Goal: Task Accomplishment & Management: Use online tool/utility

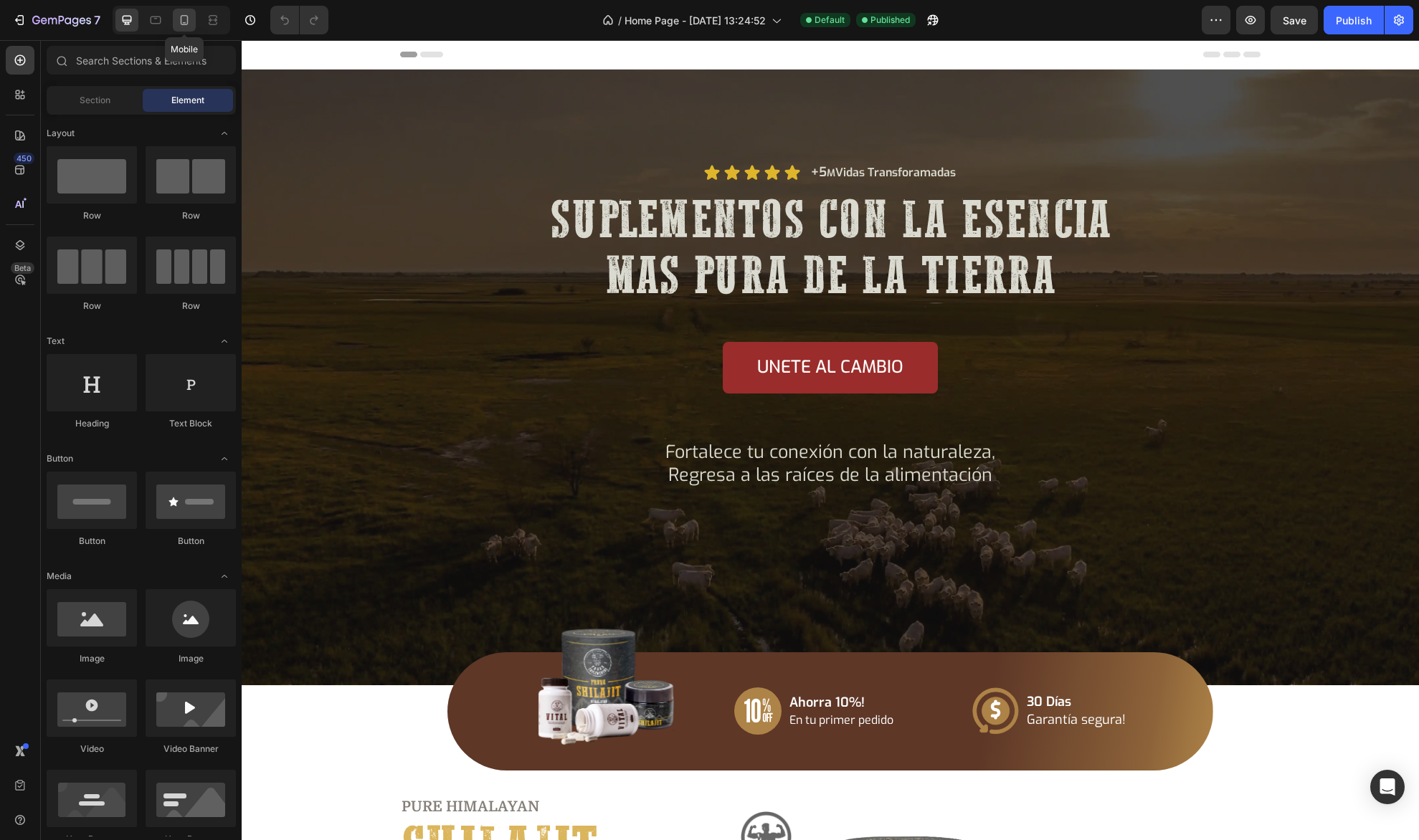
click at [177, 19] on icon at bounding box center [184, 19] width 14 height 14
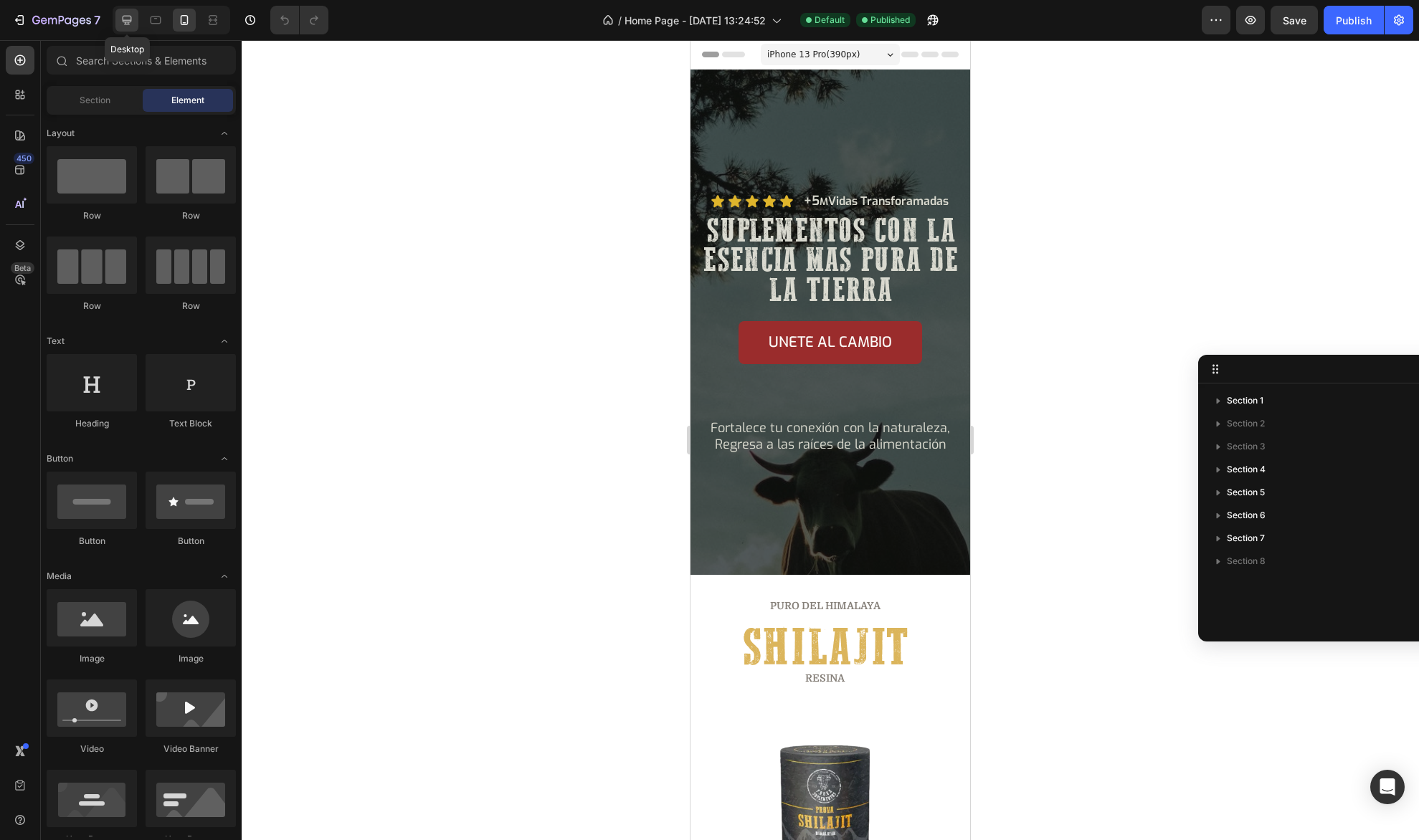
click at [132, 19] on icon at bounding box center [126, 19] width 14 height 14
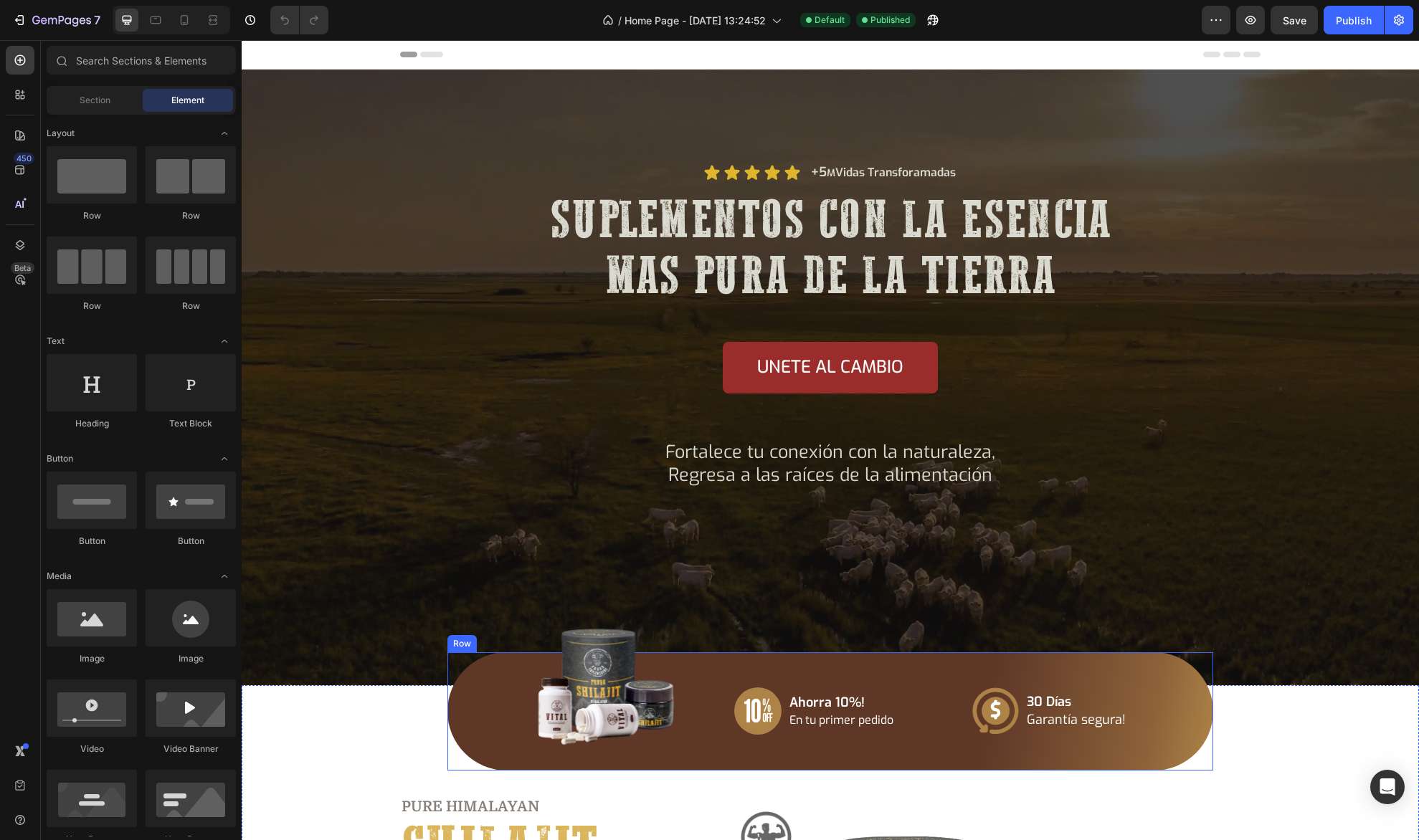
click at [504, 664] on div "Icon Ahorra 10%! En tu primer pedido Text Block Row Icon 30 [PERSON_NAME] Garan…" at bounding box center [830, 711] width 765 height 119
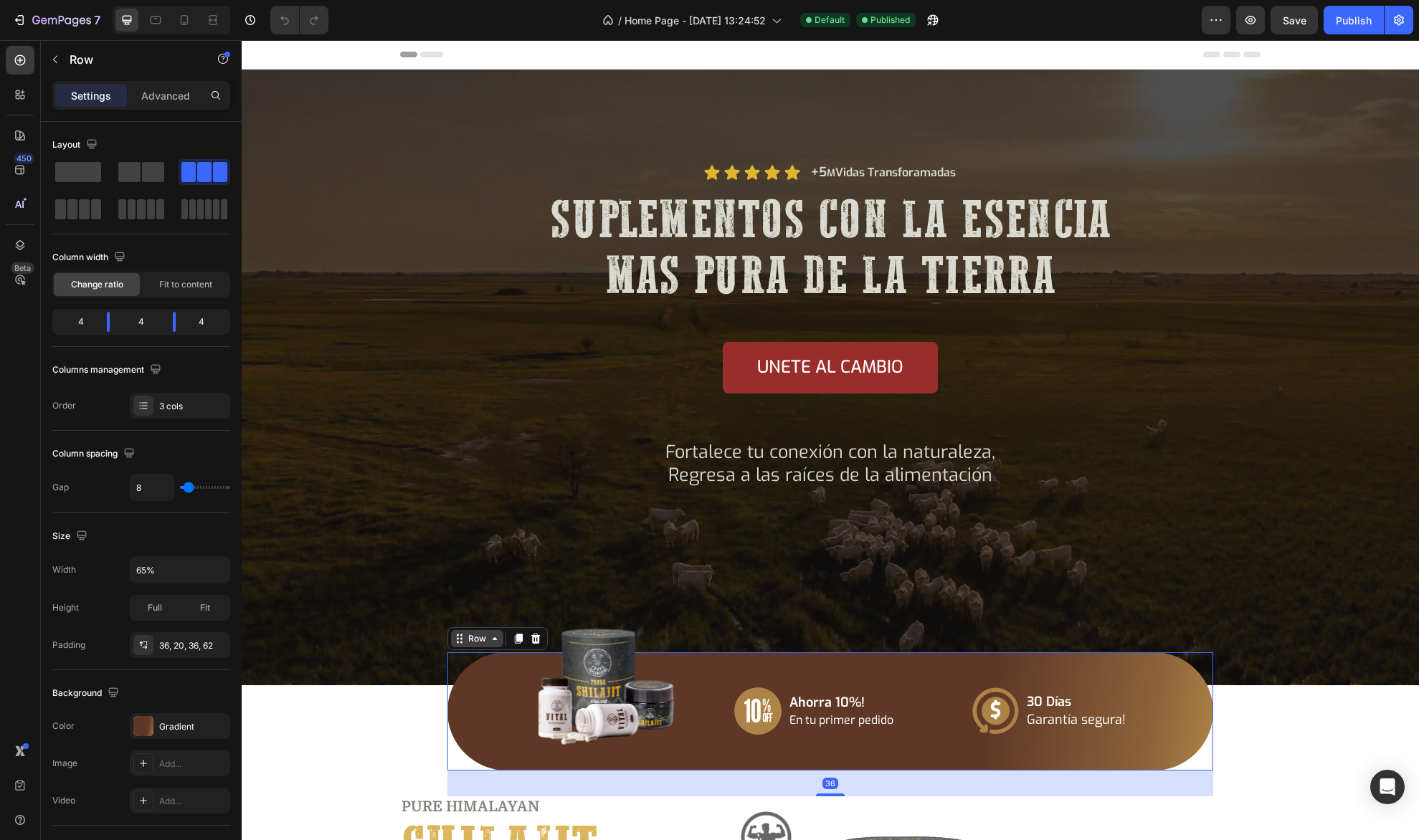
click at [465, 637] on div "Row" at bounding box center [476, 639] width 23 height 13
click at [18, 239] on icon at bounding box center [20, 244] width 14 height 14
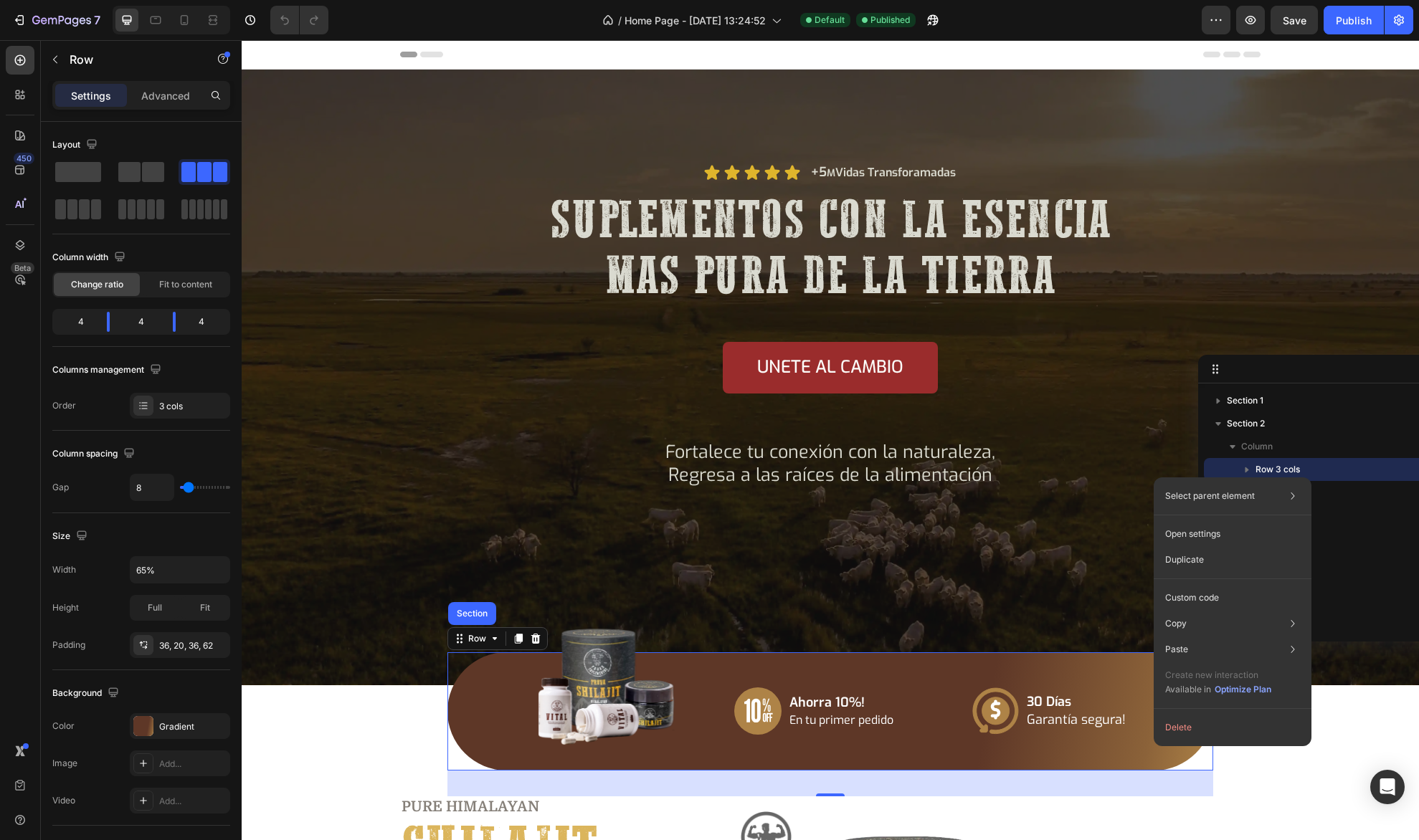
click at [1322, 459] on div "Row 3 cols" at bounding box center [1340, 469] width 262 height 23
click at [1319, 463] on p "Row 3 cols" at bounding box center [1347, 469] width 184 height 14
click at [193, 20] on div at bounding box center [184, 19] width 23 height 23
type input "0"
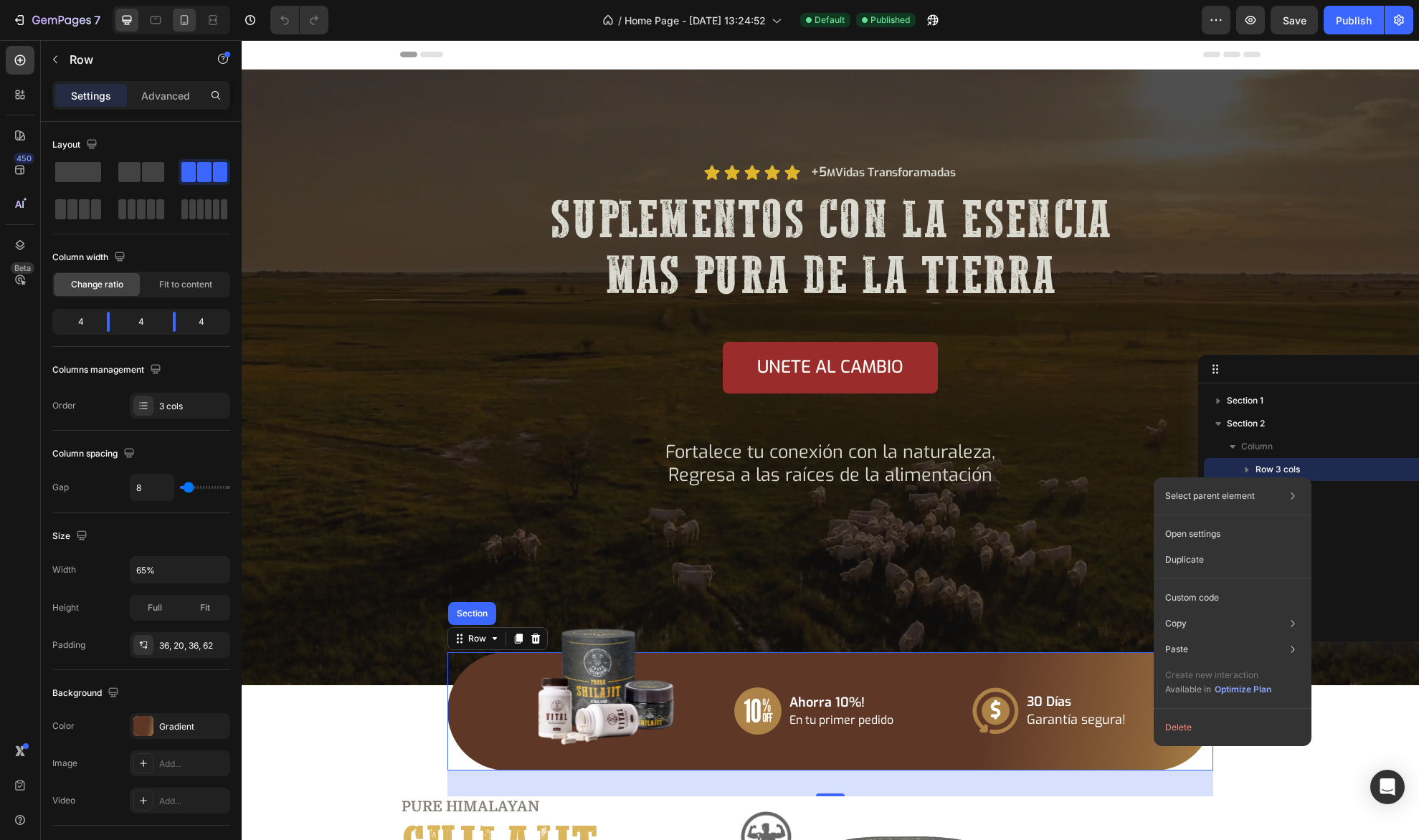
type input "100%"
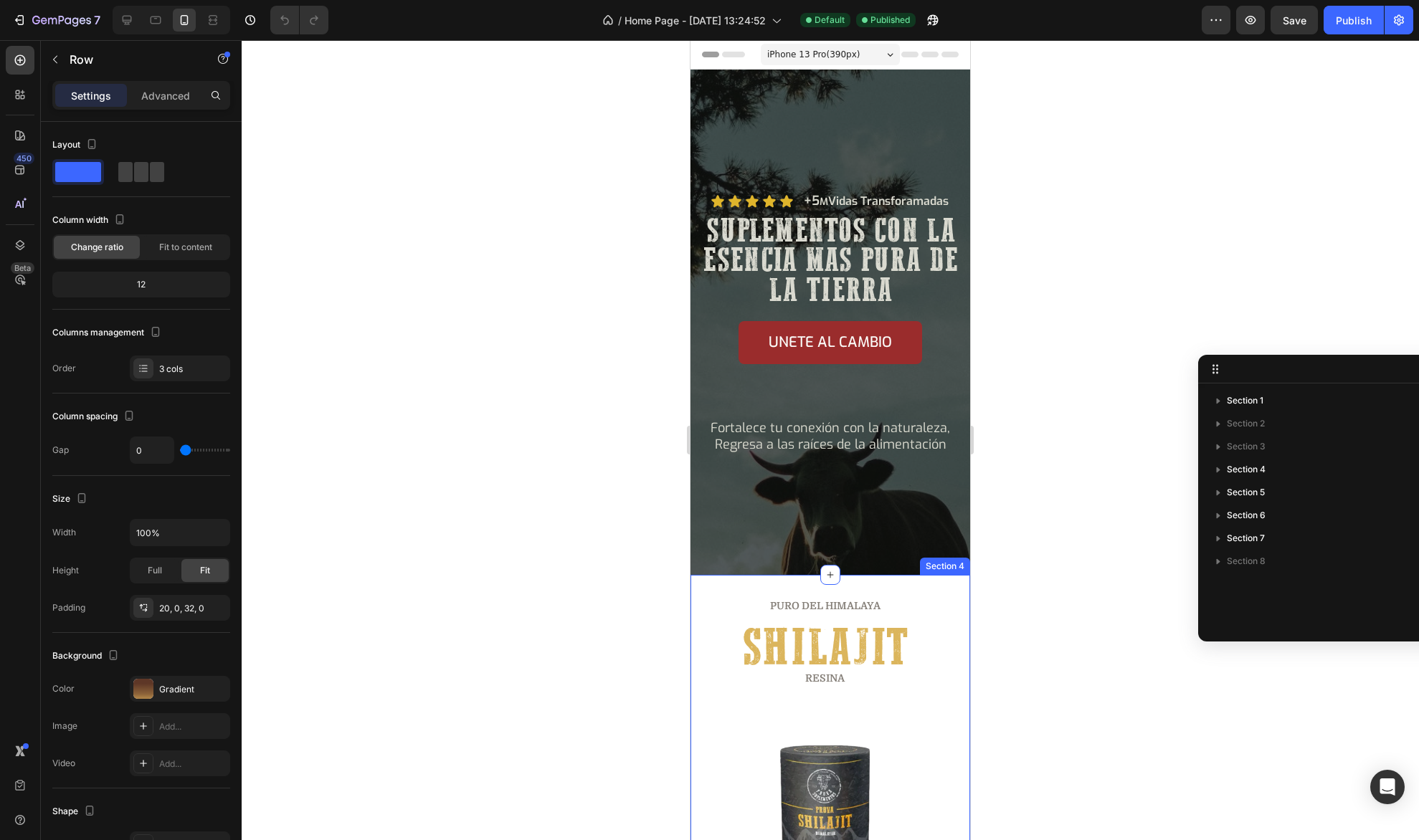
click at [931, 567] on div "Section 4" at bounding box center [944, 566] width 50 height 18
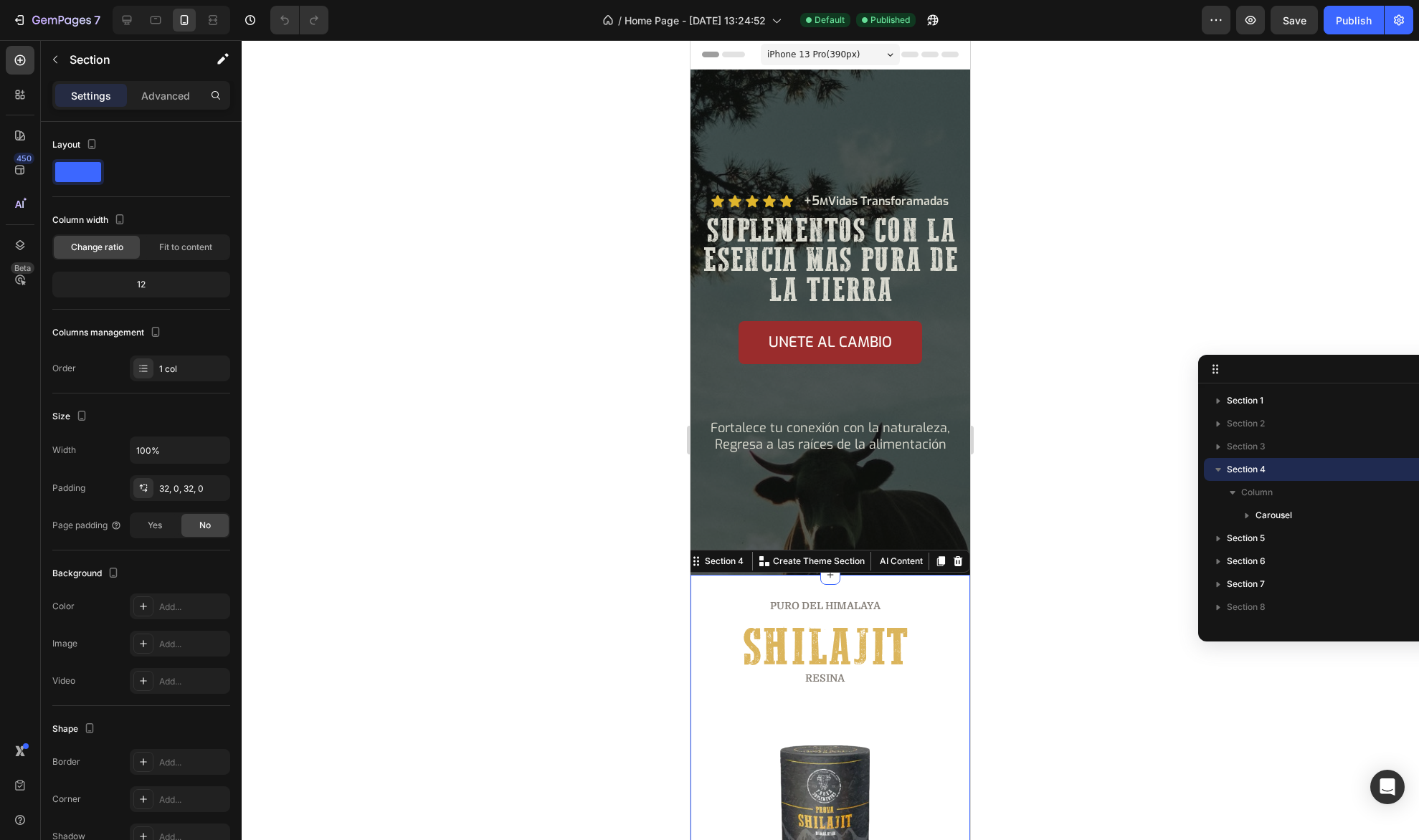
click at [1221, 467] on icon "button" at bounding box center [1217, 469] width 14 height 14
click at [1217, 448] on icon "button" at bounding box center [1218, 447] width 4 height 6
click at [1217, 447] on icon "button" at bounding box center [1218, 447] width 4 height 6
click at [1218, 447] on icon "button" at bounding box center [1218, 447] width 4 height 6
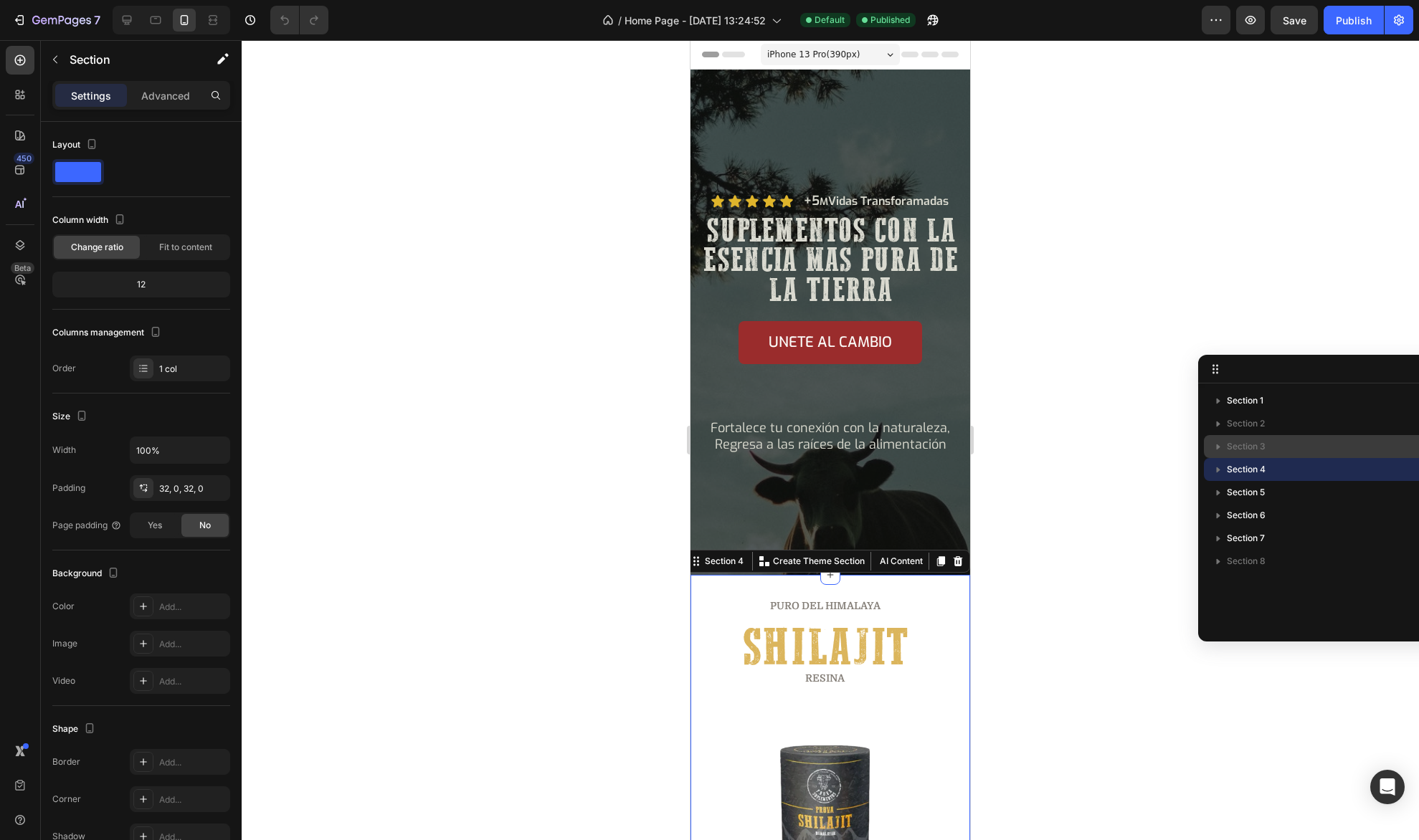
click at [1312, 442] on p "Section 3" at bounding box center [1333, 446] width 213 height 14
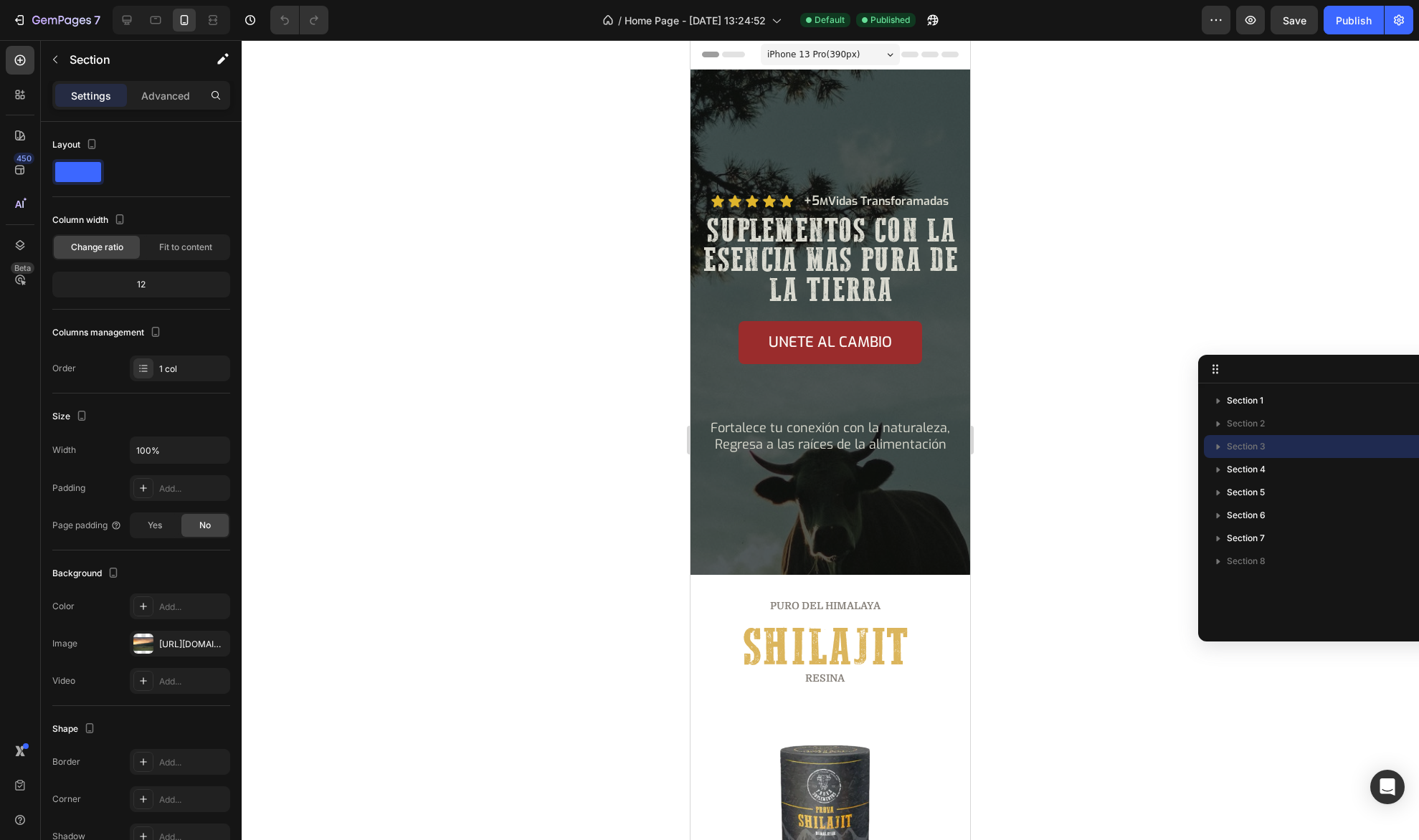
click at [1353, 443] on p "Section 3" at bounding box center [1333, 446] width 213 height 14
click at [144, 95] on p "Advanced" at bounding box center [165, 96] width 48 height 15
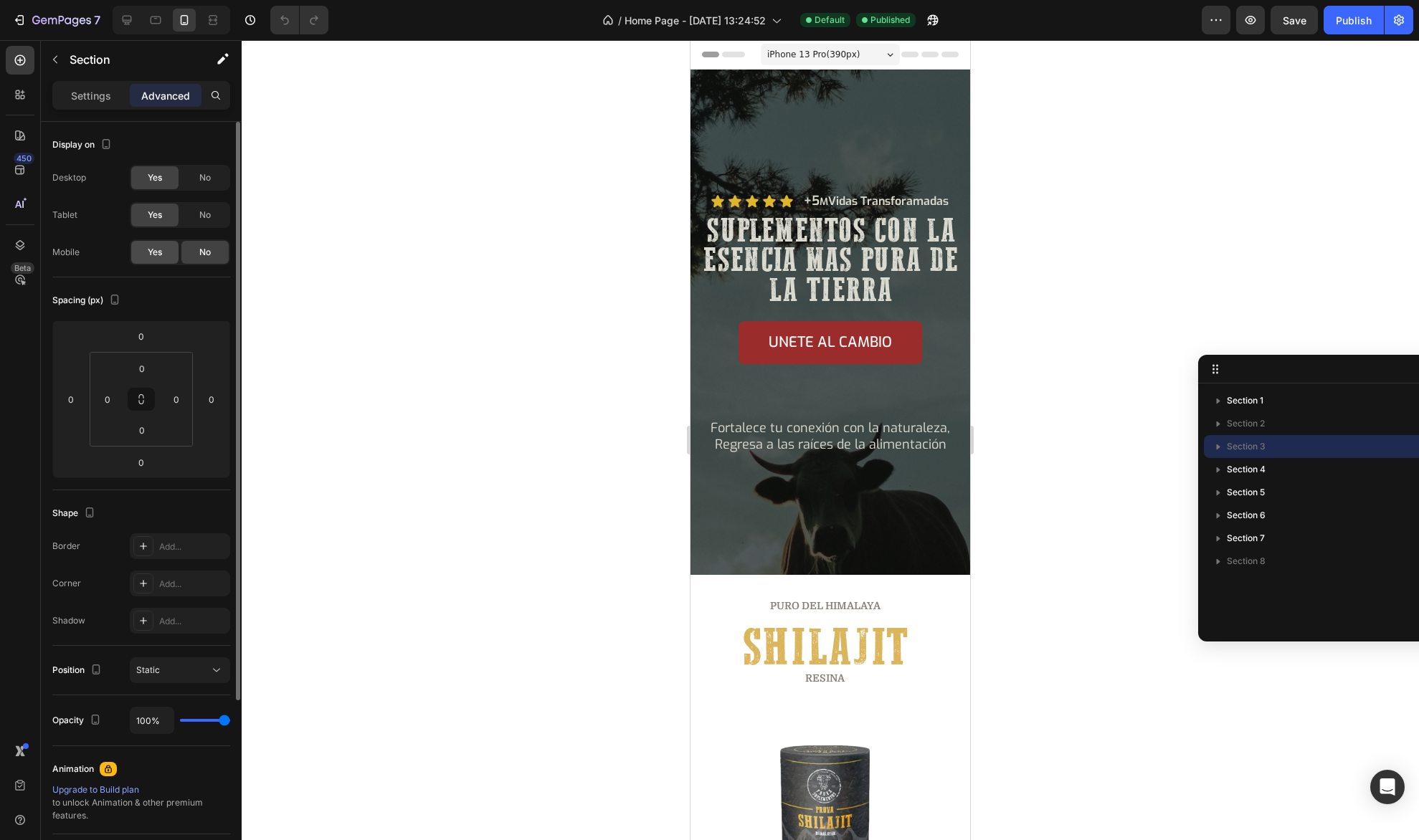
click at [163, 252] on div "Yes" at bounding box center [154, 252] width 47 height 23
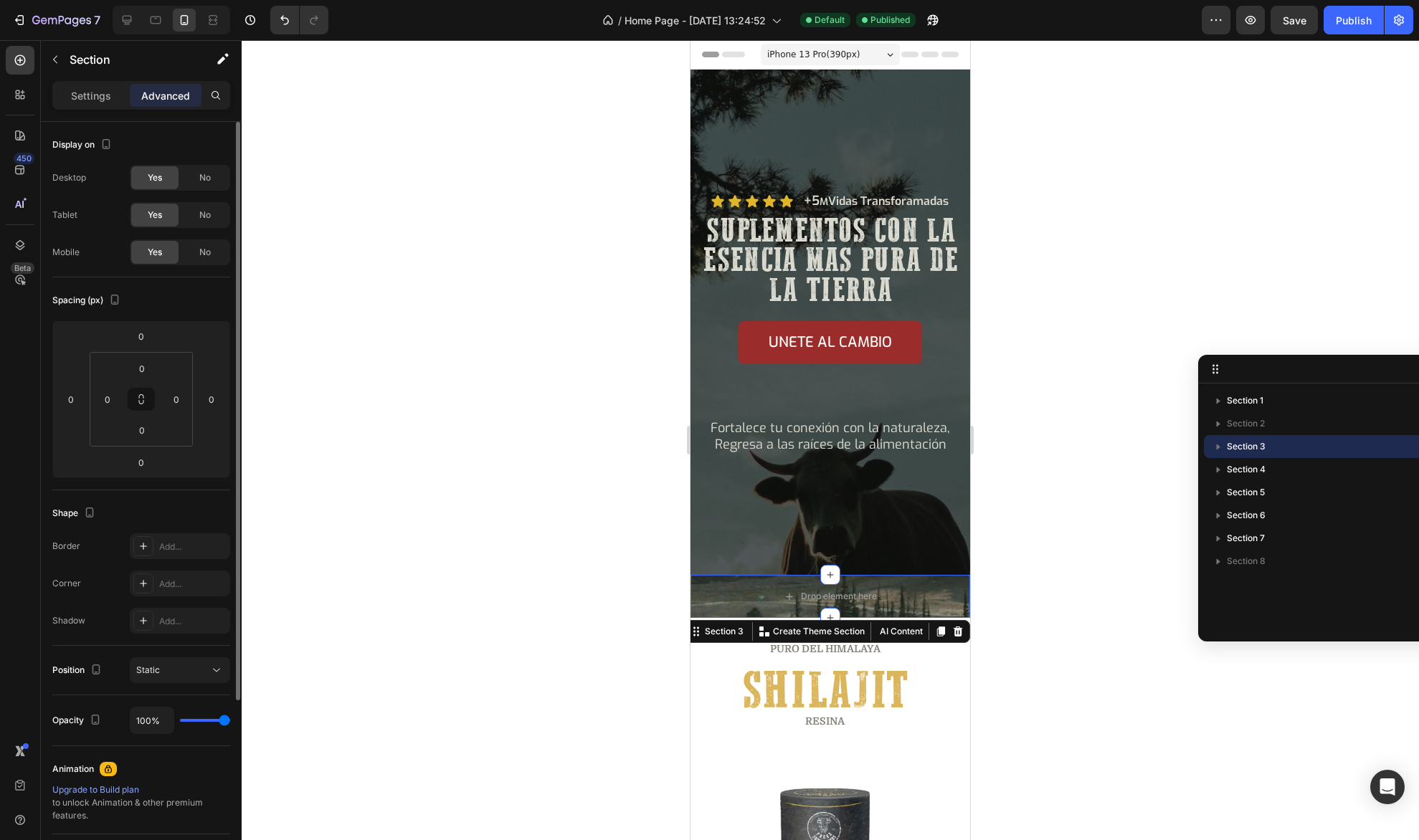
click at [163, 252] on div "Yes" at bounding box center [154, 252] width 47 height 23
click at [200, 255] on span "No" at bounding box center [205, 252] width 11 height 13
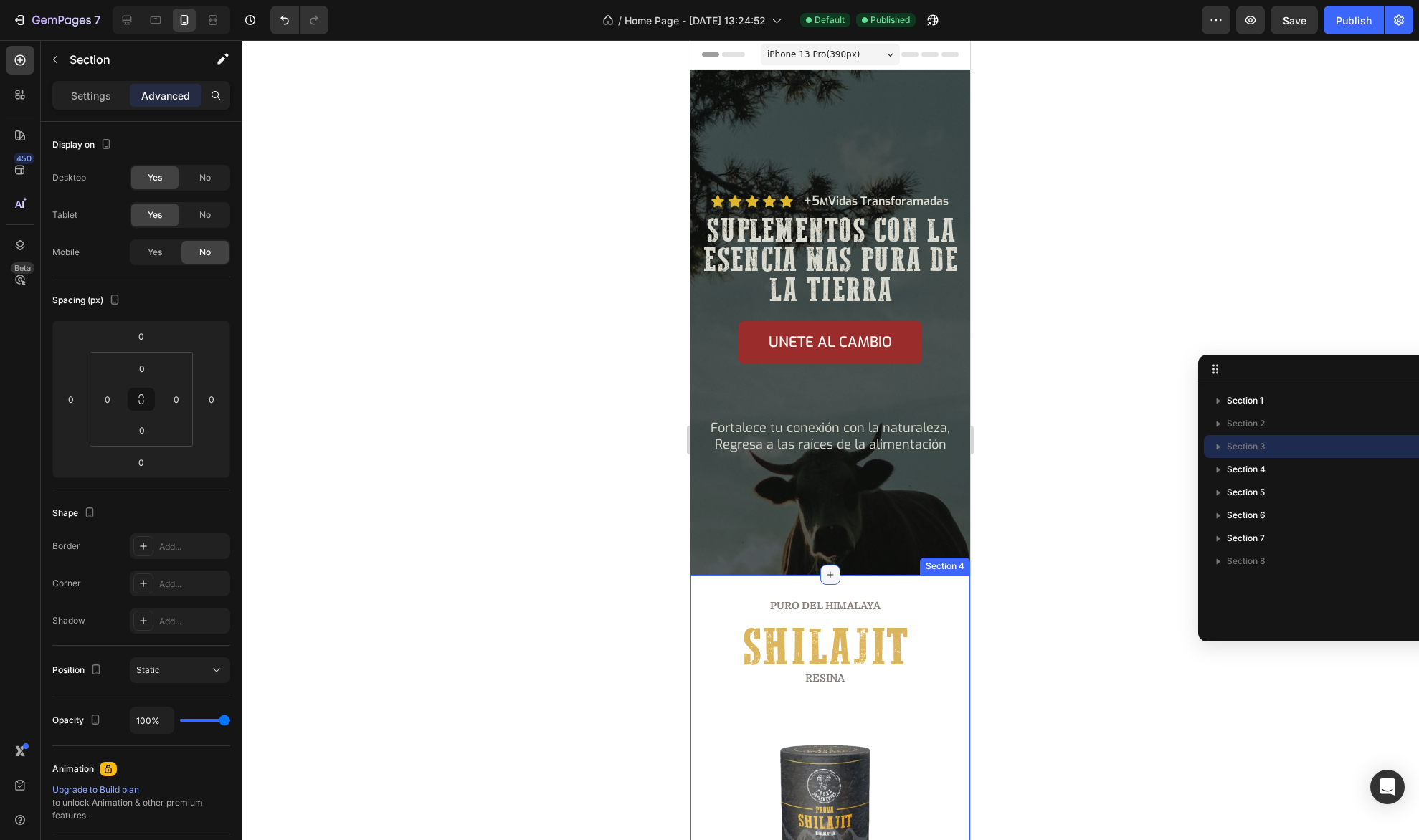
click at [825, 573] on icon at bounding box center [830, 575] width 11 height 11
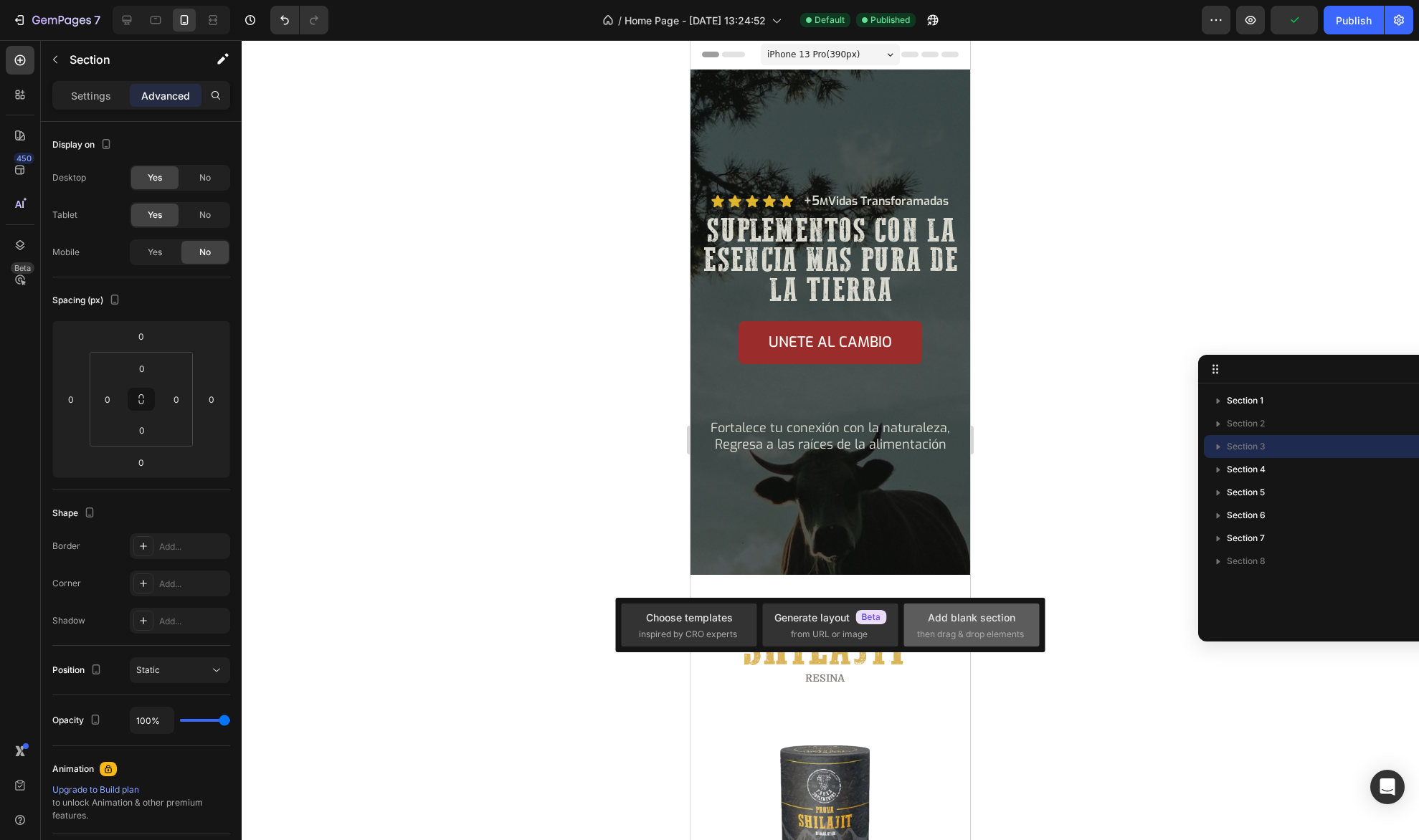
click at [952, 615] on div "Add blank section" at bounding box center [971, 617] width 87 height 15
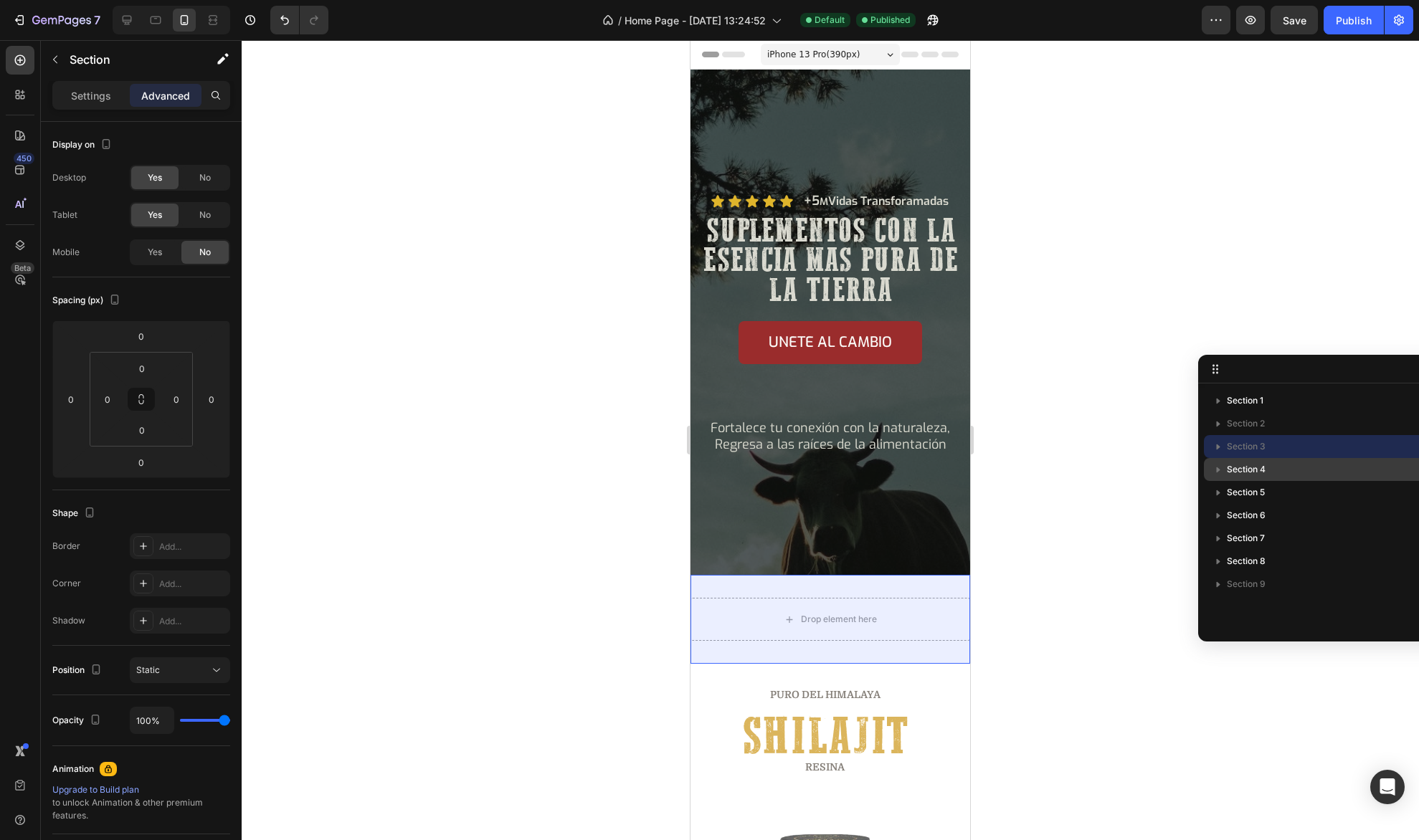
click at [1262, 461] on div "Section 4" at bounding box center [1340, 469] width 262 height 23
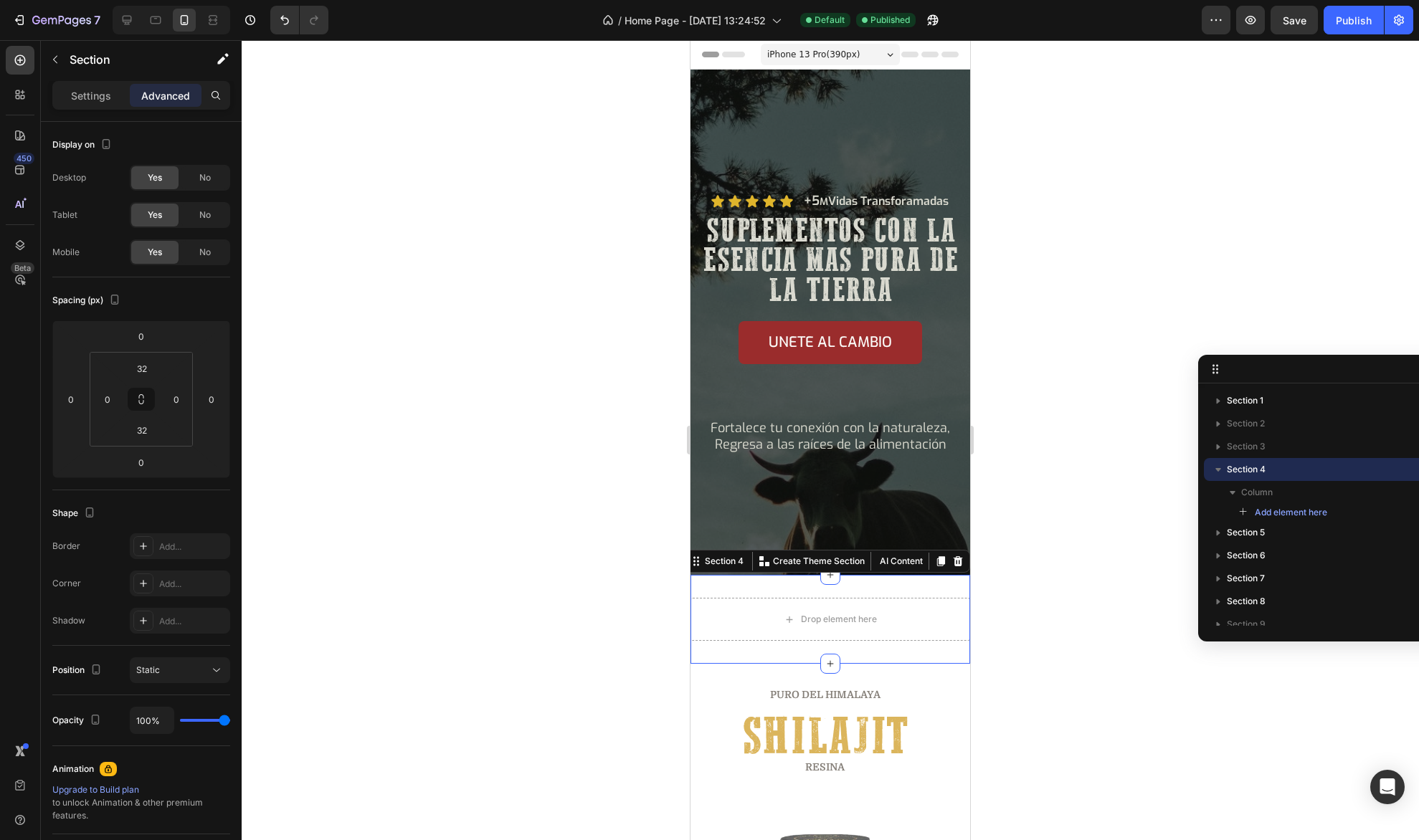
click at [1270, 470] on p "Section 4" at bounding box center [1333, 469] width 213 height 14
click at [129, 21] on icon at bounding box center [127, 20] width 9 height 9
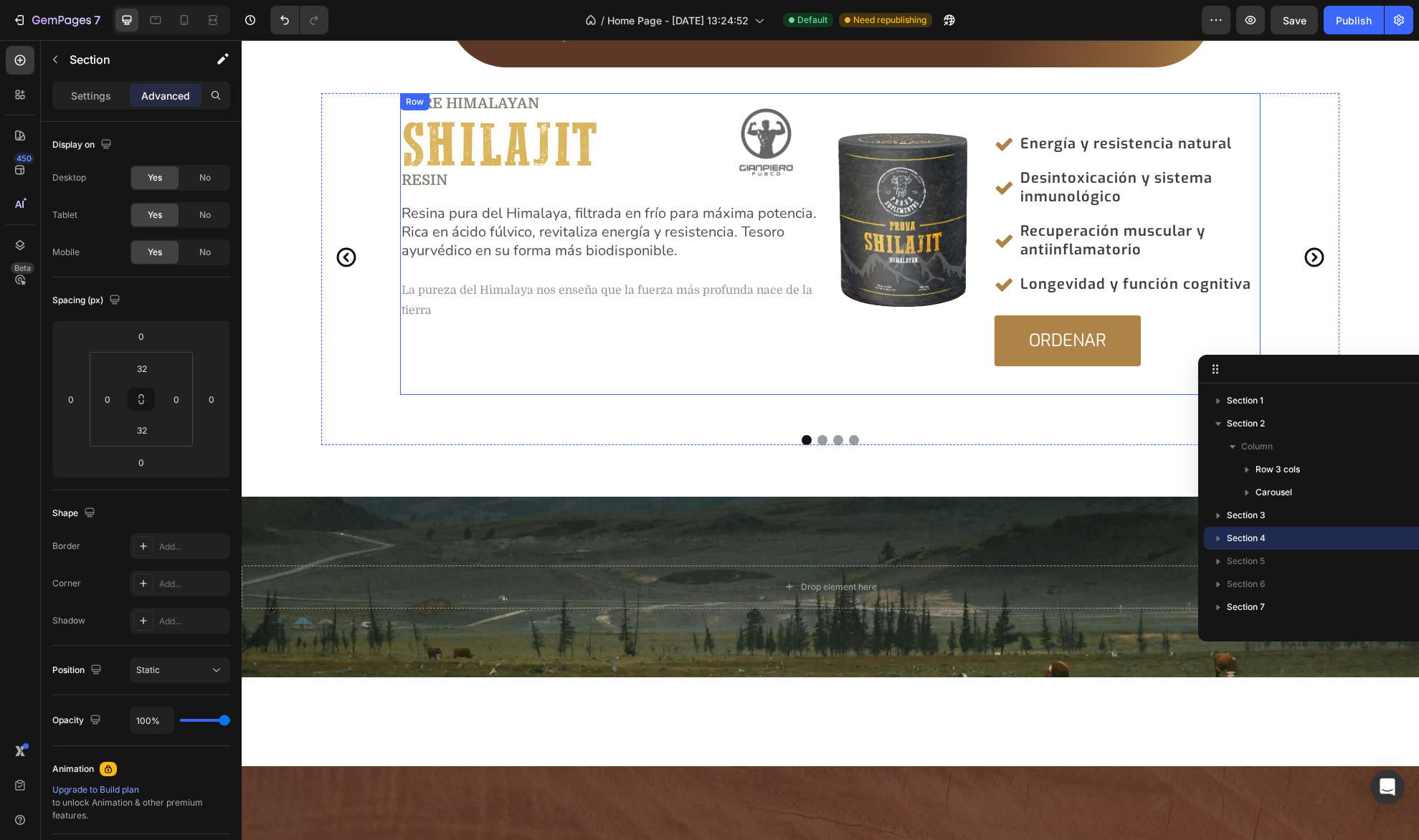
scroll to position [498, 0]
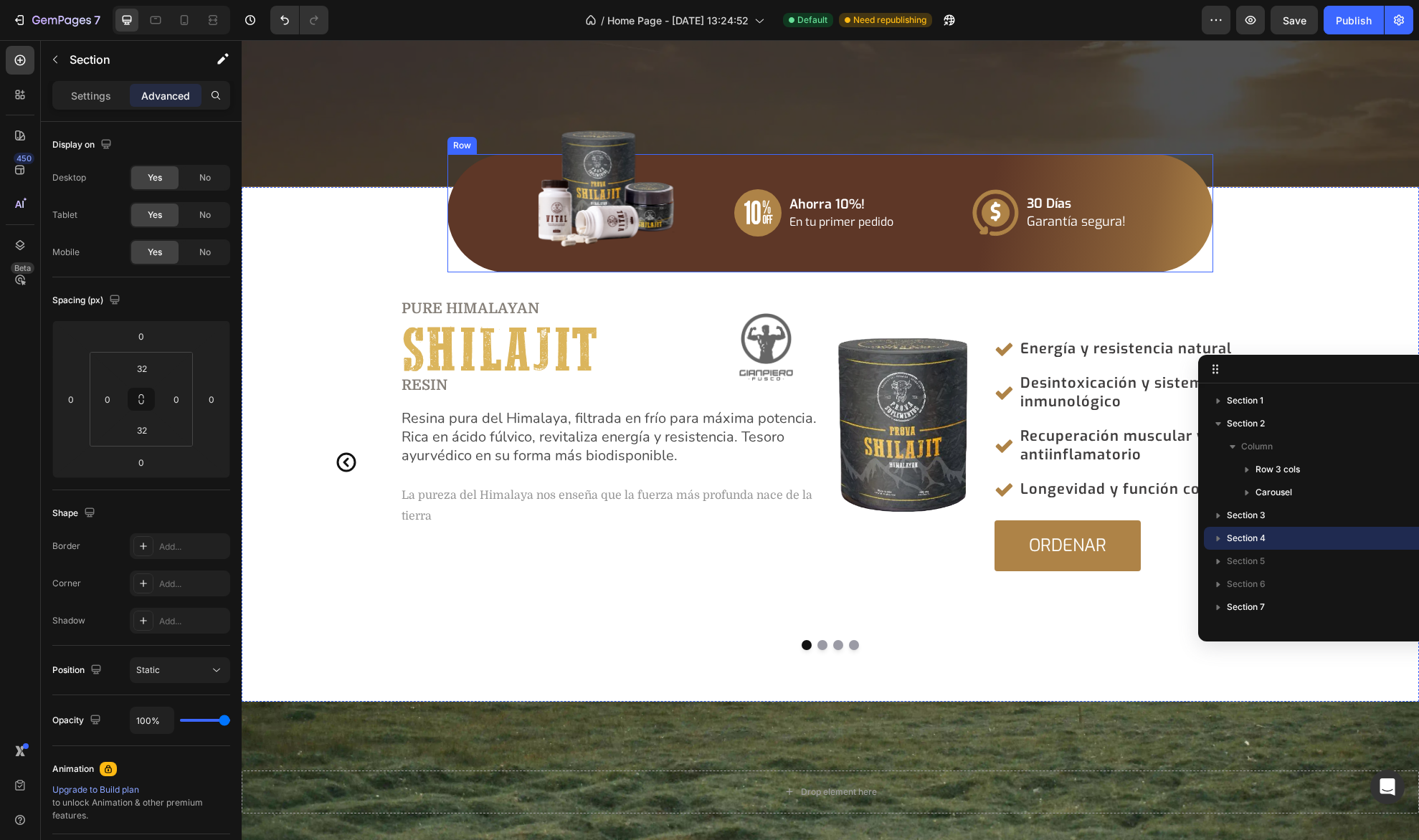
click at [482, 160] on div "Icon Ahorra 10%! En tu primer pedido Text Block Row Icon 30 [PERSON_NAME] Garan…" at bounding box center [830, 213] width 765 height 119
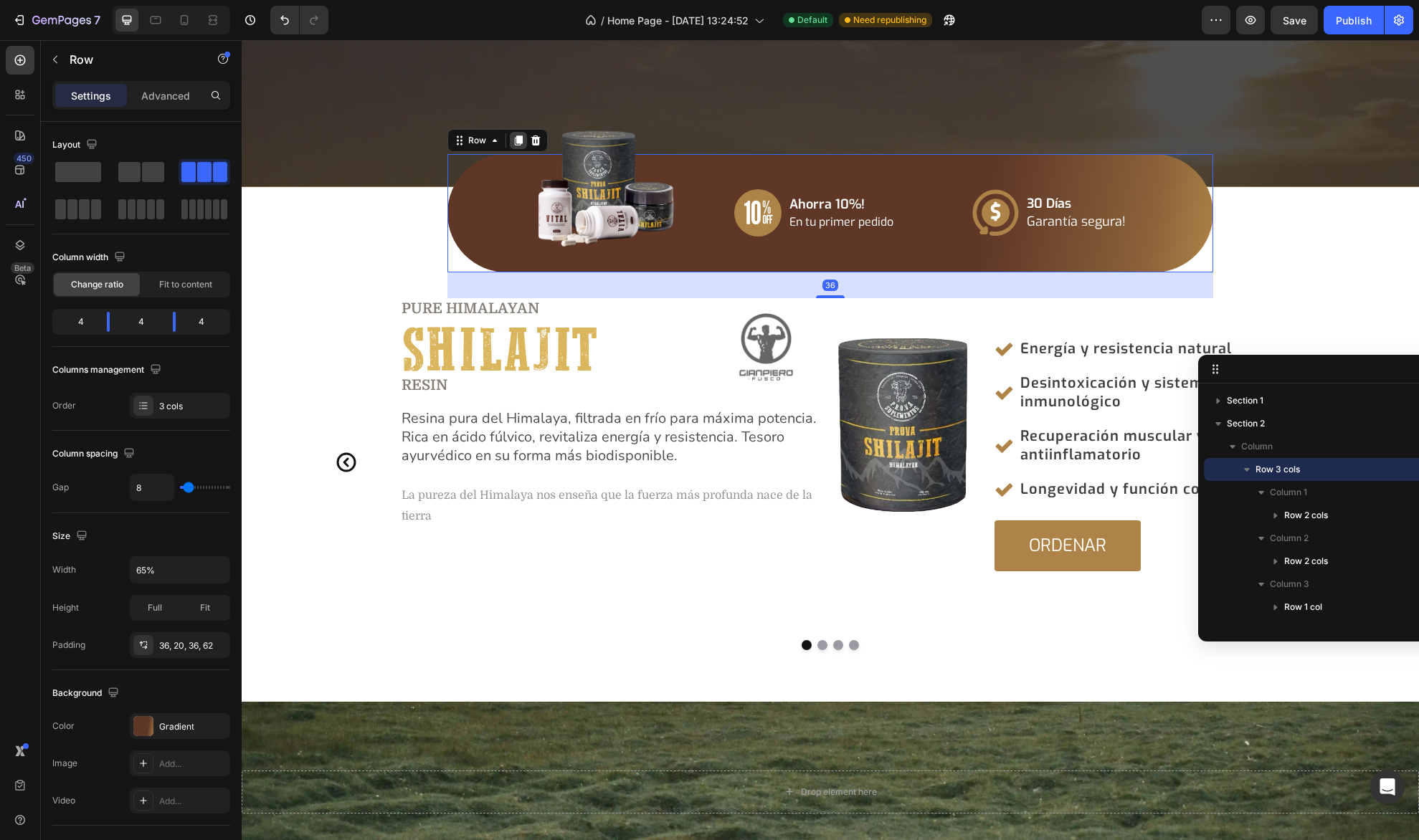
click at [517, 140] on icon at bounding box center [518, 140] width 7 height 10
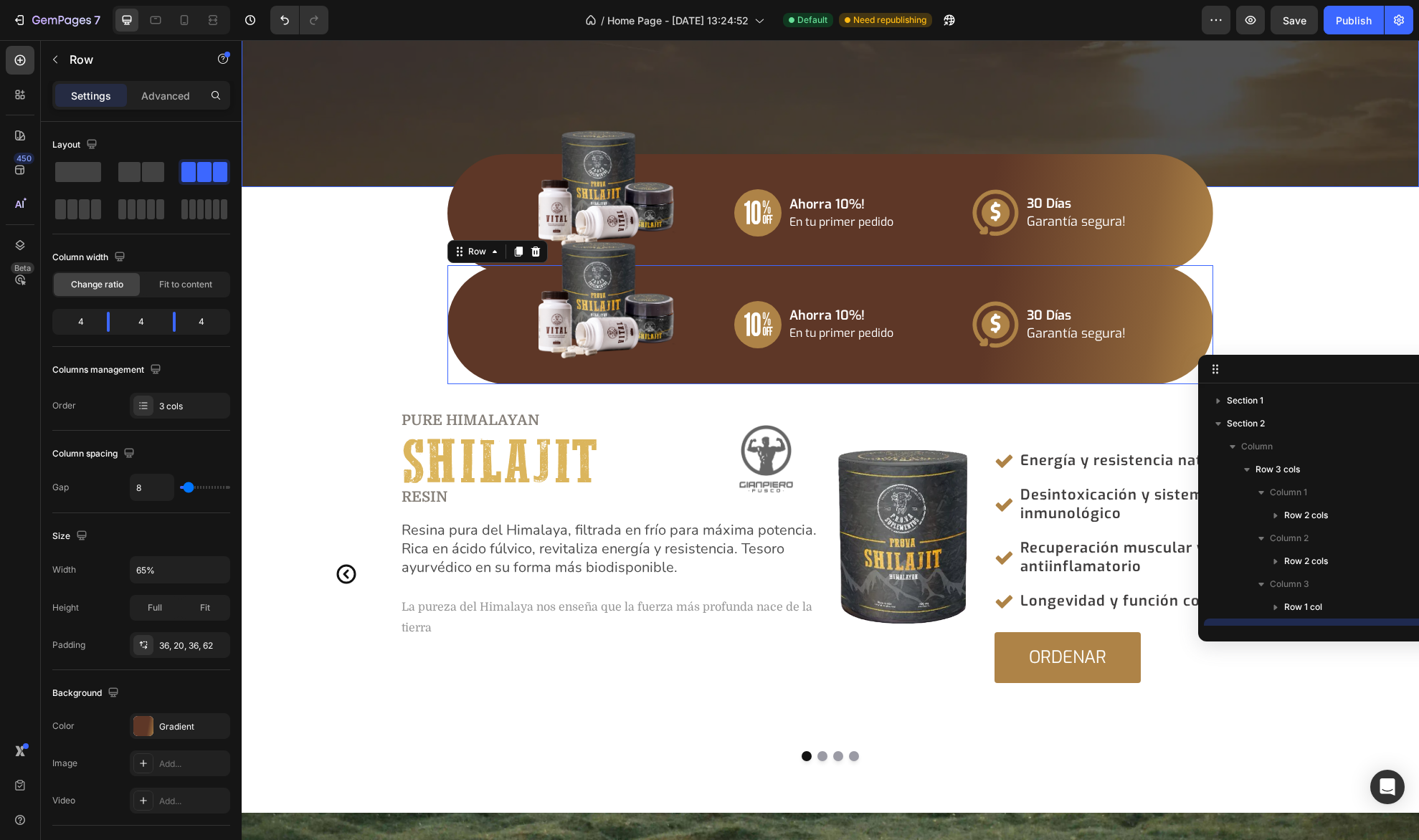
scroll to position [134, 0]
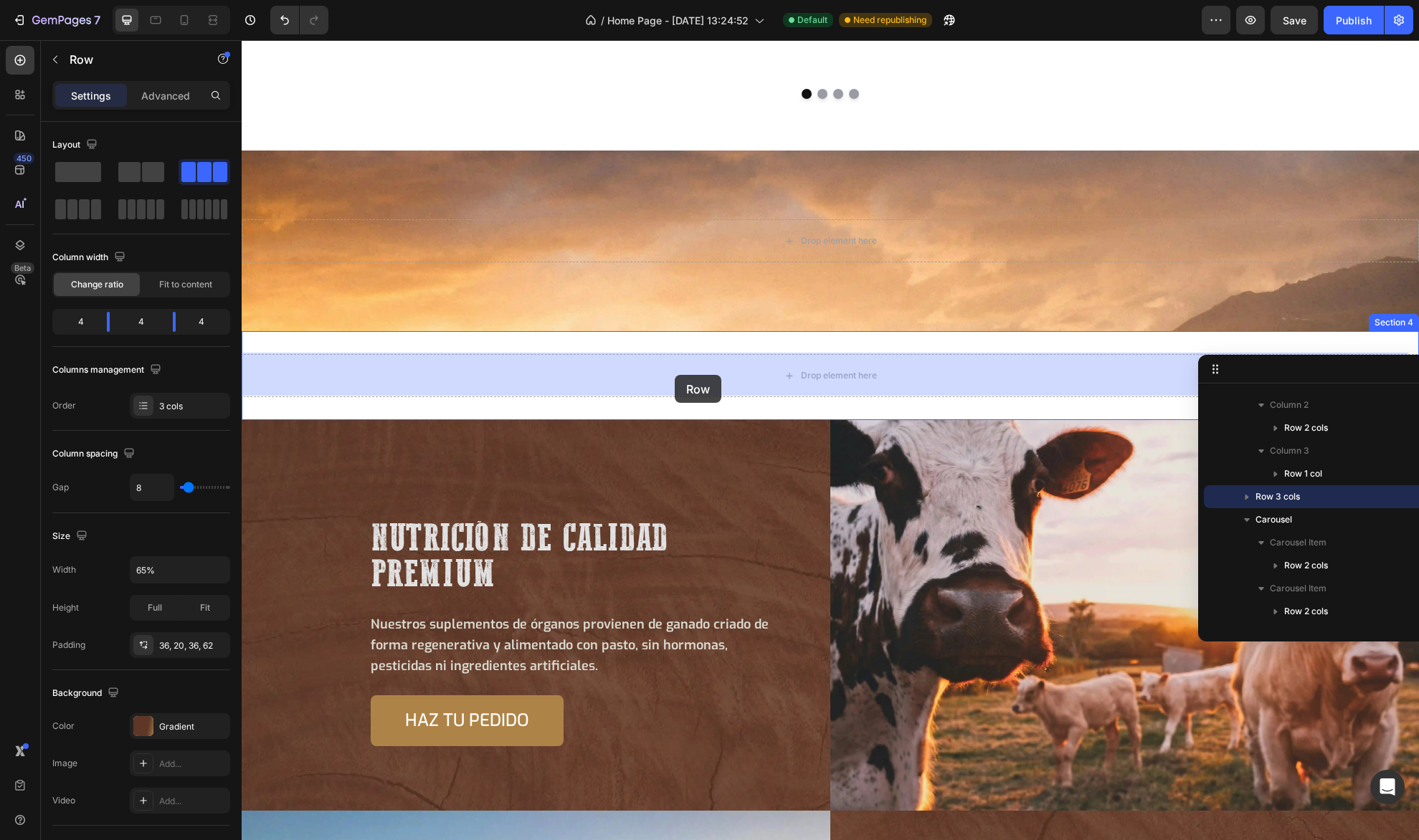
drag, startPoint x: 454, startPoint y: 251, endPoint x: 674, endPoint y: 375, distance: 252.5
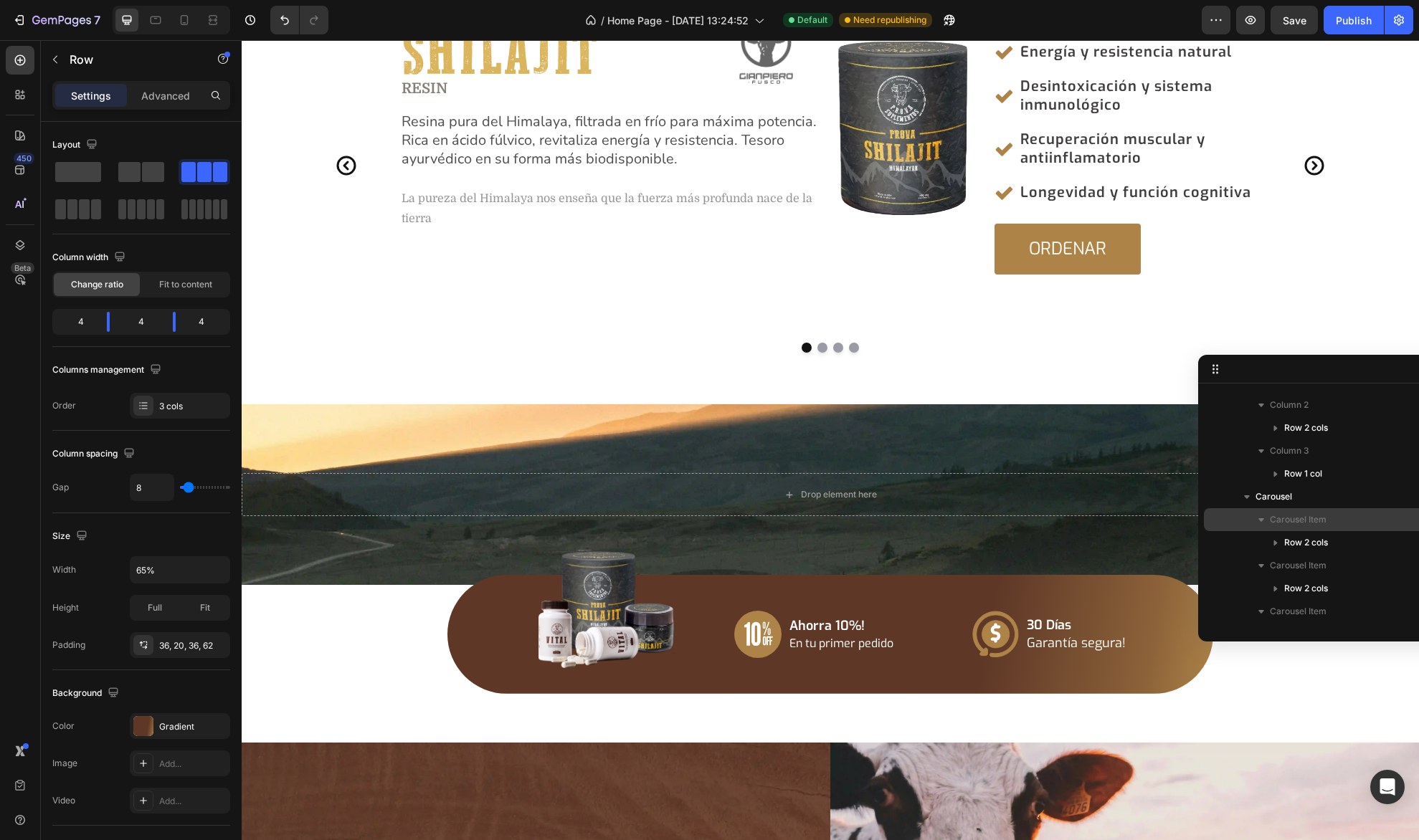
scroll to position [0, 0]
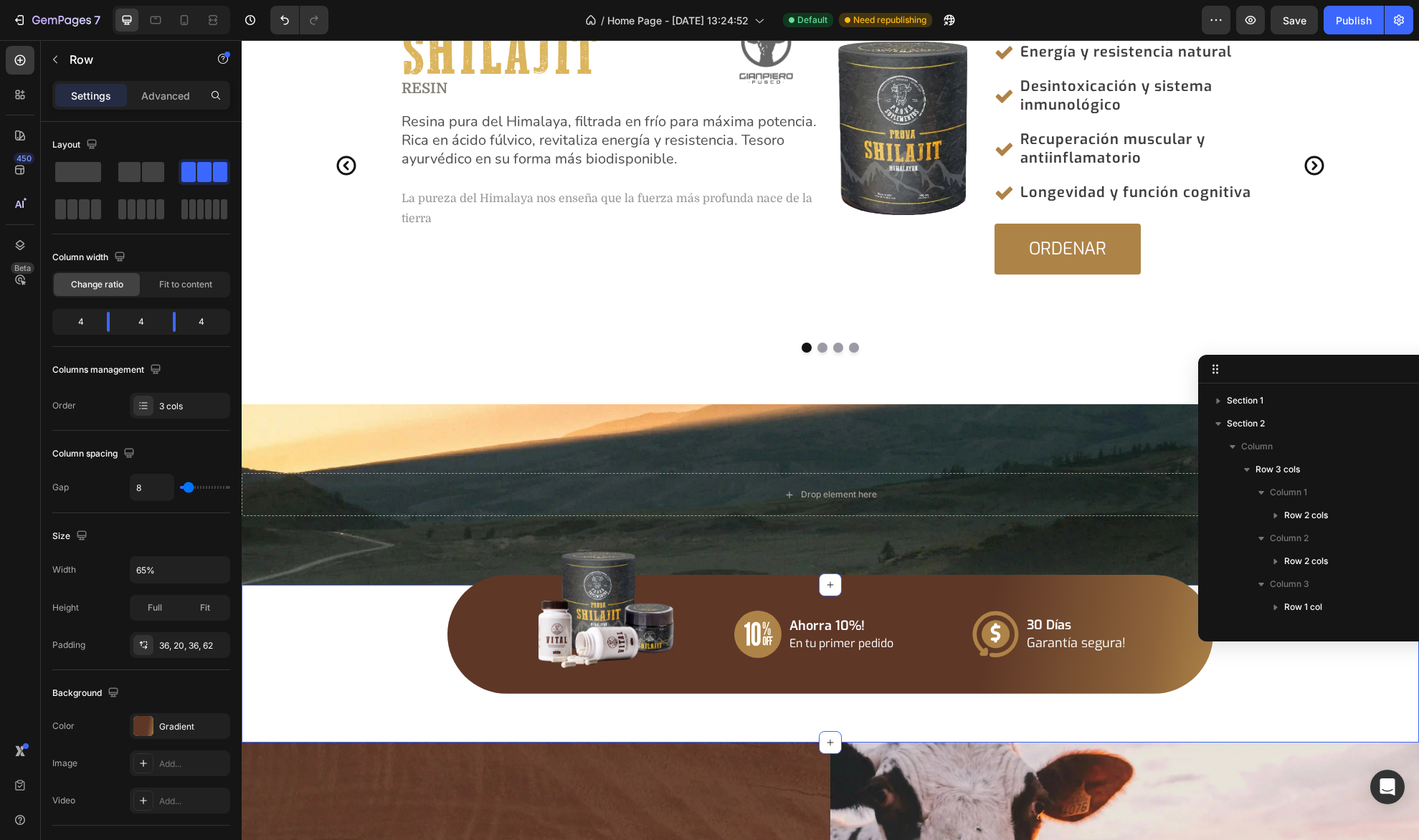
click at [451, 599] on div "Icon Ahorra 10%! En tu primer pedido Text Block Row Icon 30 [PERSON_NAME] Garan…" at bounding box center [830, 664] width 1178 height 158
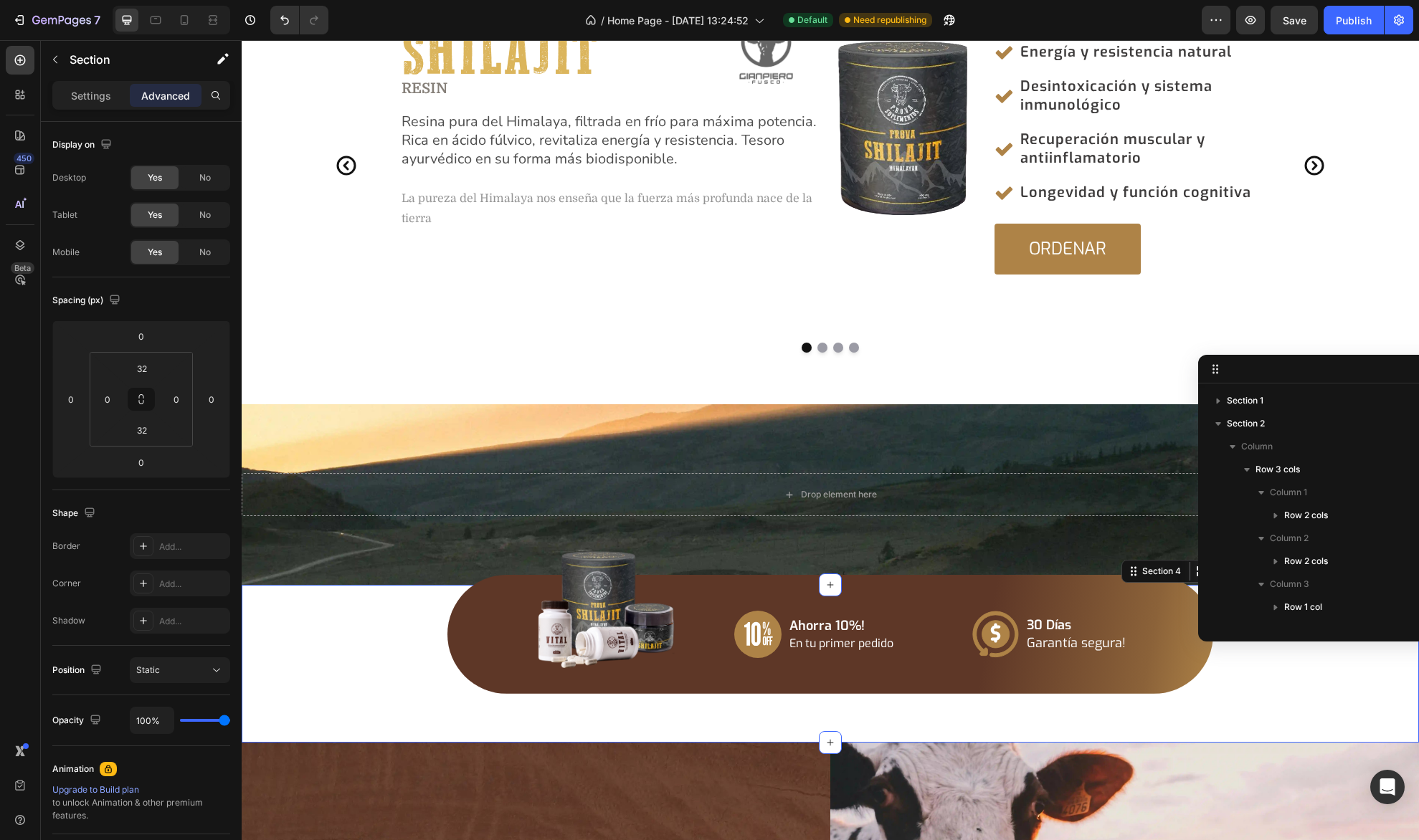
scroll to position [363, 0]
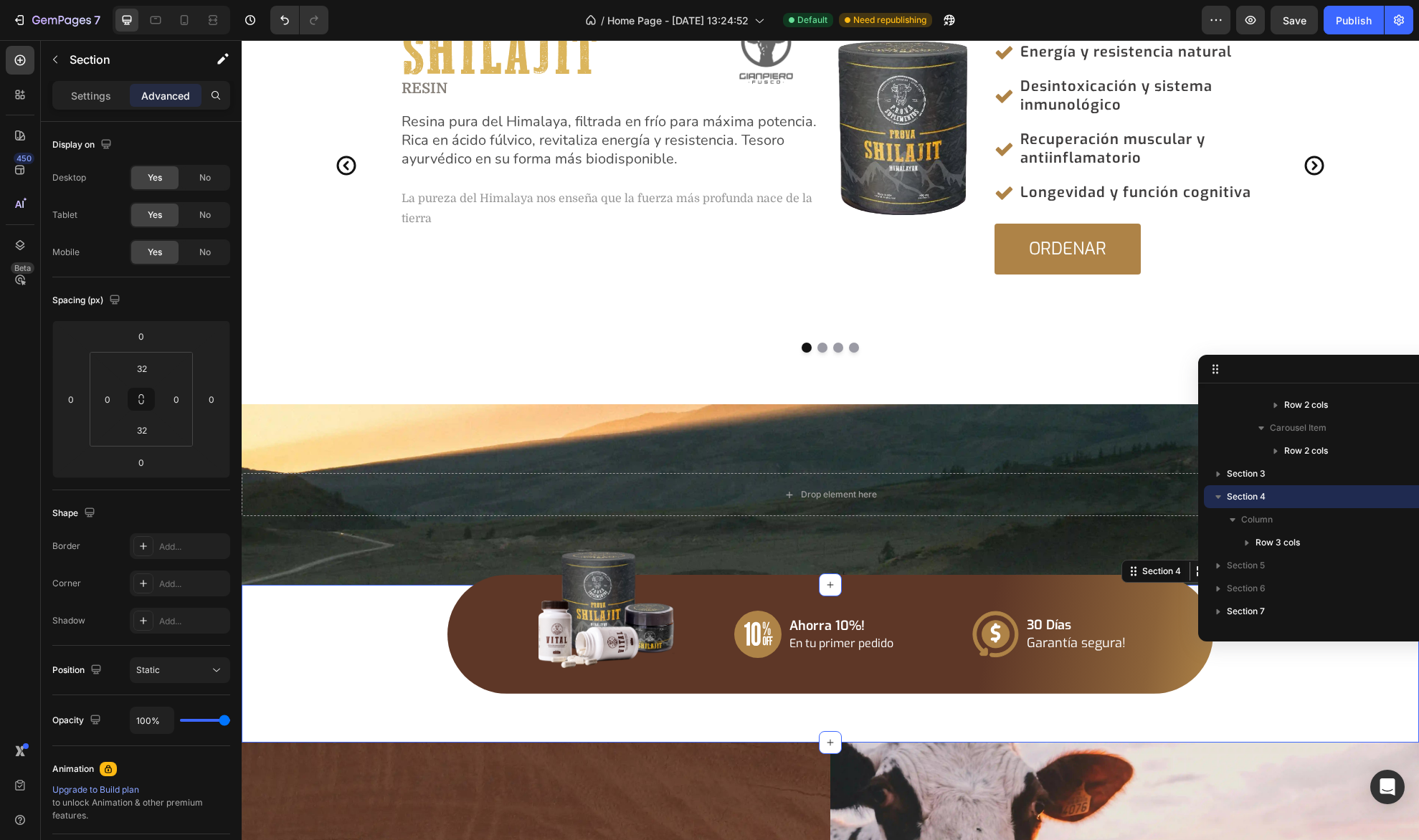
click at [1219, 492] on icon "button" at bounding box center [1217, 496] width 14 height 14
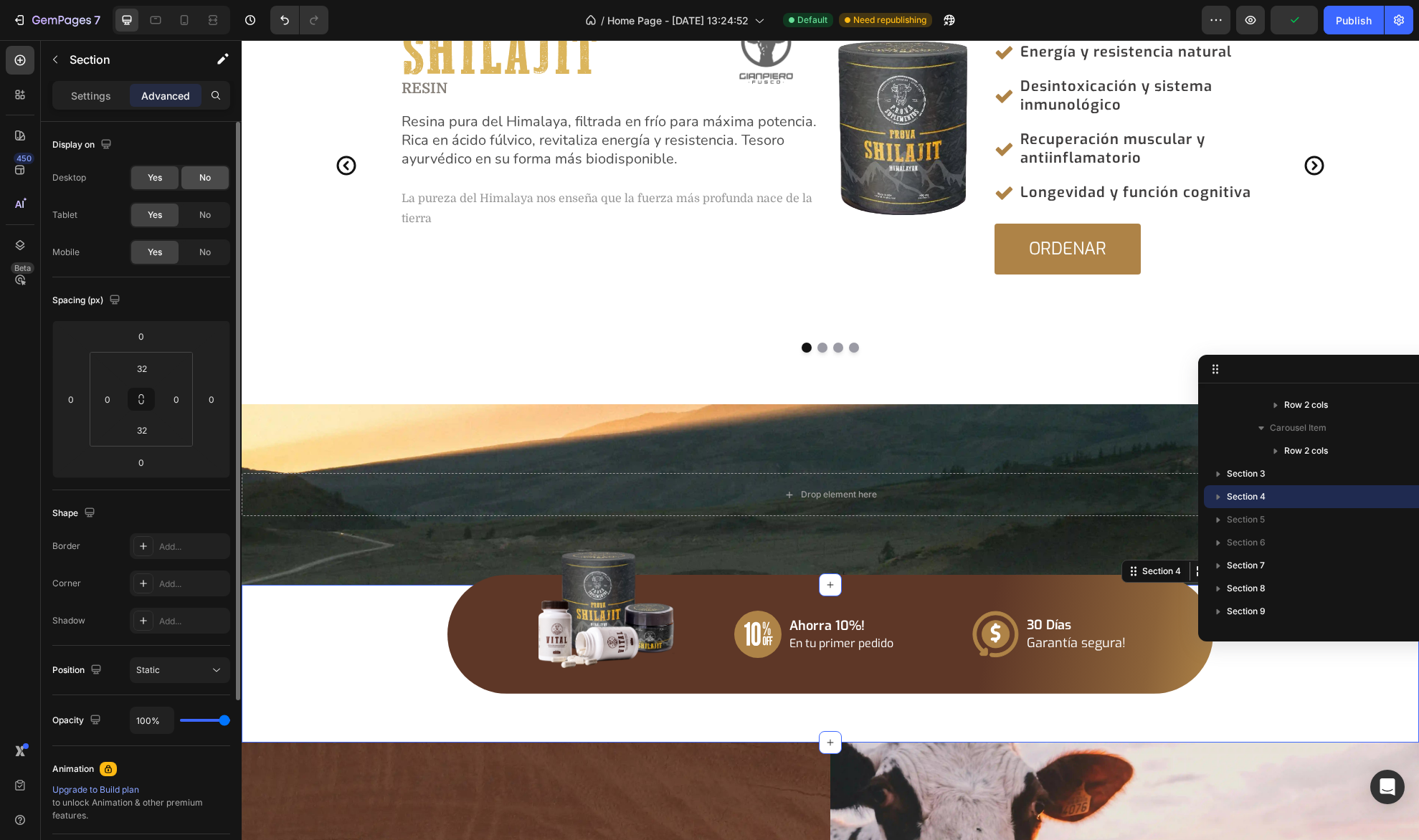
click at [212, 180] on div "No" at bounding box center [204, 177] width 47 height 23
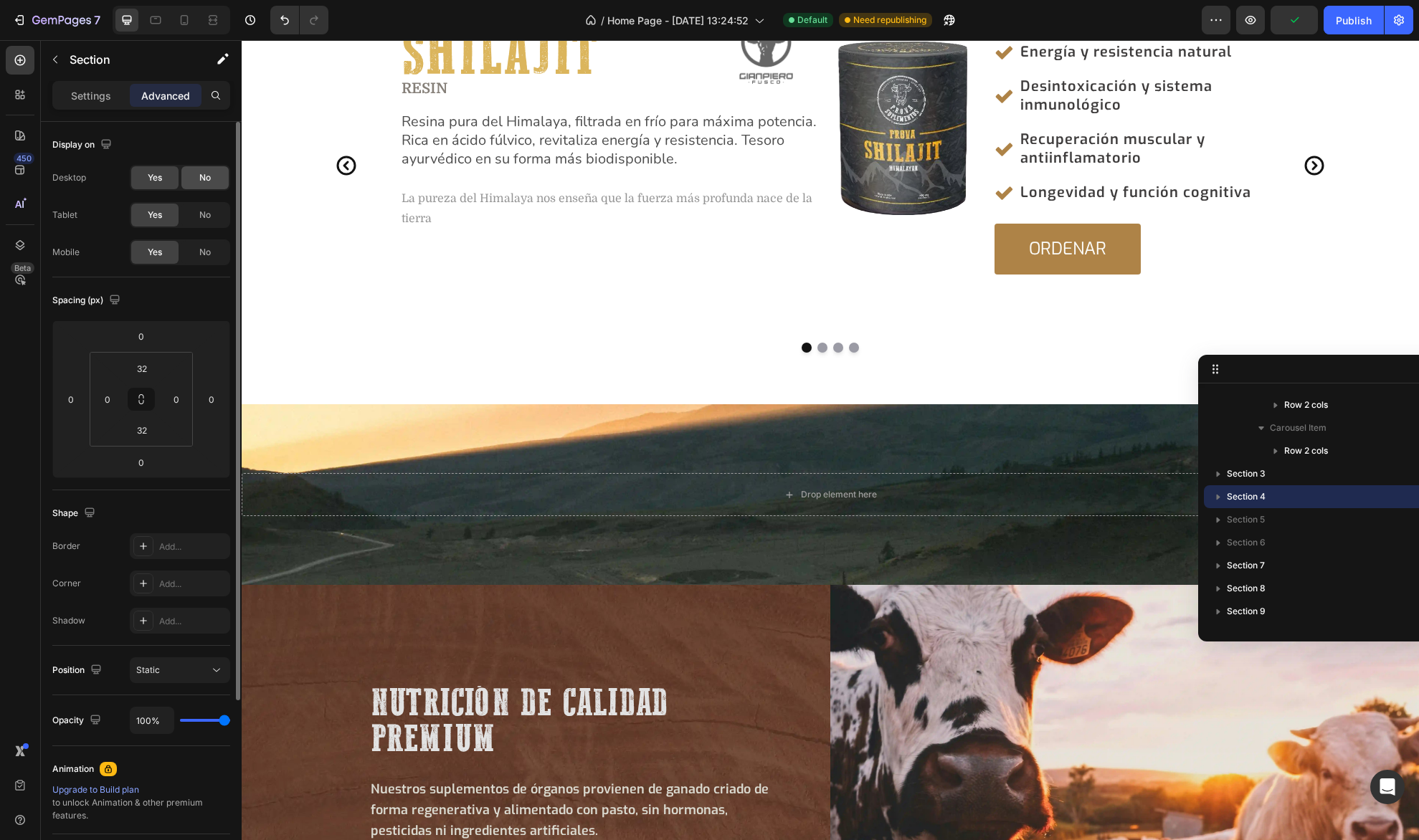
scroll to position [360, 0]
click at [205, 215] on span "No" at bounding box center [205, 215] width 11 height 13
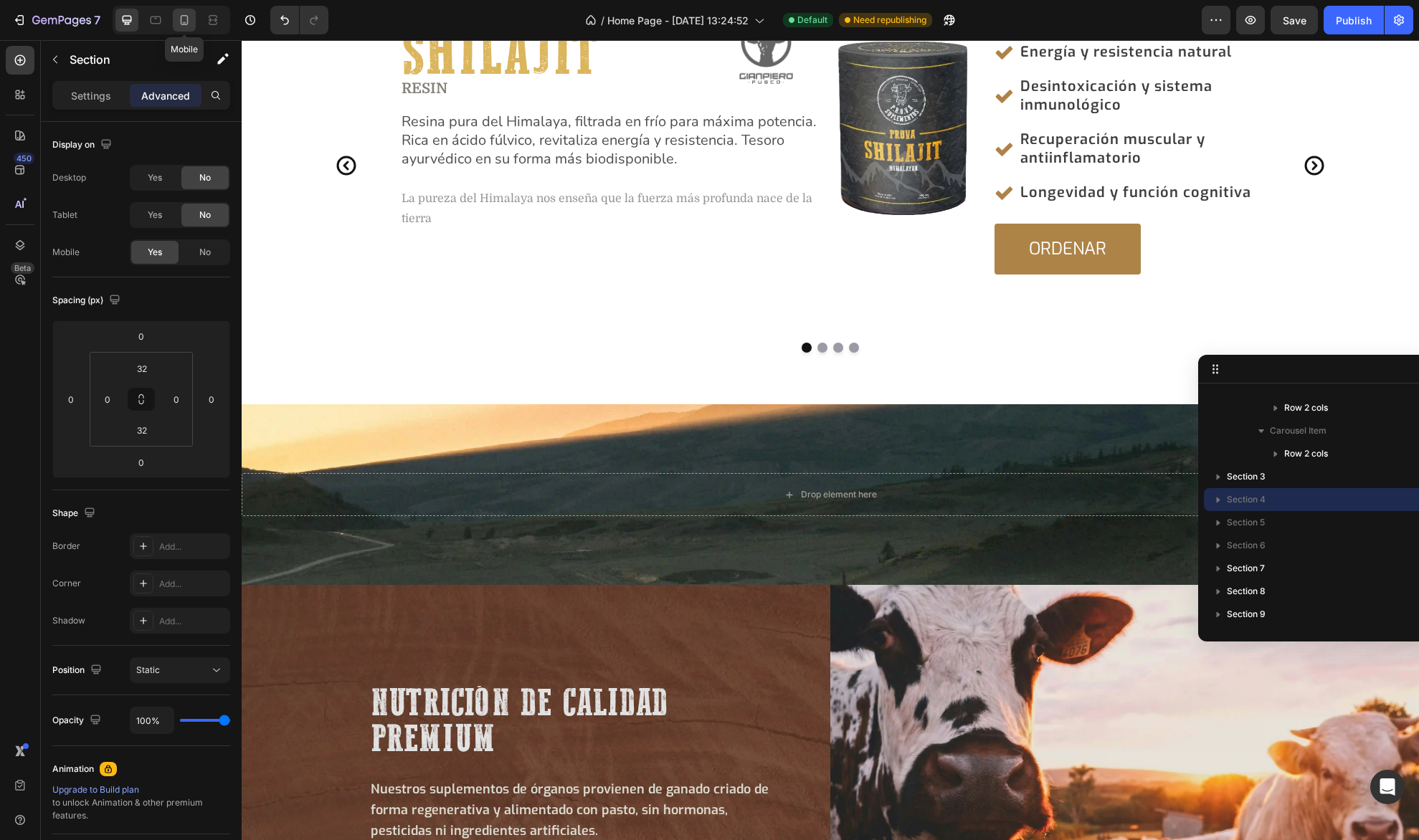
click at [187, 26] on icon at bounding box center [184, 19] width 14 height 14
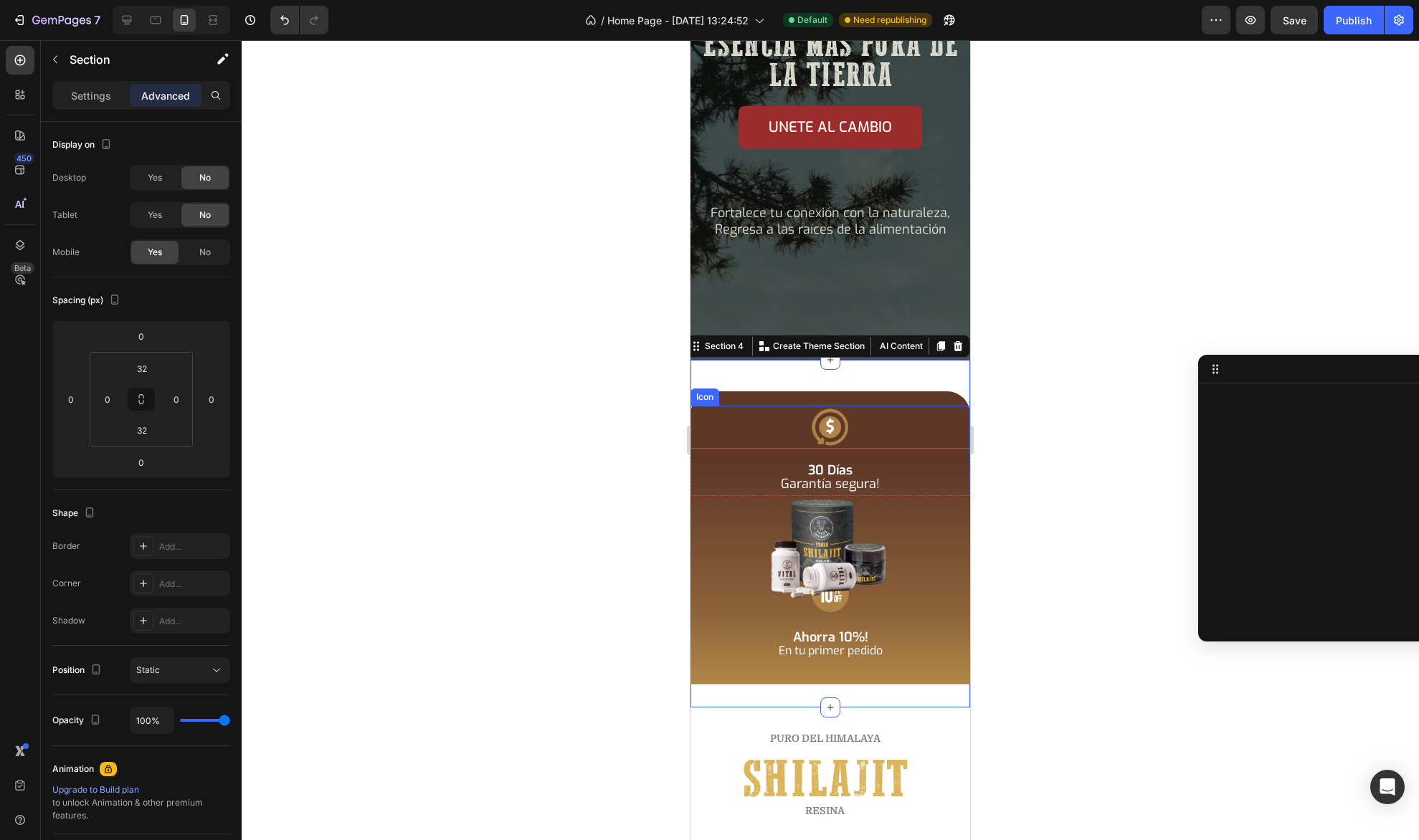
scroll to position [215, 0]
click at [919, 379] on div "Icon Ahorra 10%! En tu primer pedido Text Block Row Icon 30 [PERSON_NAME] Garan…" at bounding box center [829, 534] width 280 height 347
click at [916, 381] on div "Icon Ahorra 10%! En tu primer pedido Text Block Row Icon 30 [PERSON_NAME] Garan…" at bounding box center [829, 534] width 280 height 347
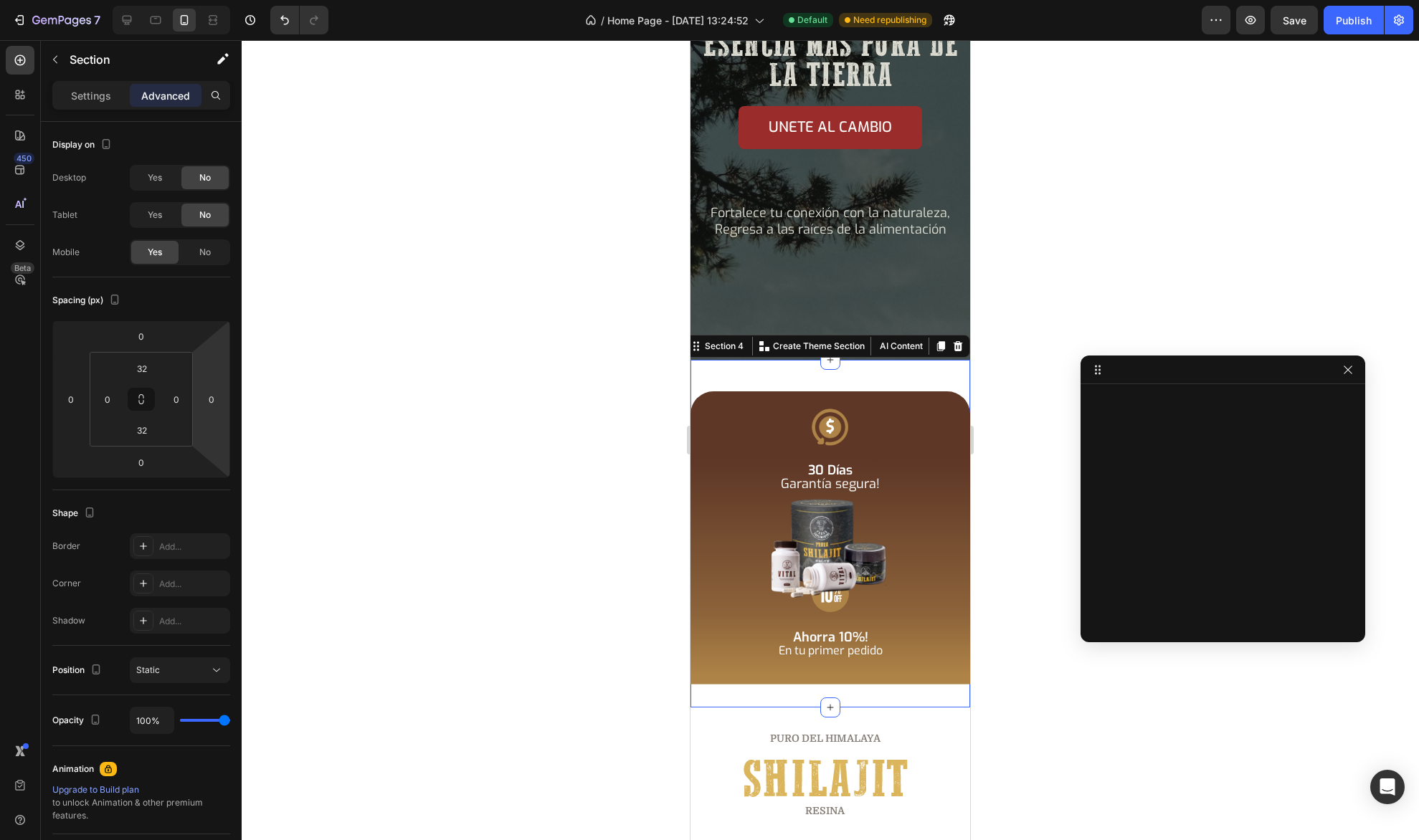
drag, startPoint x: 1353, startPoint y: 368, endPoint x: 1300, endPoint y: 369, distance: 53.0
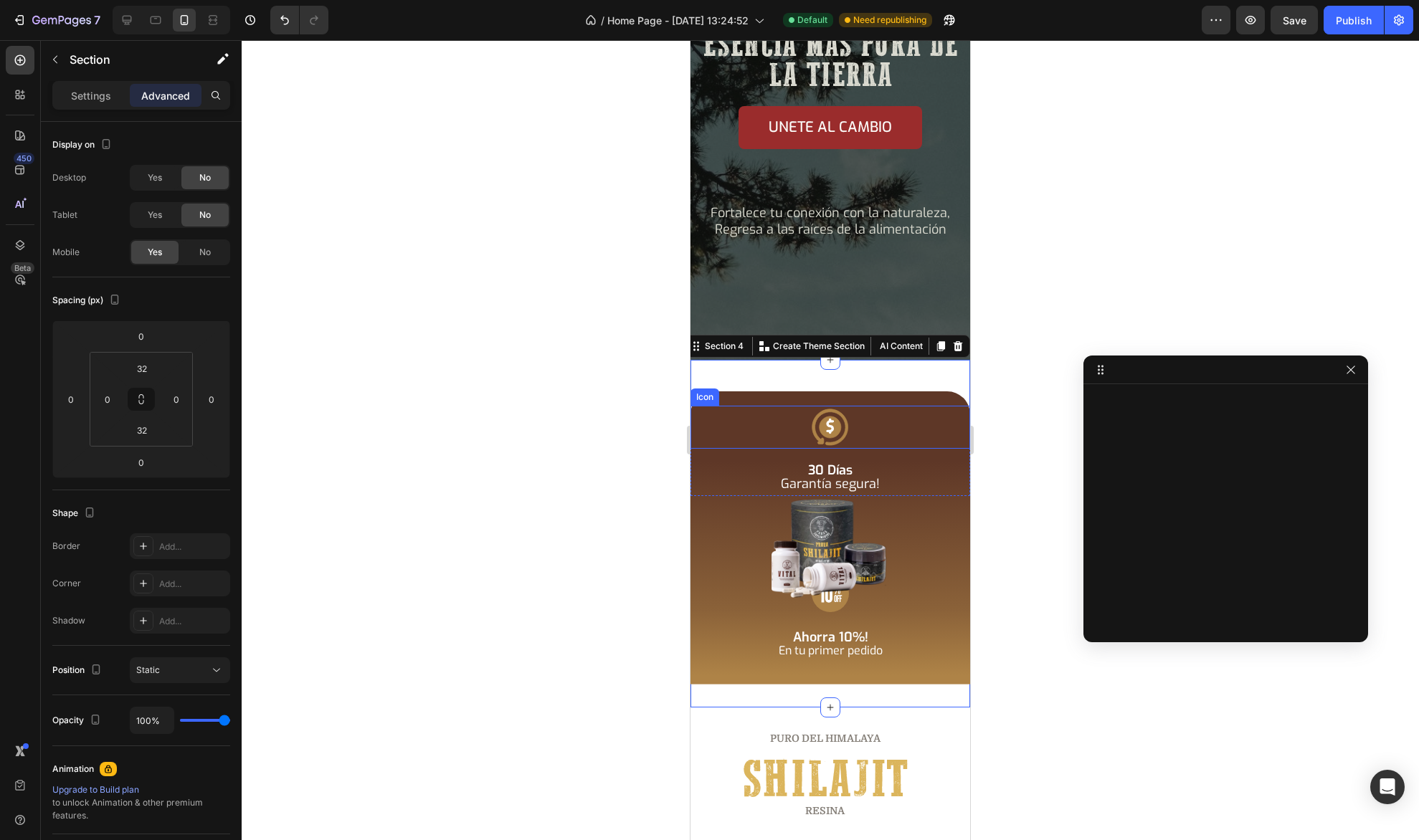
click at [747, 275] on div "Icon Icon Icon Icon Icon Icon List +5 M Vidas Transforamadas Text Block Row Sup…" at bounding box center [829, 107] width 280 height 505
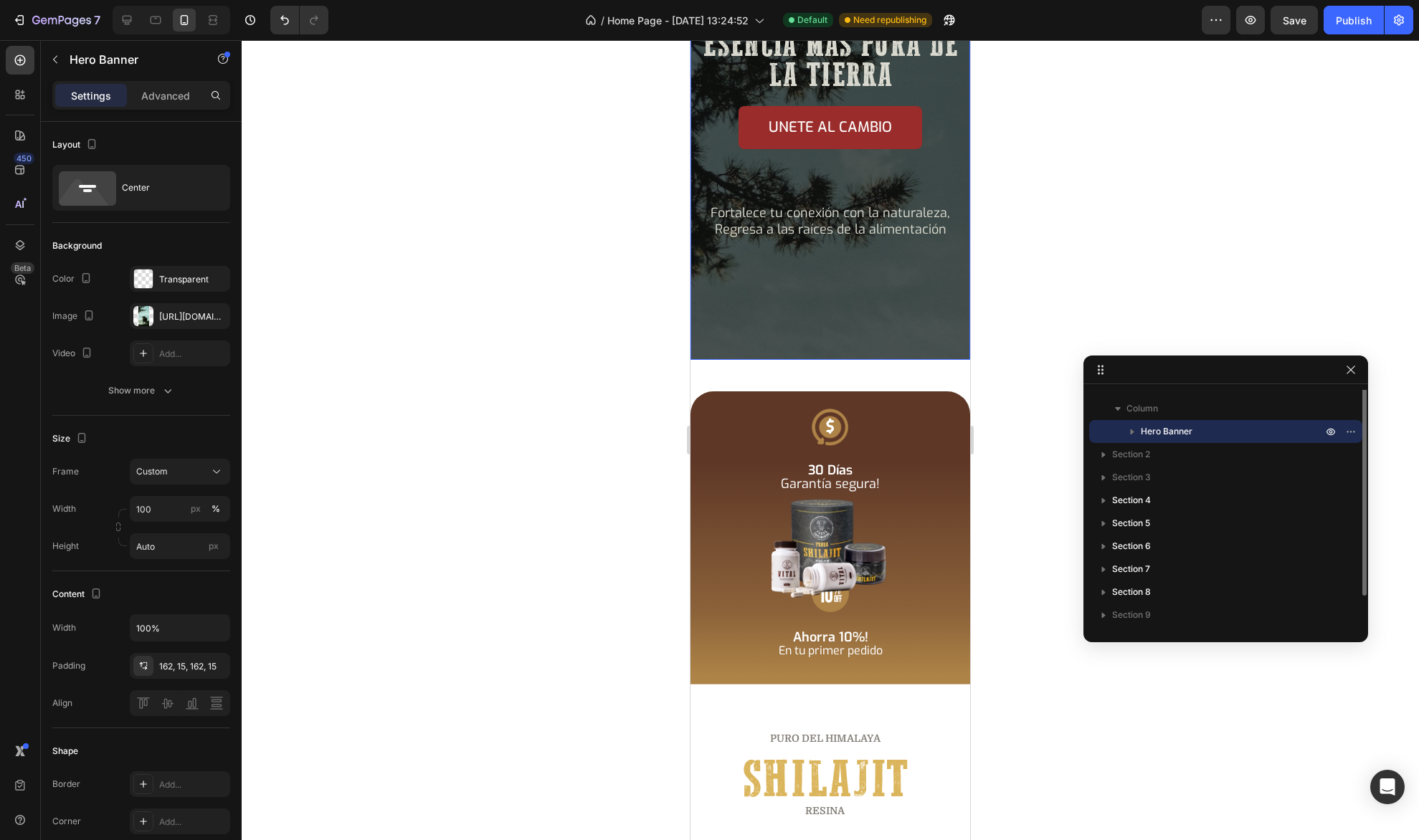
scroll to position [0, 0]
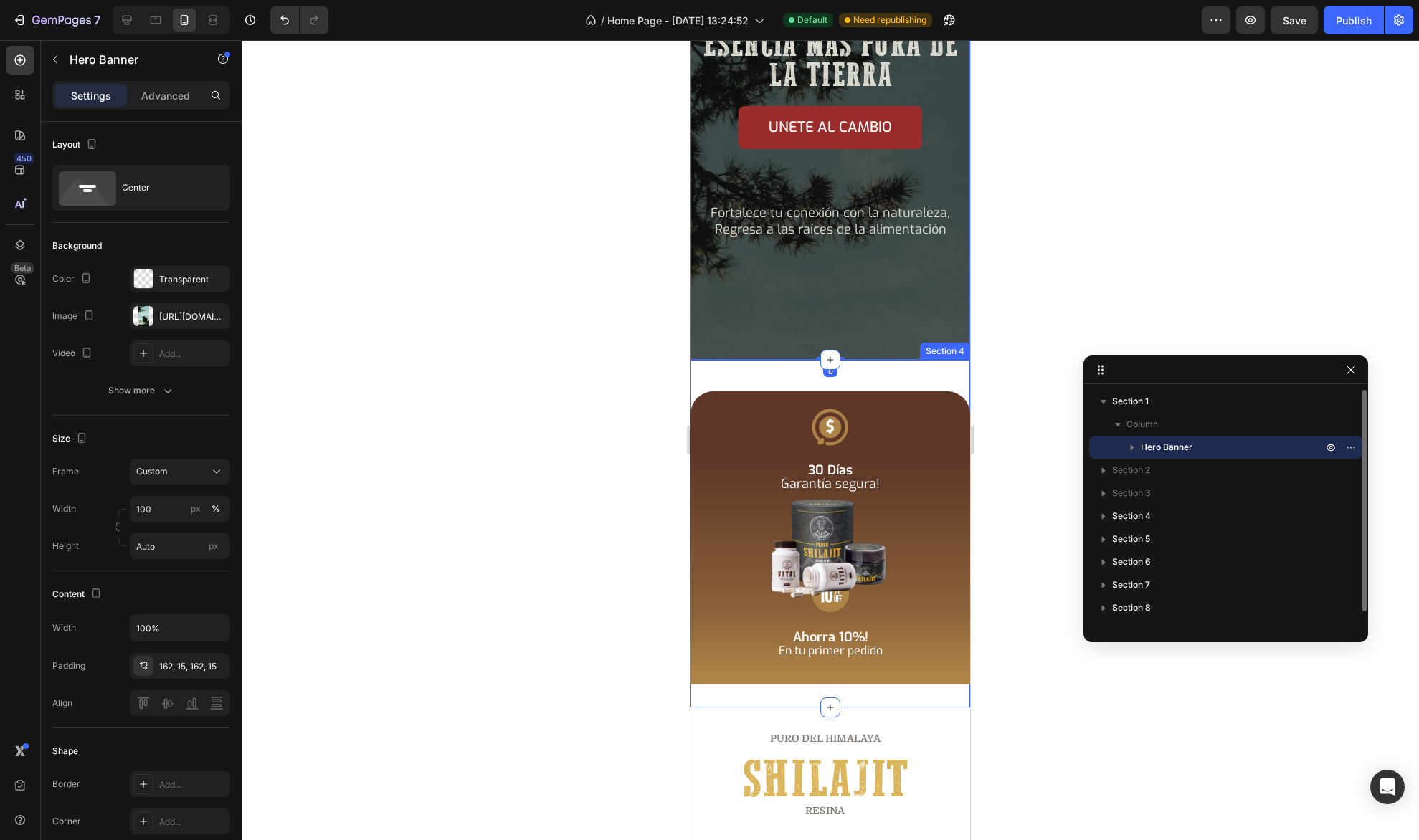
click at [748, 364] on div "Icon Ahorra 10%! En tu primer pedido Text Block Row Icon 30 [PERSON_NAME] Garan…" at bounding box center [829, 534] width 280 height 347
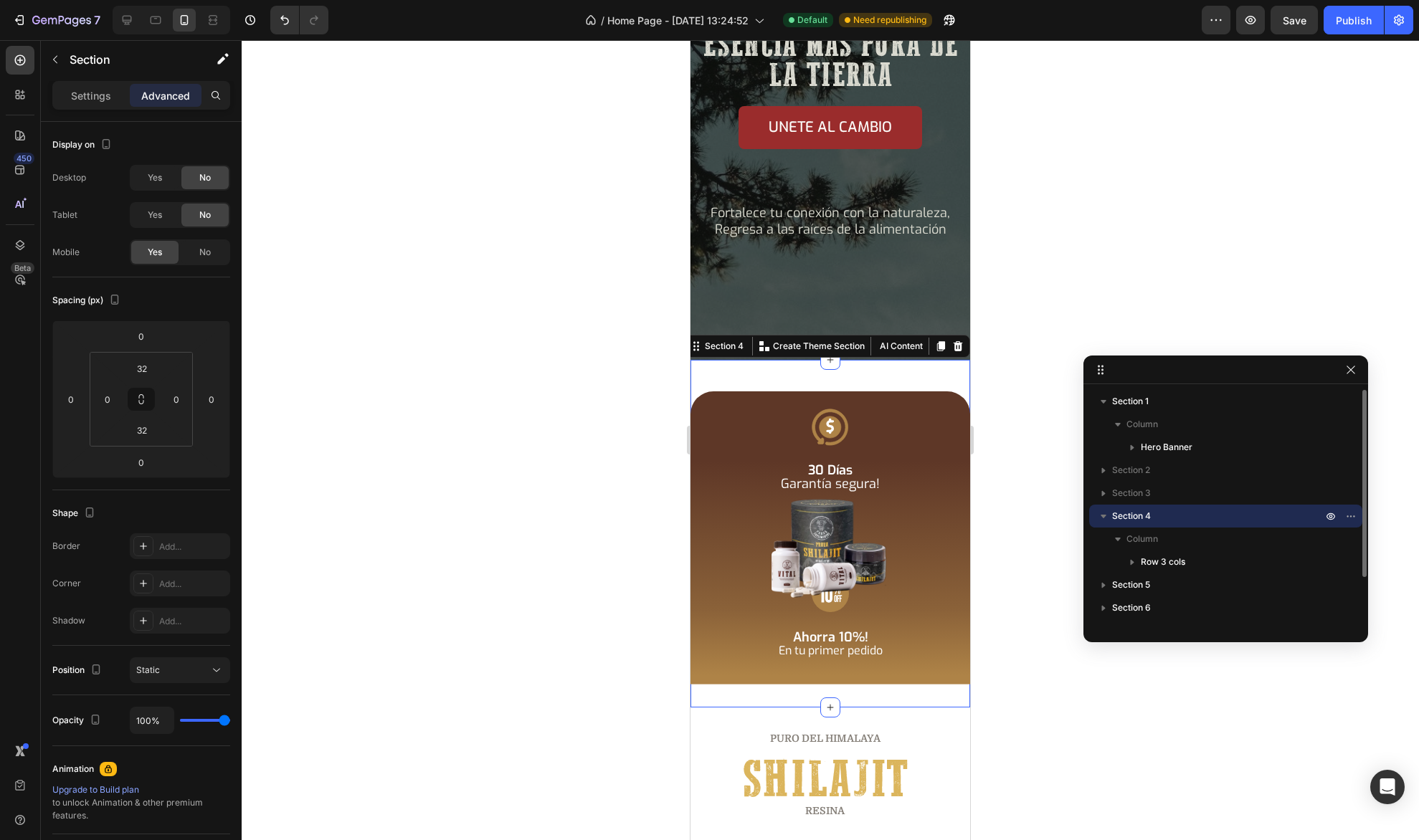
click at [1105, 514] on icon "button" at bounding box center [1103, 516] width 6 height 4
click at [1101, 515] on icon "button" at bounding box center [1102, 515] width 14 height 14
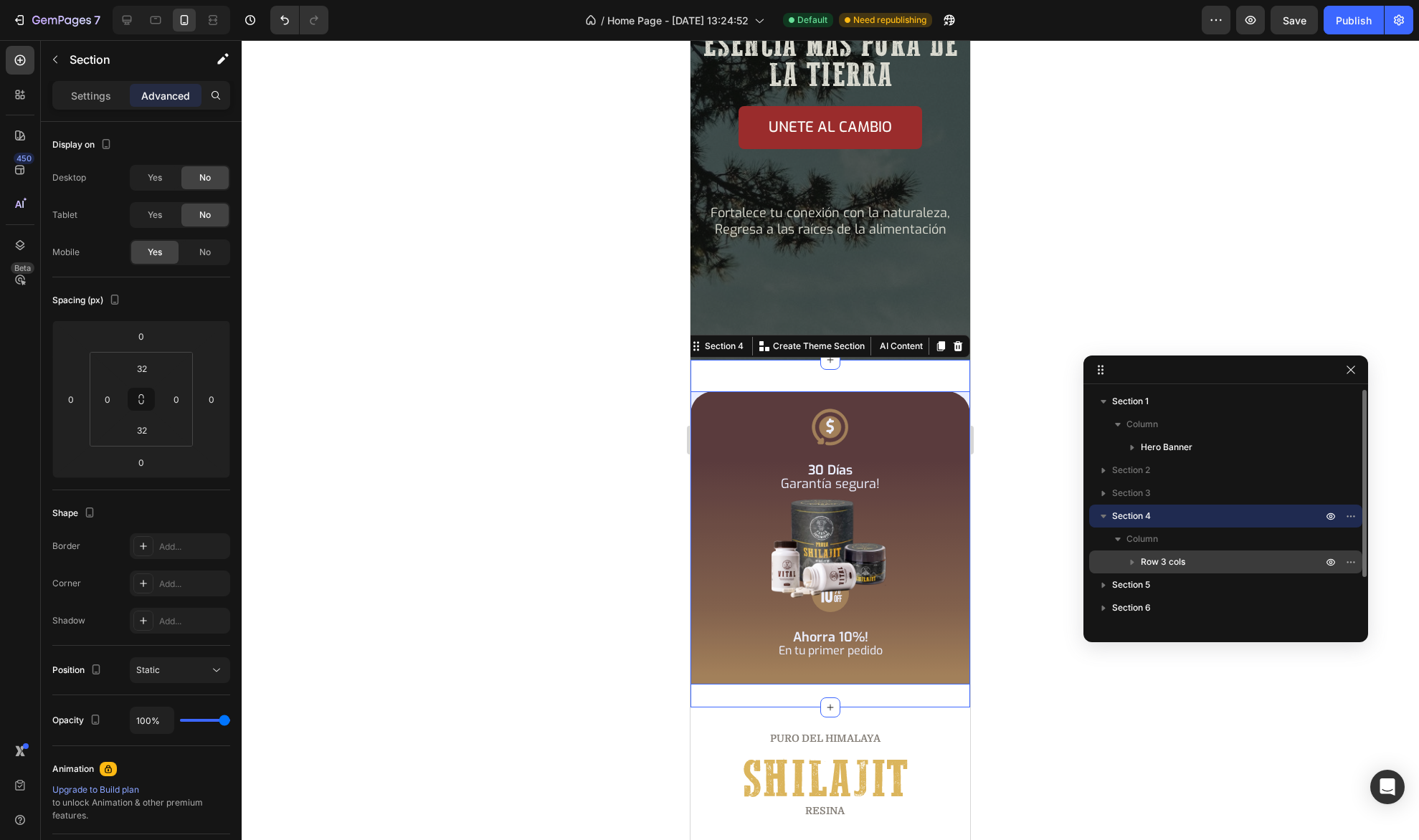
click at [1189, 559] on p "Row 3 cols" at bounding box center [1232, 561] width 184 height 14
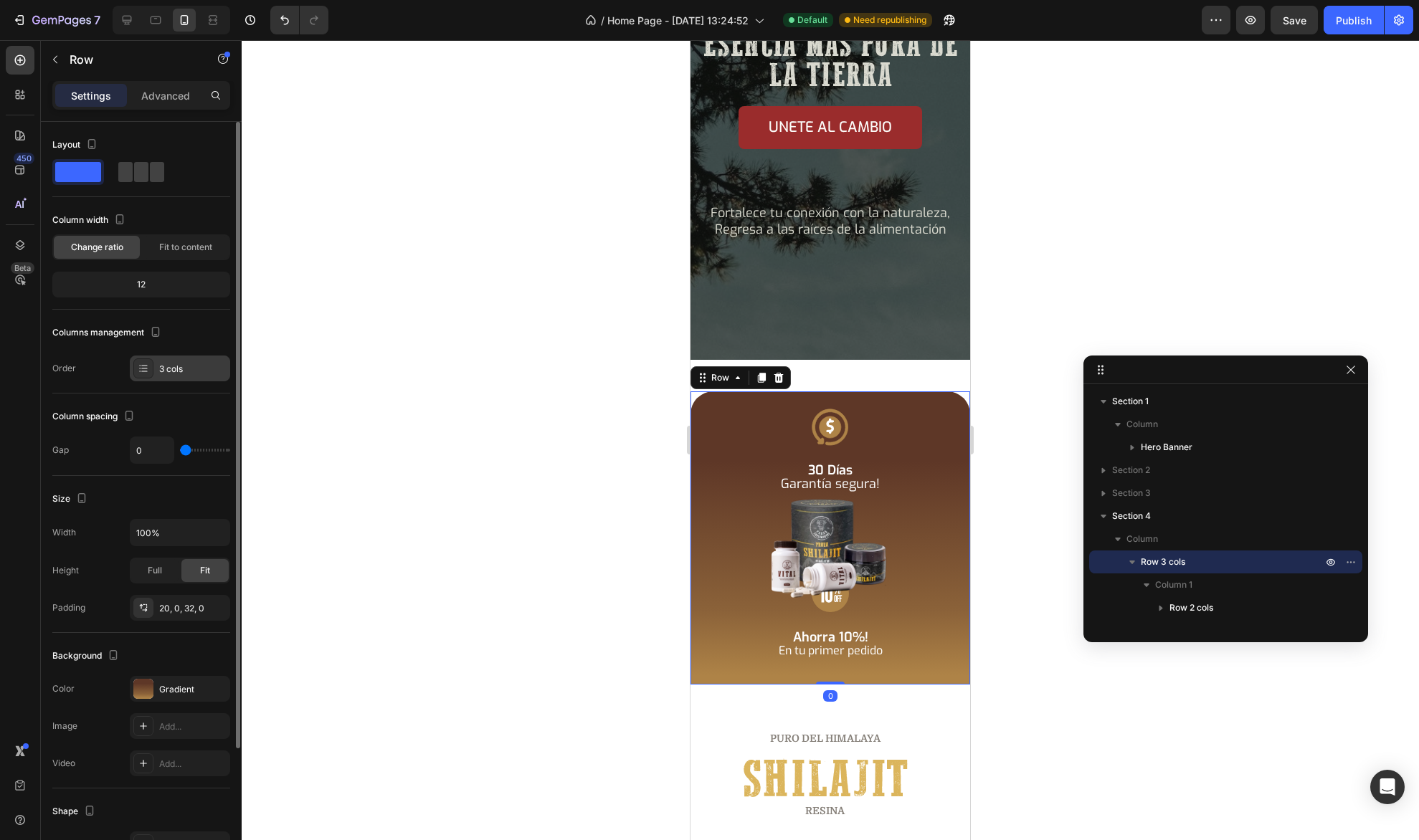
click at [161, 367] on div "3 cols" at bounding box center [192, 369] width 68 height 13
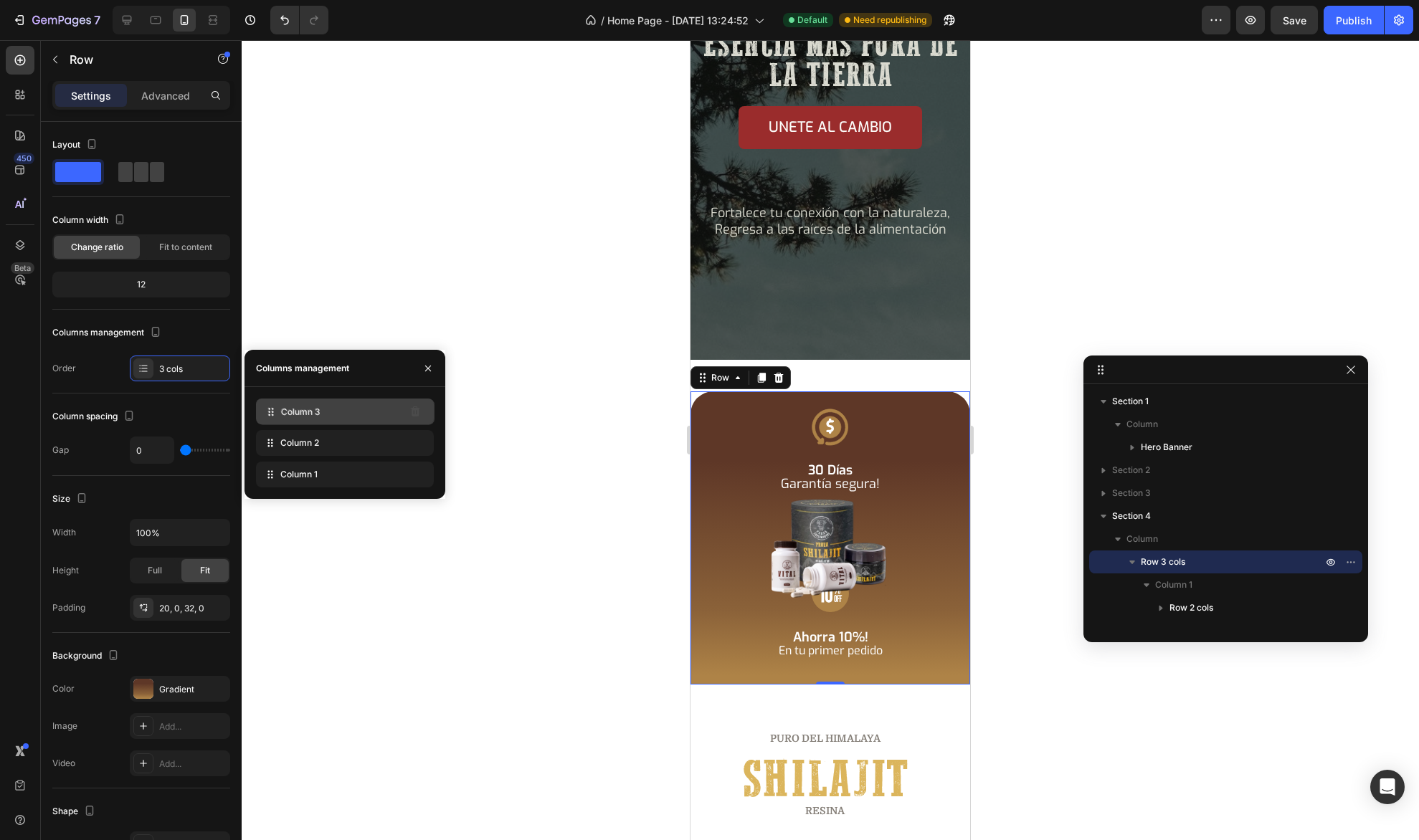
drag, startPoint x: 289, startPoint y: 441, endPoint x: 289, endPoint y: 413, distance: 28.0
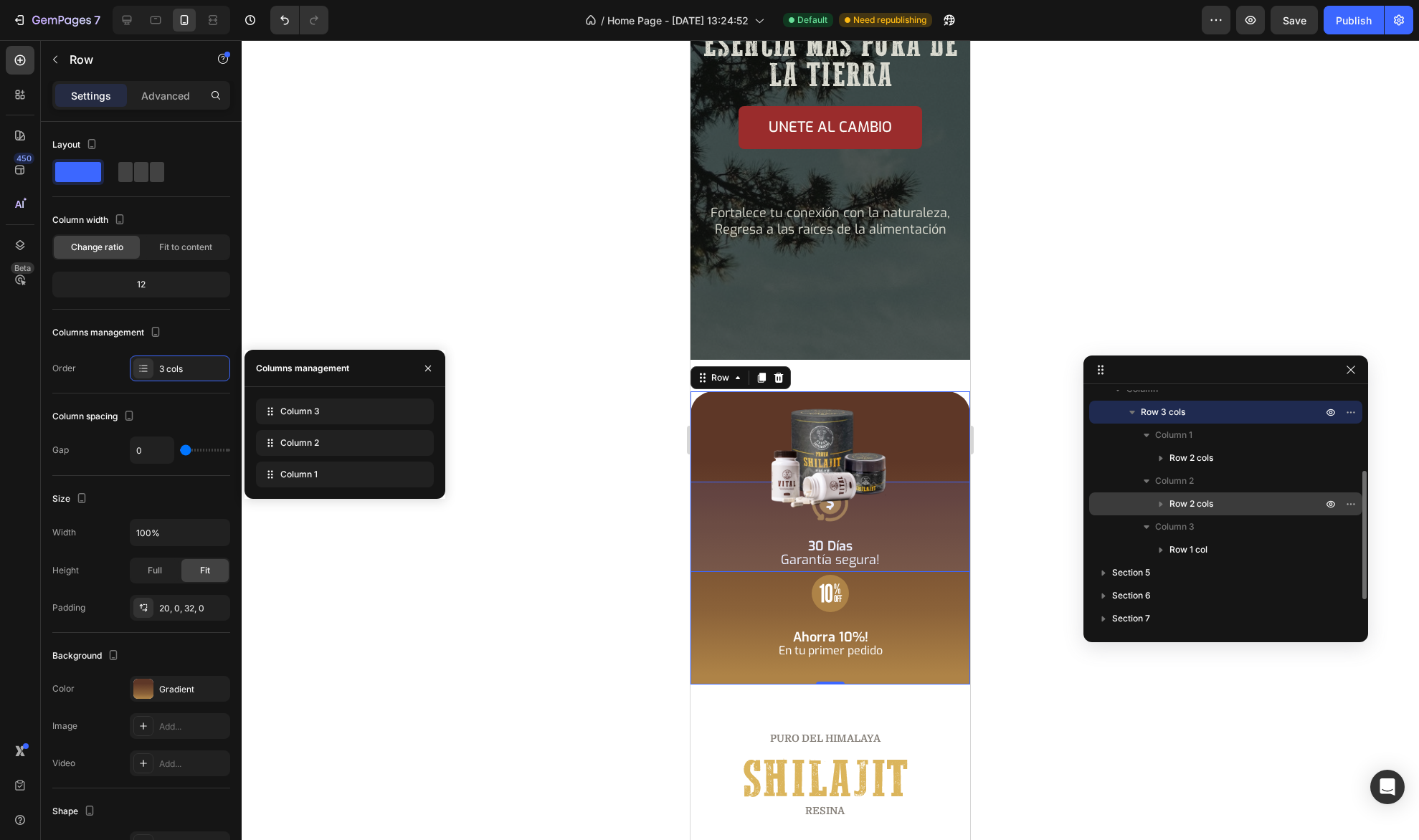
scroll to position [136, 0]
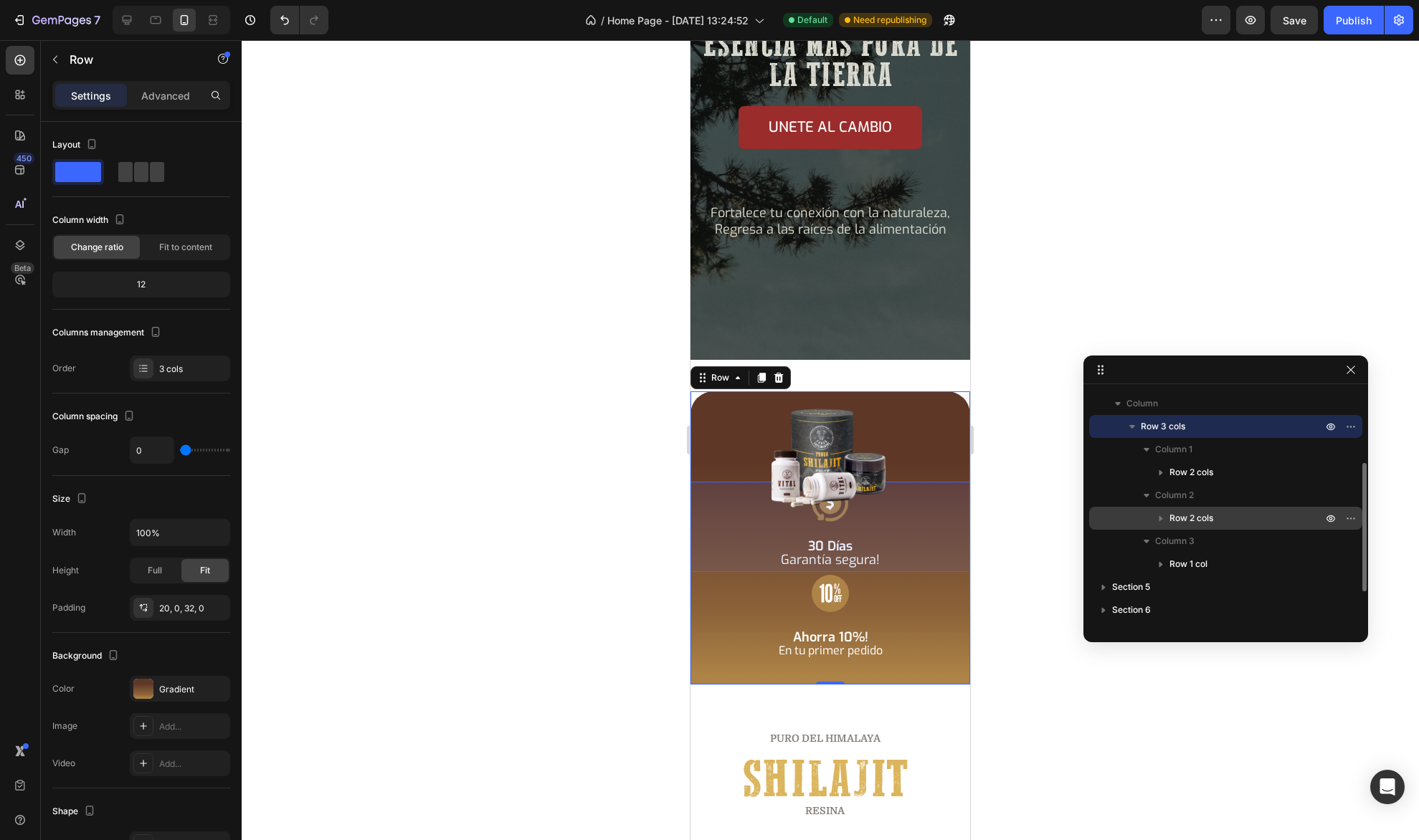
click at [1160, 515] on icon "button" at bounding box center [1160, 517] width 14 height 14
click at [1160, 517] on icon "button" at bounding box center [1161, 519] width 6 height 4
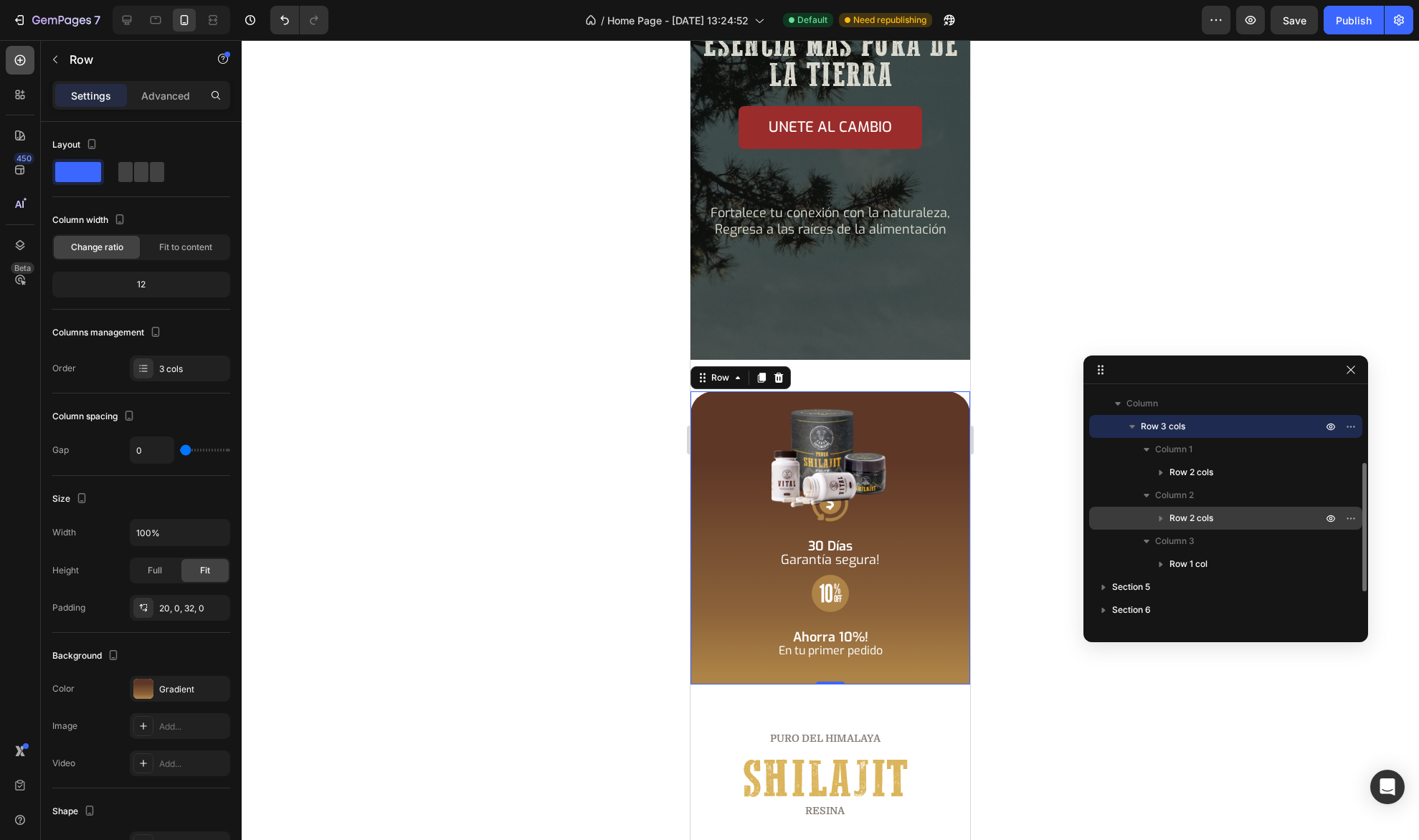
click at [22, 61] on icon at bounding box center [20, 59] width 14 height 14
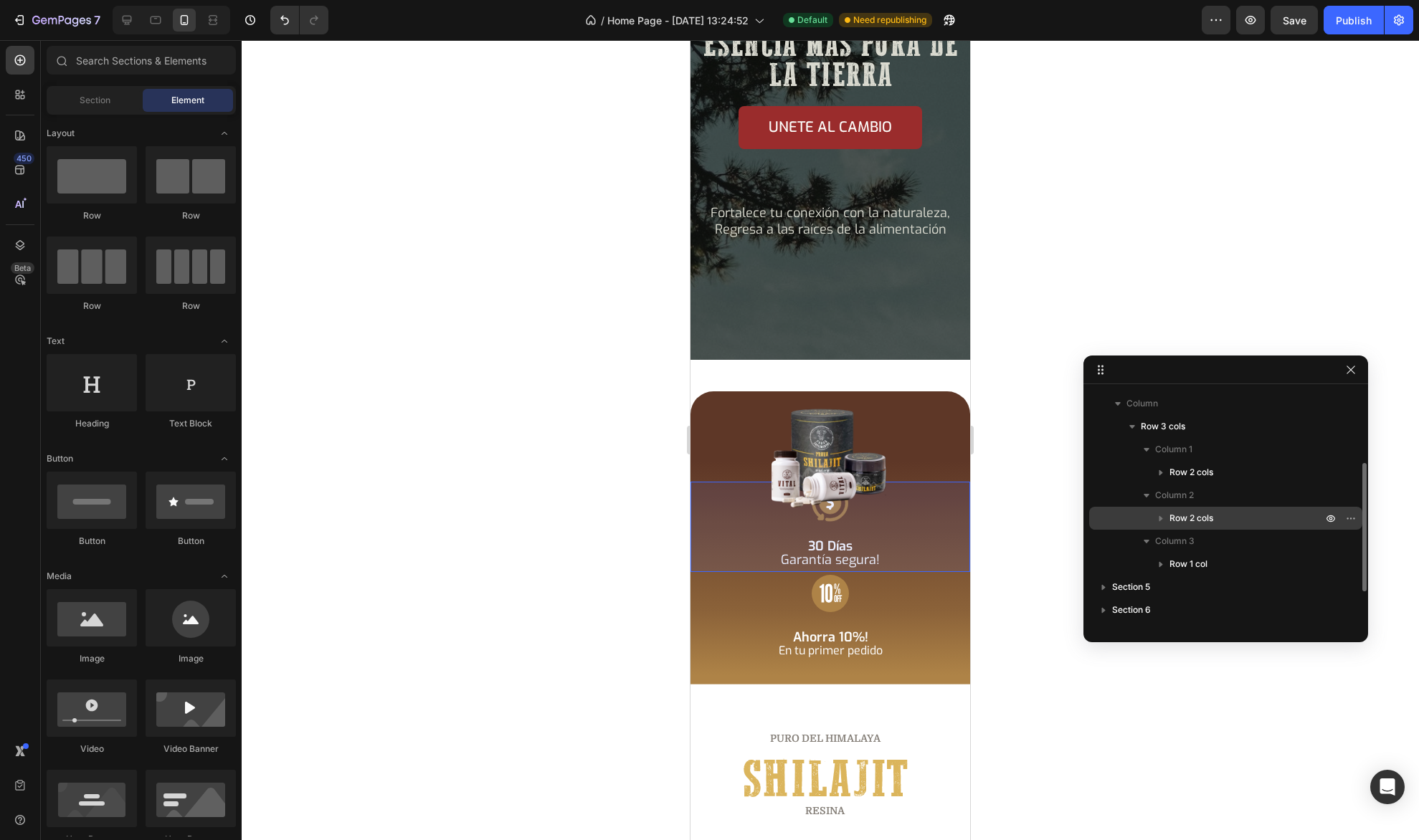
click at [1185, 512] on span "Row 2 cols" at bounding box center [1191, 517] width 44 height 14
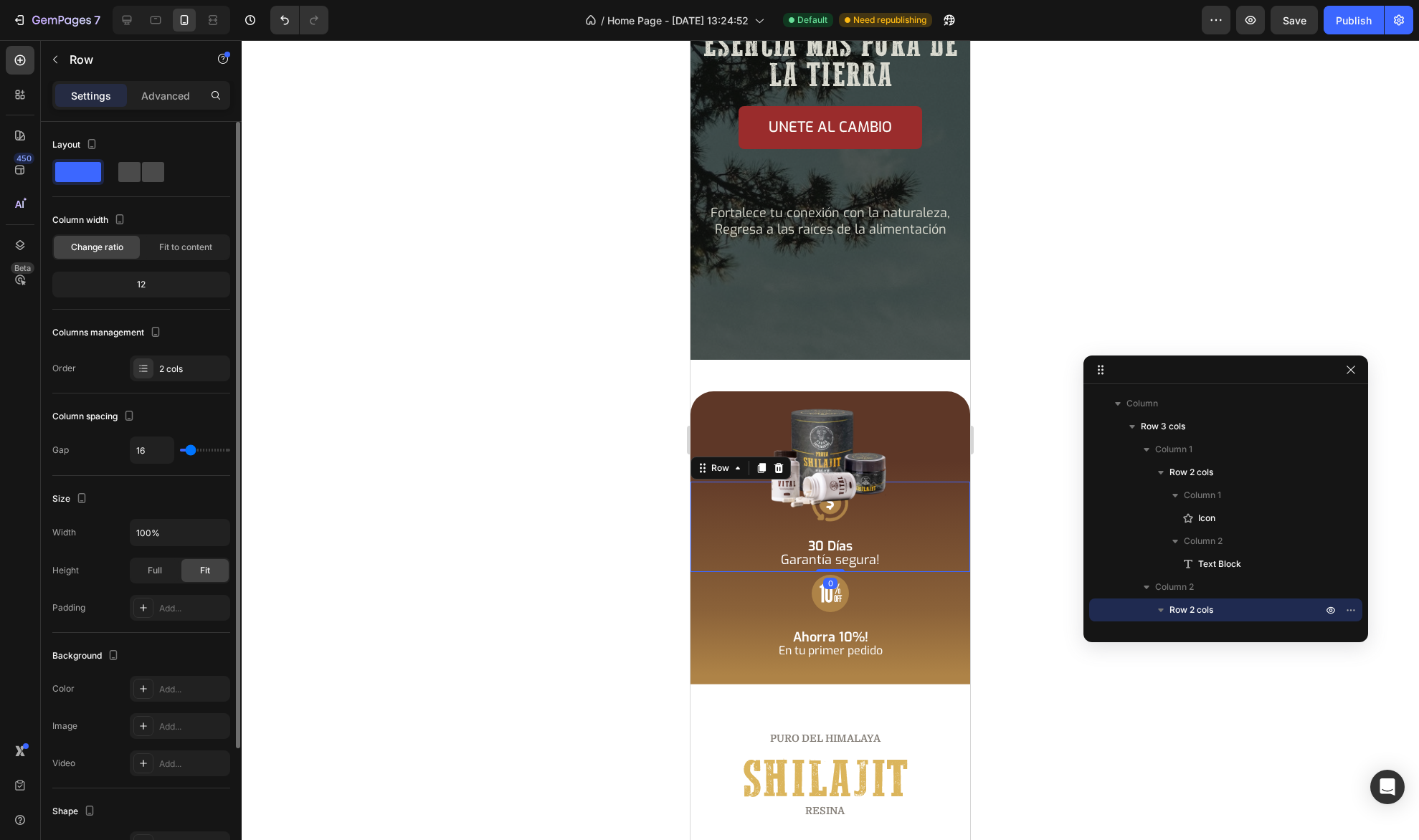
click at [142, 168] on span at bounding box center [153, 172] width 22 height 20
type input "4"
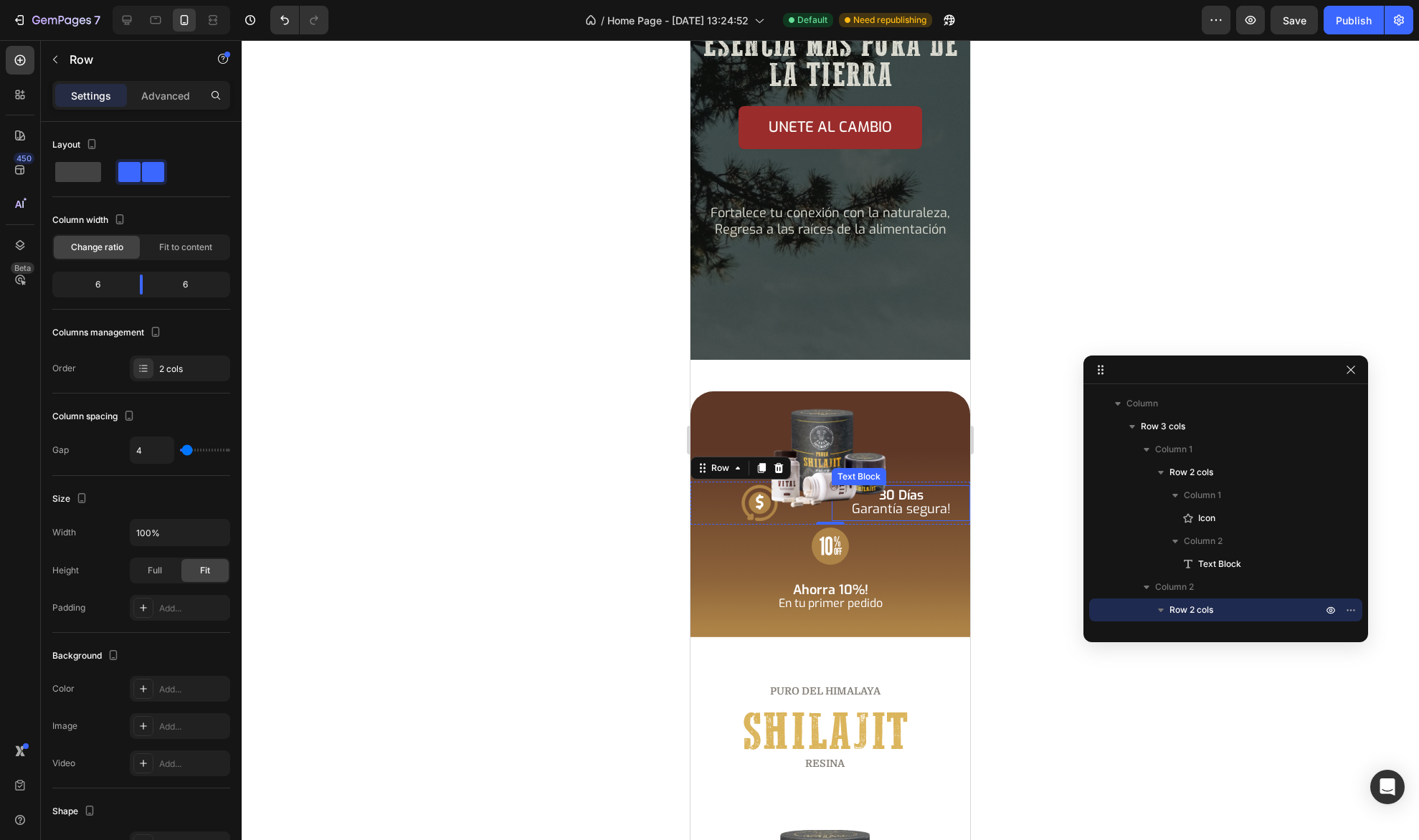
click at [899, 500] on span "Garantía segura!" at bounding box center [901, 509] width 99 height 18
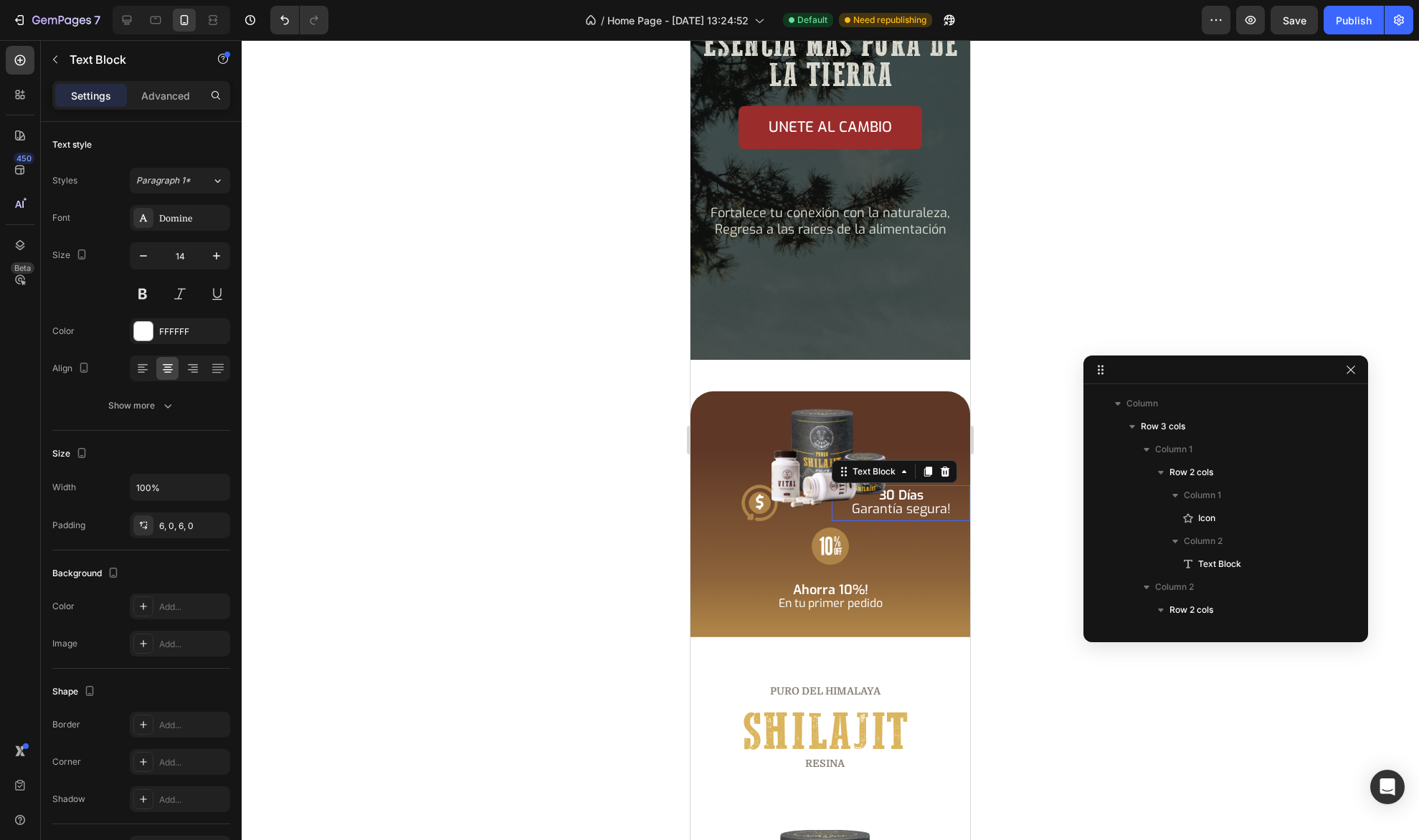
scroll to position [340, 0]
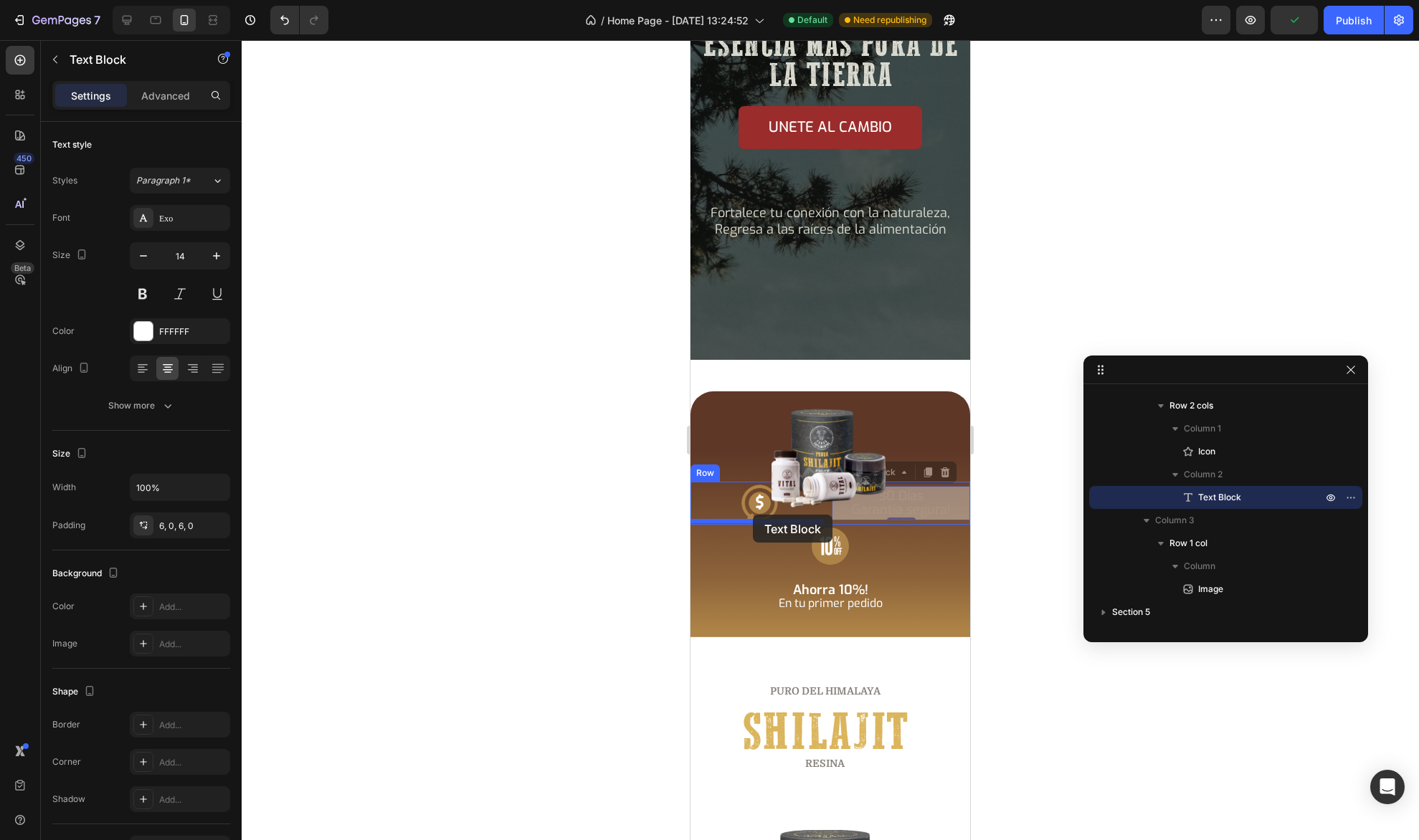
drag, startPoint x: 854, startPoint y: 470, endPoint x: 753, endPoint y: 514, distance: 110.2
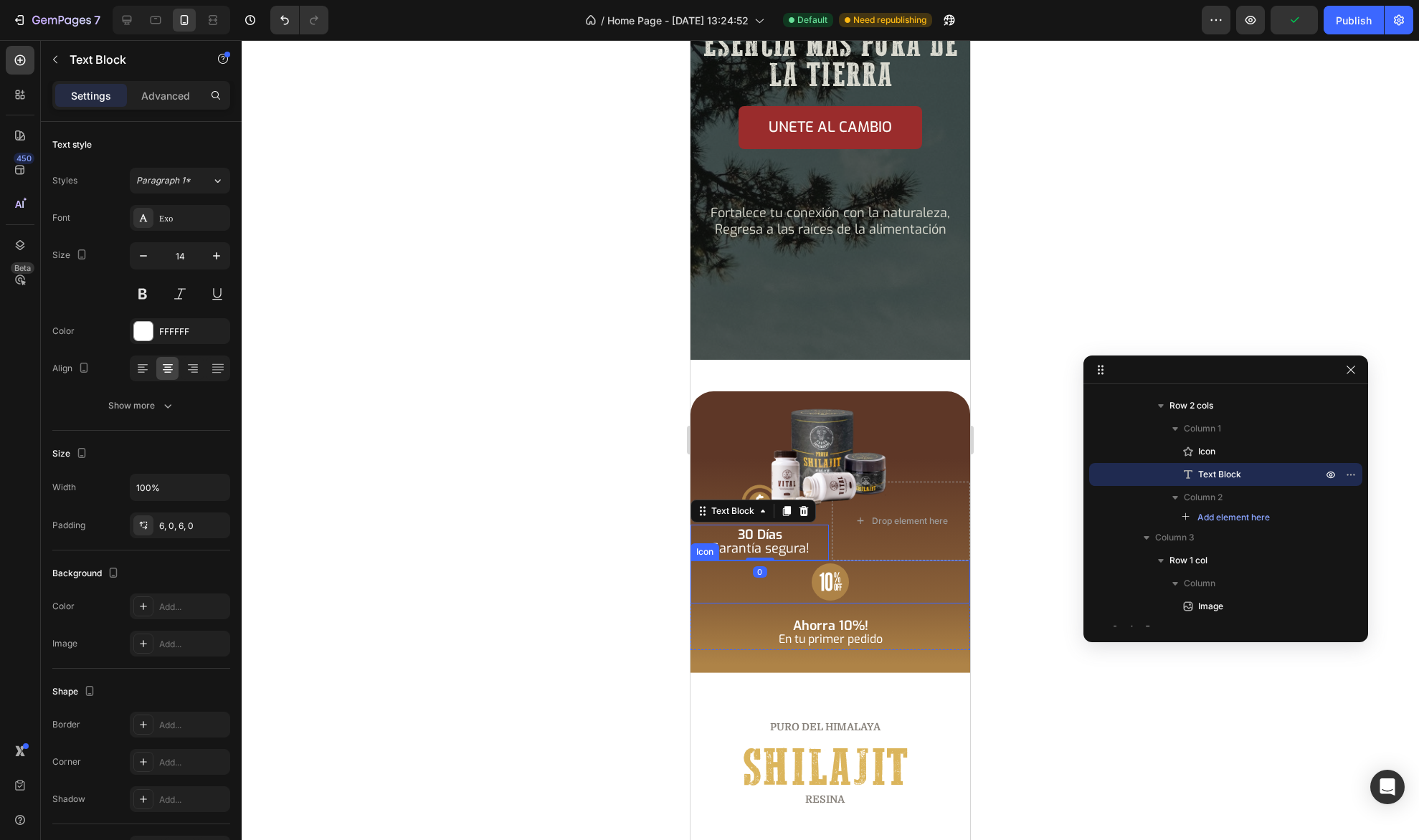
click at [820, 567] on rect at bounding box center [830, 582] width 37 height 37
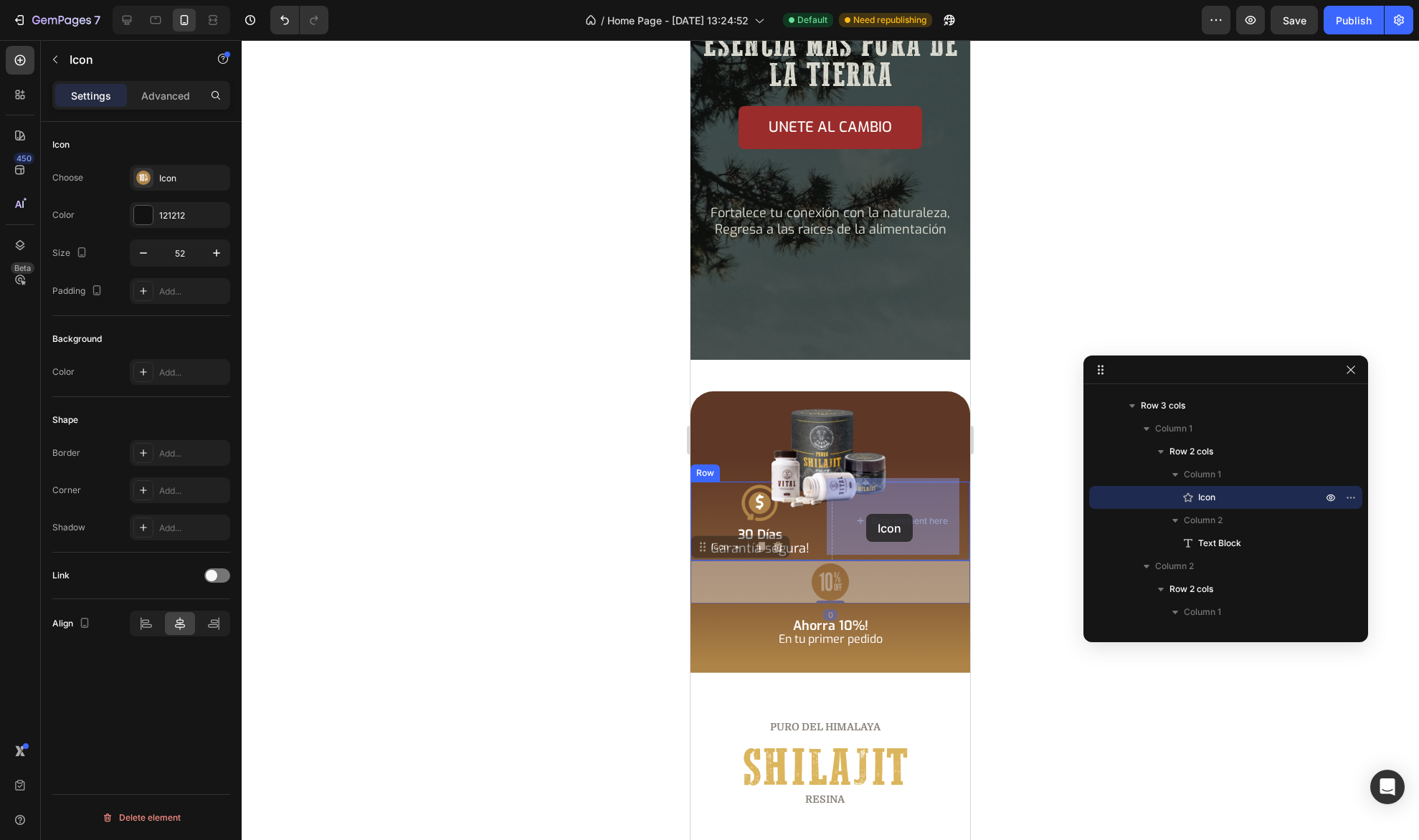
drag, startPoint x: 707, startPoint y: 542, endPoint x: 866, endPoint y: 513, distance: 161.6
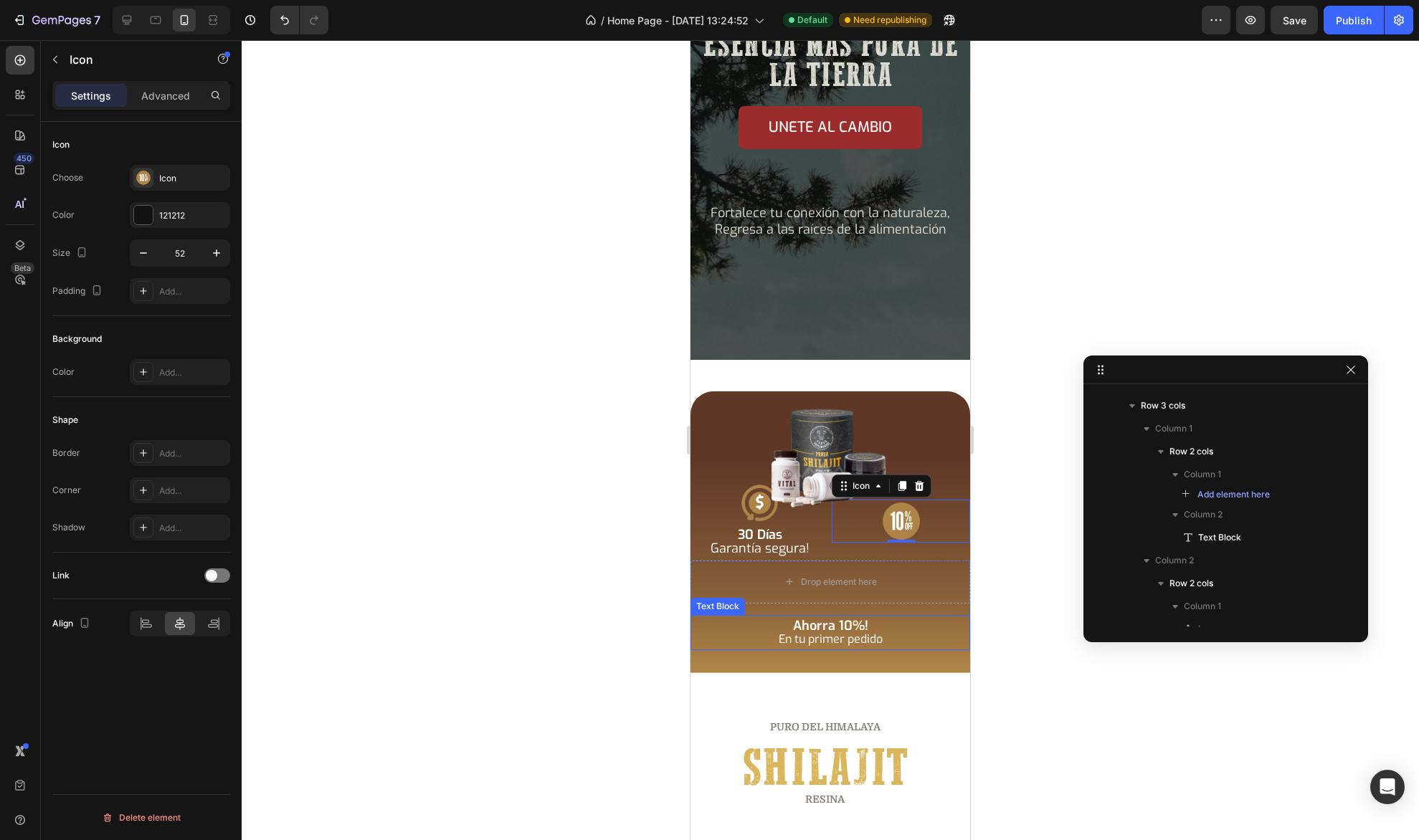
click at [752, 619] on p "Ahorra 10%! En tu primer pedido" at bounding box center [829, 632] width 280 height 27
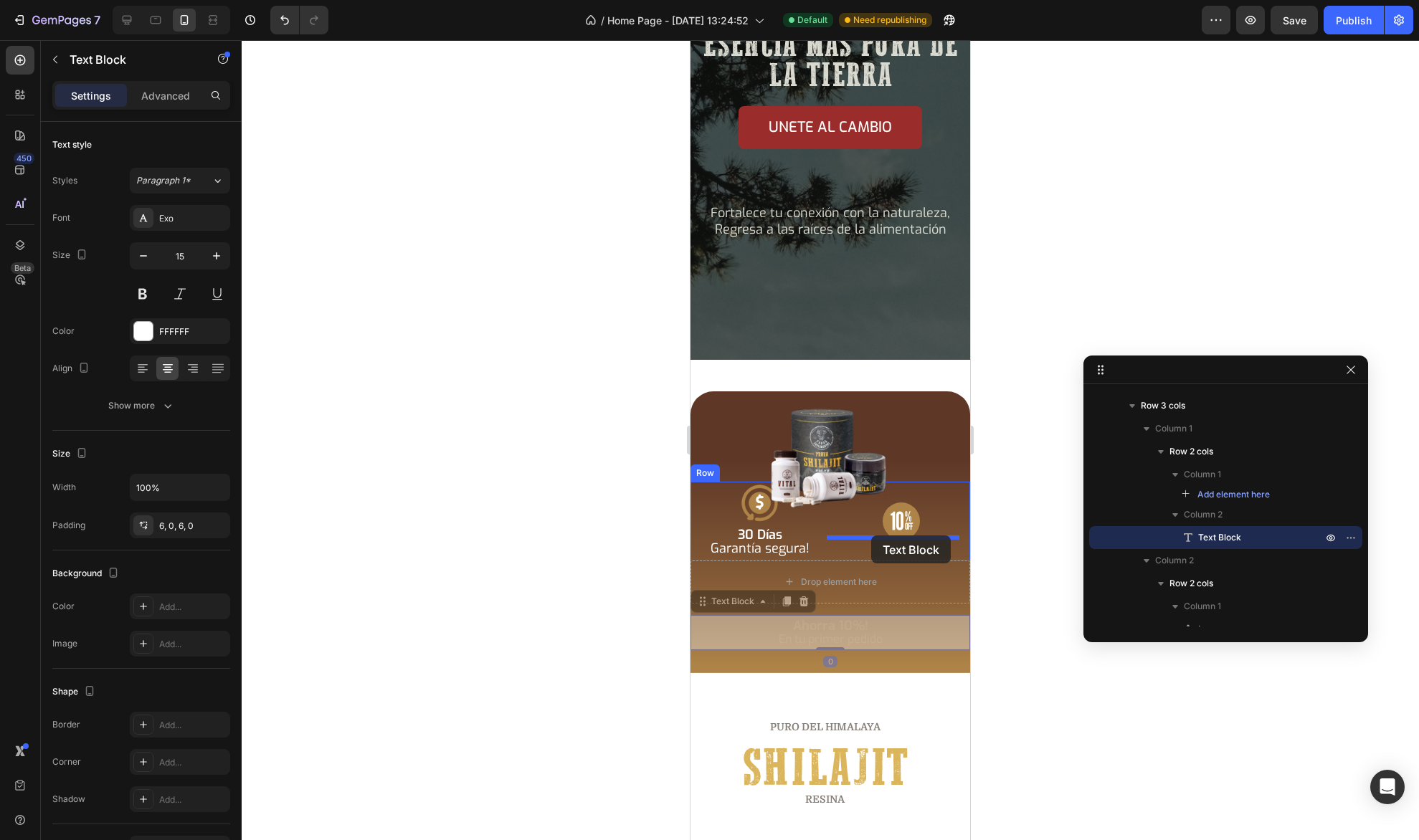
drag, startPoint x: 712, startPoint y: 598, endPoint x: 871, endPoint y: 536, distance: 170.7
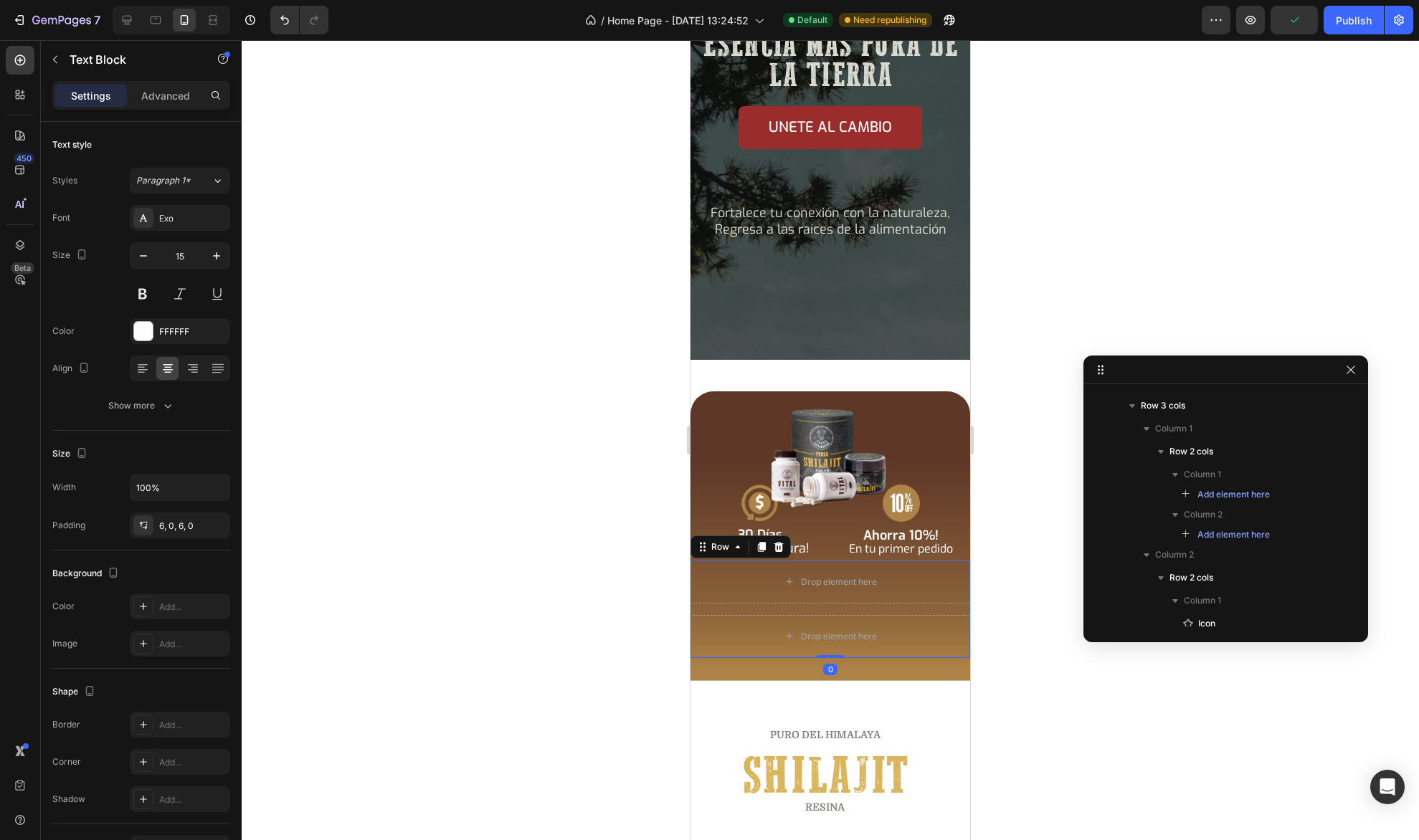
click at [702, 554] on div "Drop element here Drop element here Row 0 Icon 30 [PERSON_NAME] Garantía [PERSO…" at bounding box center [829, 535] width 280 height 289
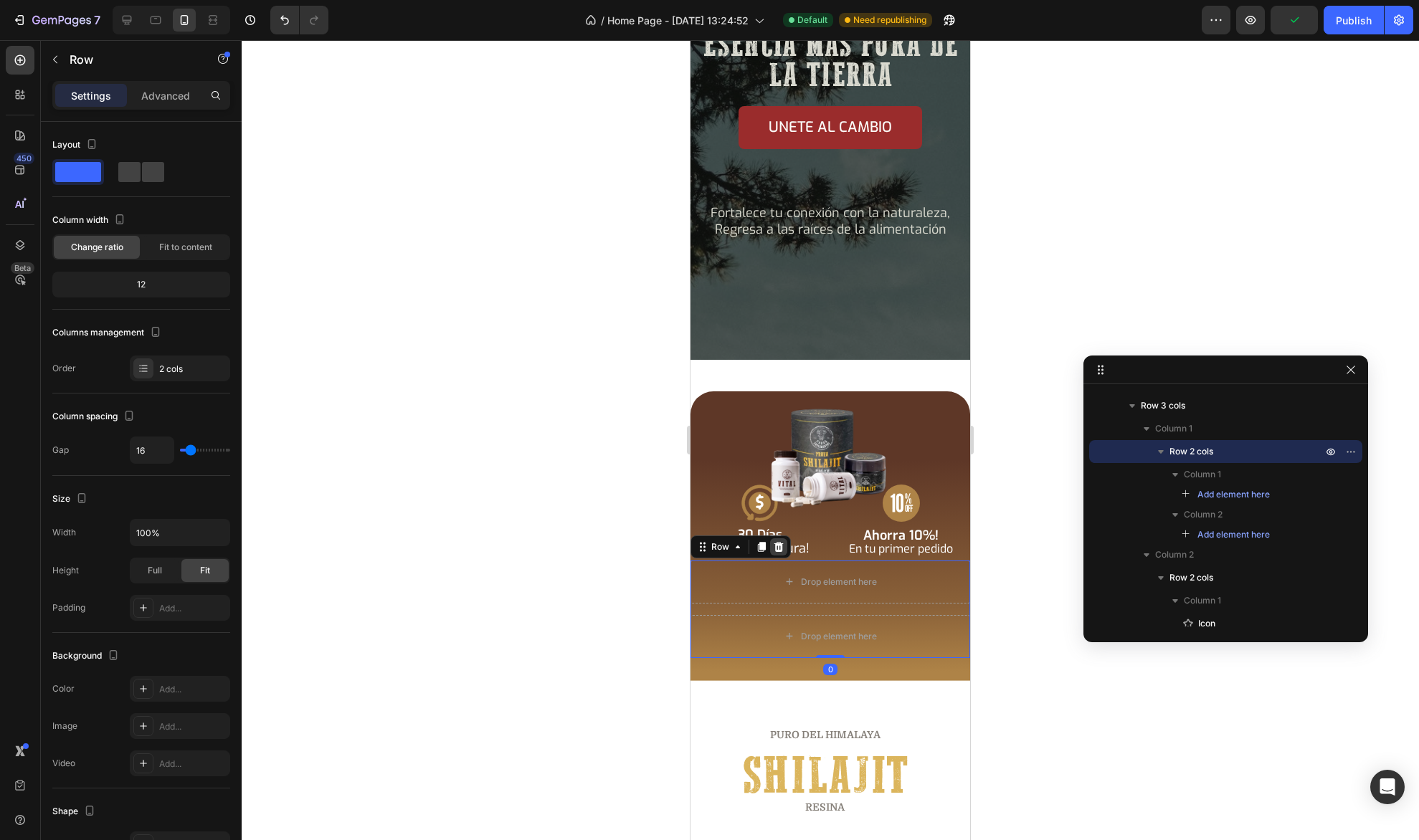
click at [775, 542] on icon at bounding box center [779, 546] width 9 height 10
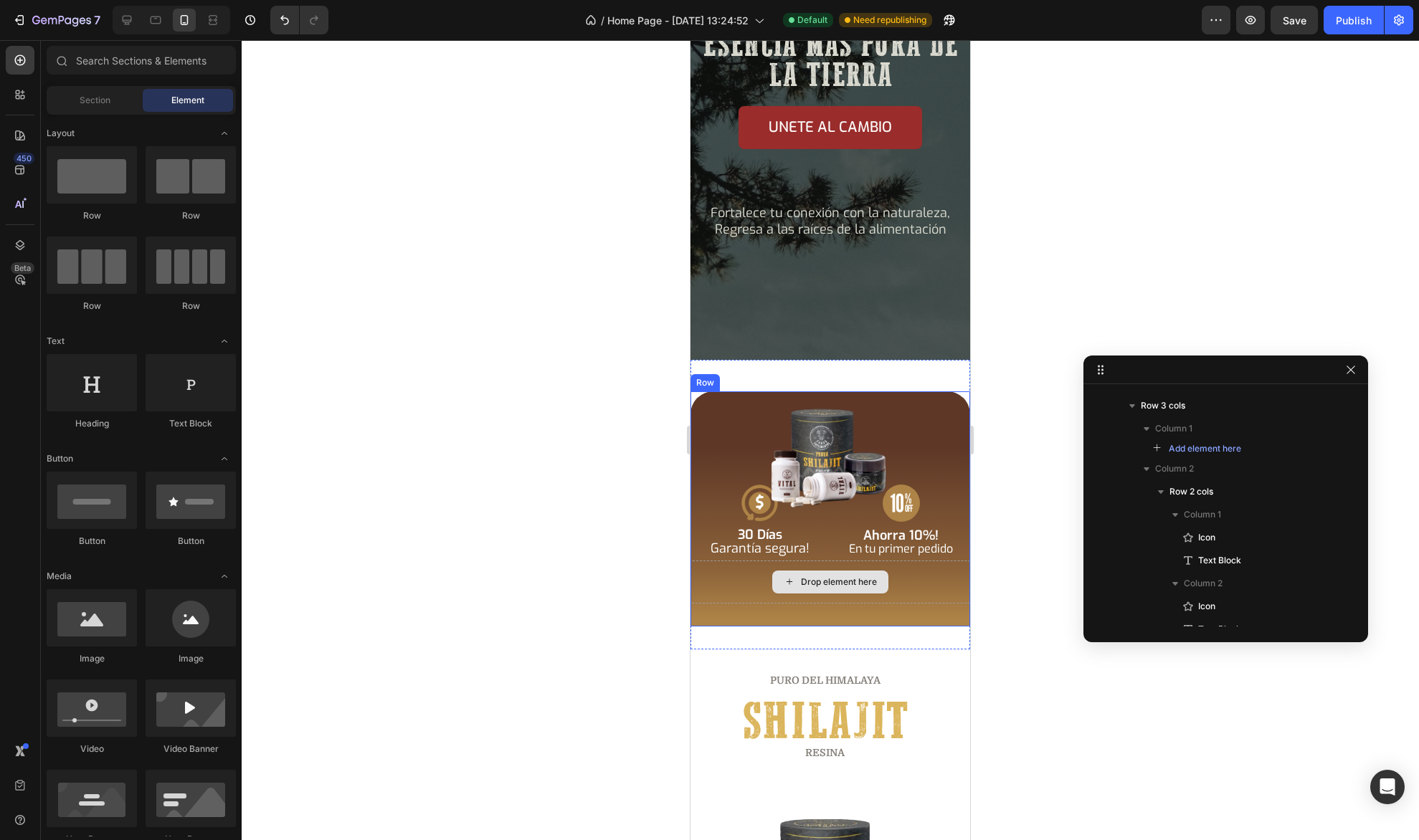
click at [734, 561] on div "Drop element here" at bounding box center [829, 582] width 280 height 43
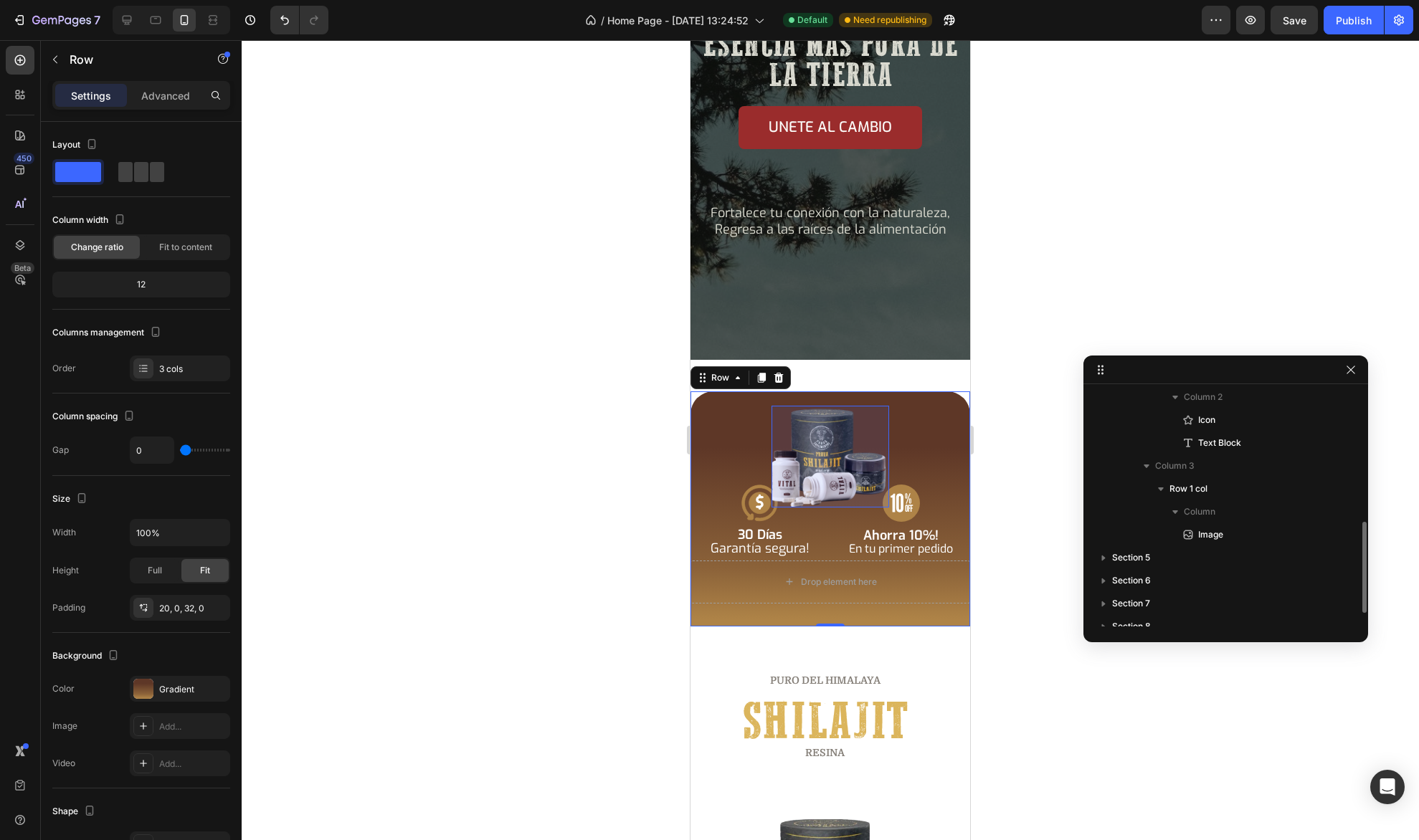
scroll to position [345, 0]
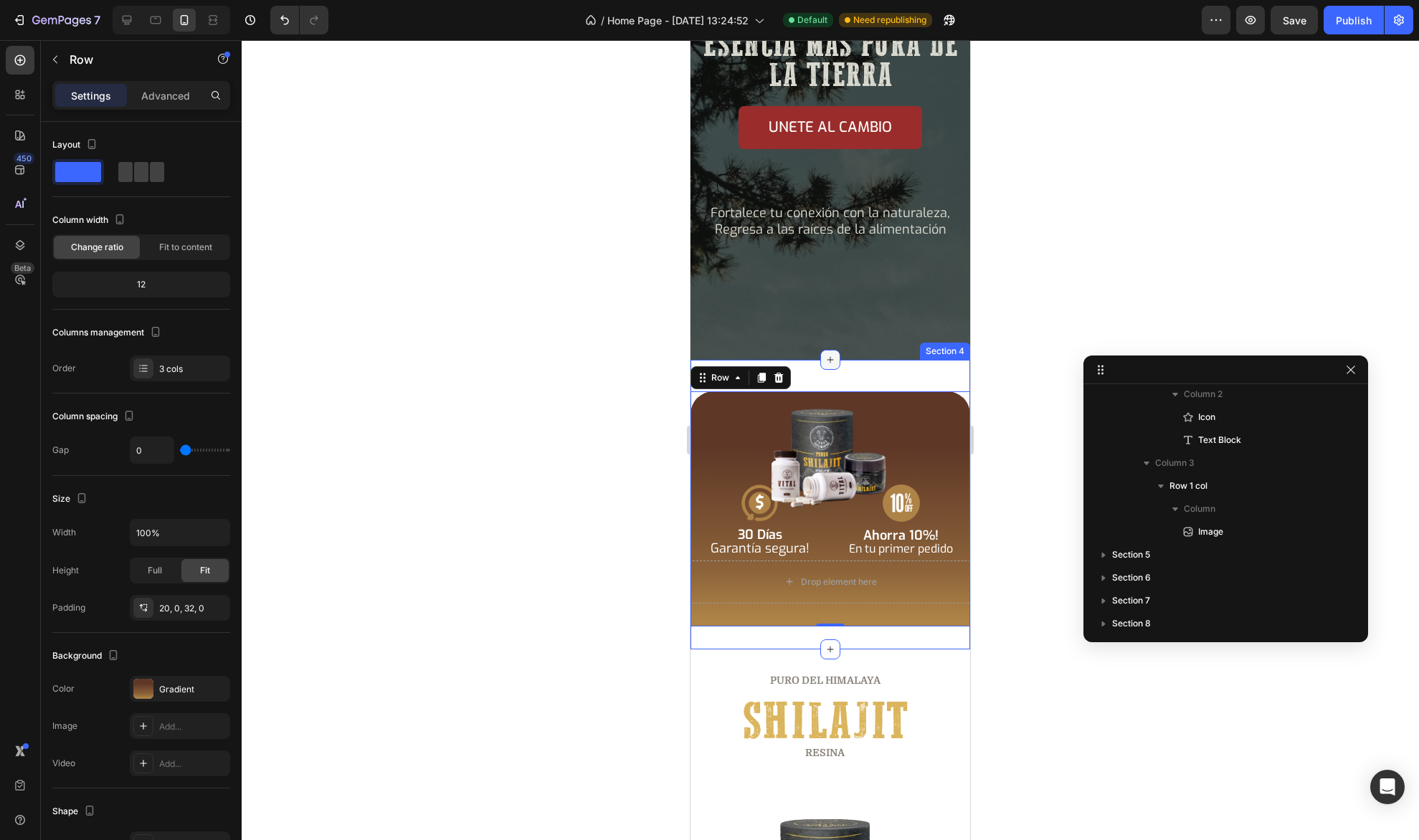
click at [820, 364] on div at bounding box center [830, 360] width 20 height 20
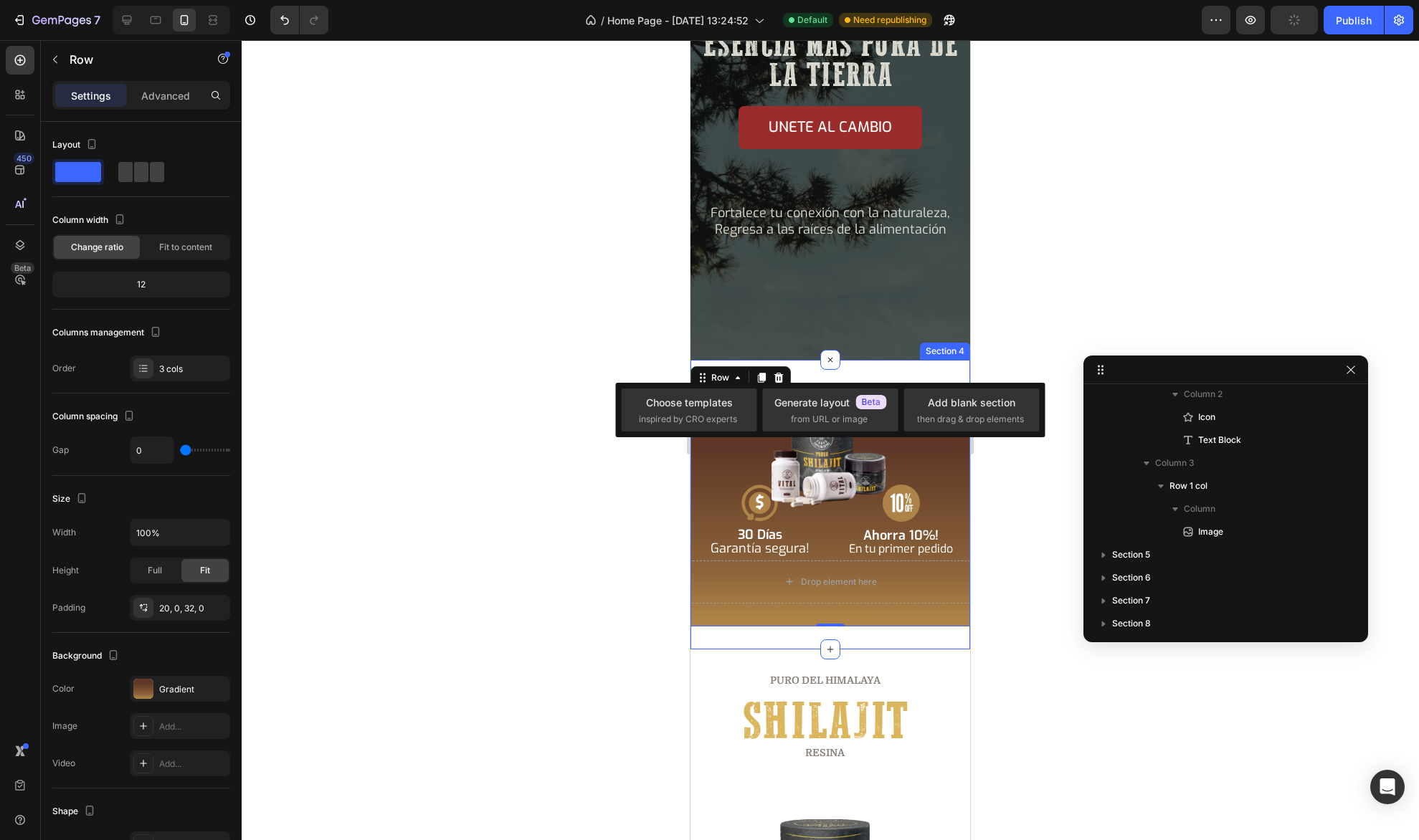
click at [874, 367] on div "Drop element here Icon 30 [PERSON_NAME] Garantía [PERSON_NAME]! Text Block Icon…" at bounding box center [829, 504] width 280 height 289
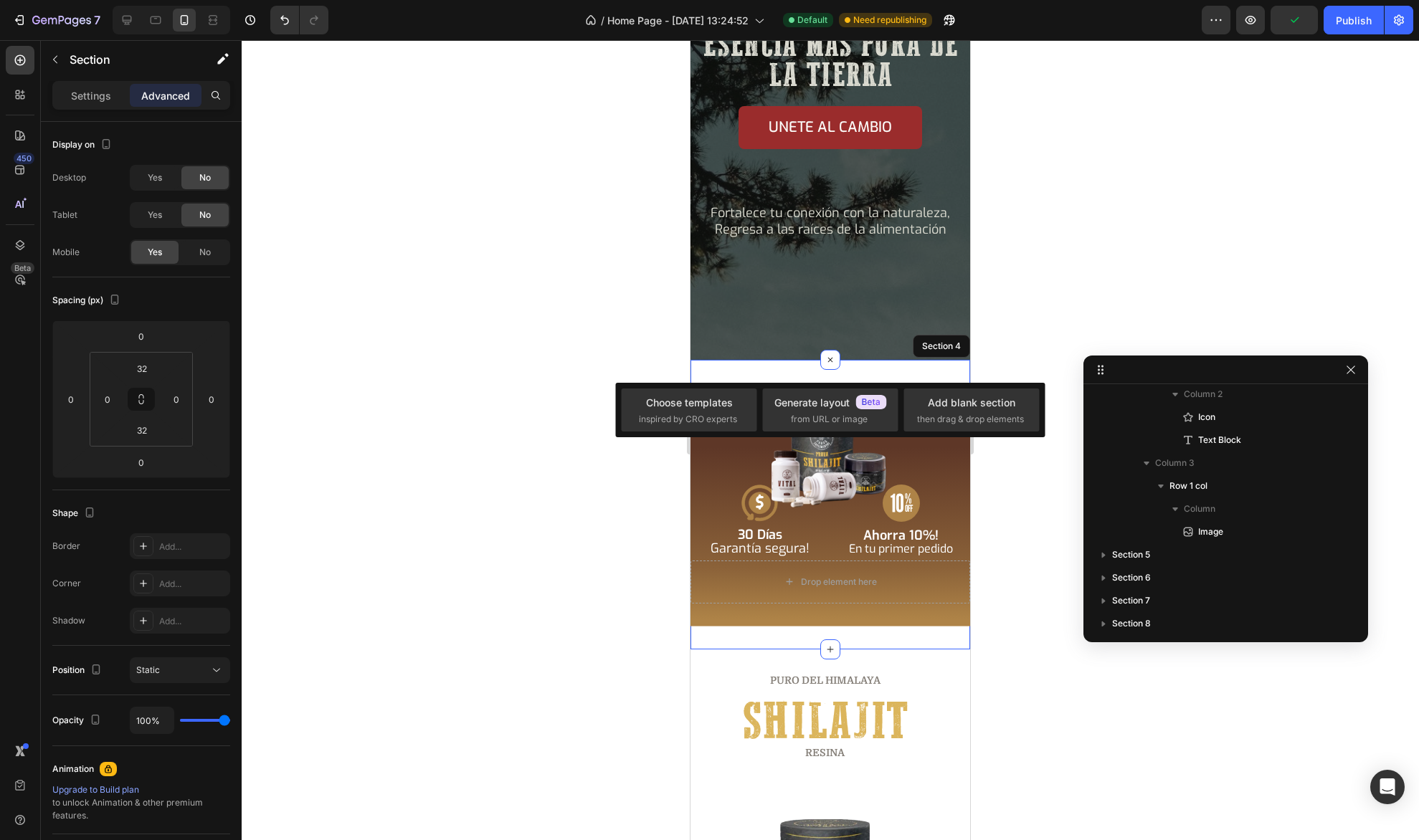
scroll to position [19, 0]
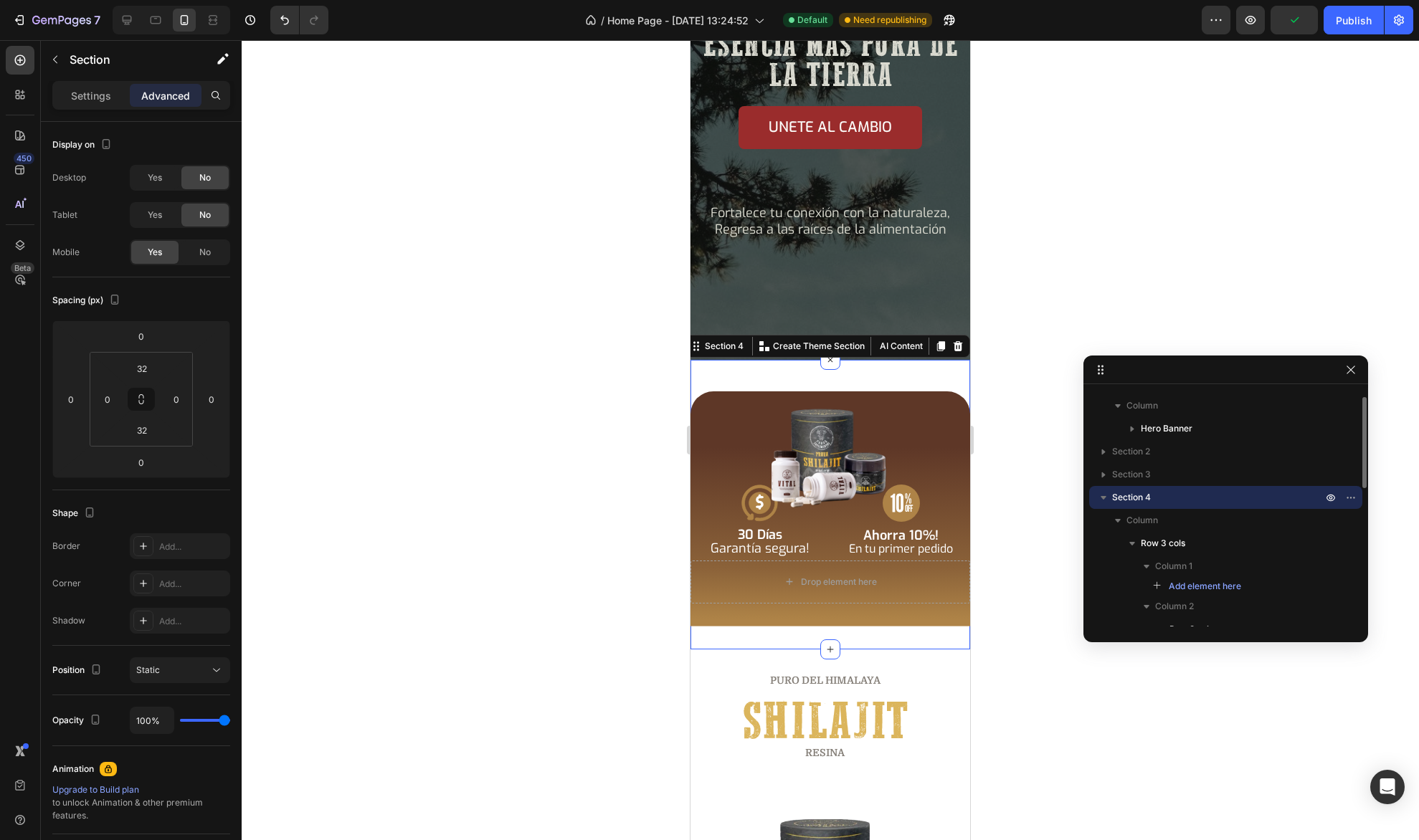
click at [565, 349] on div at bounding box center [830, 439] width 1178 height 799
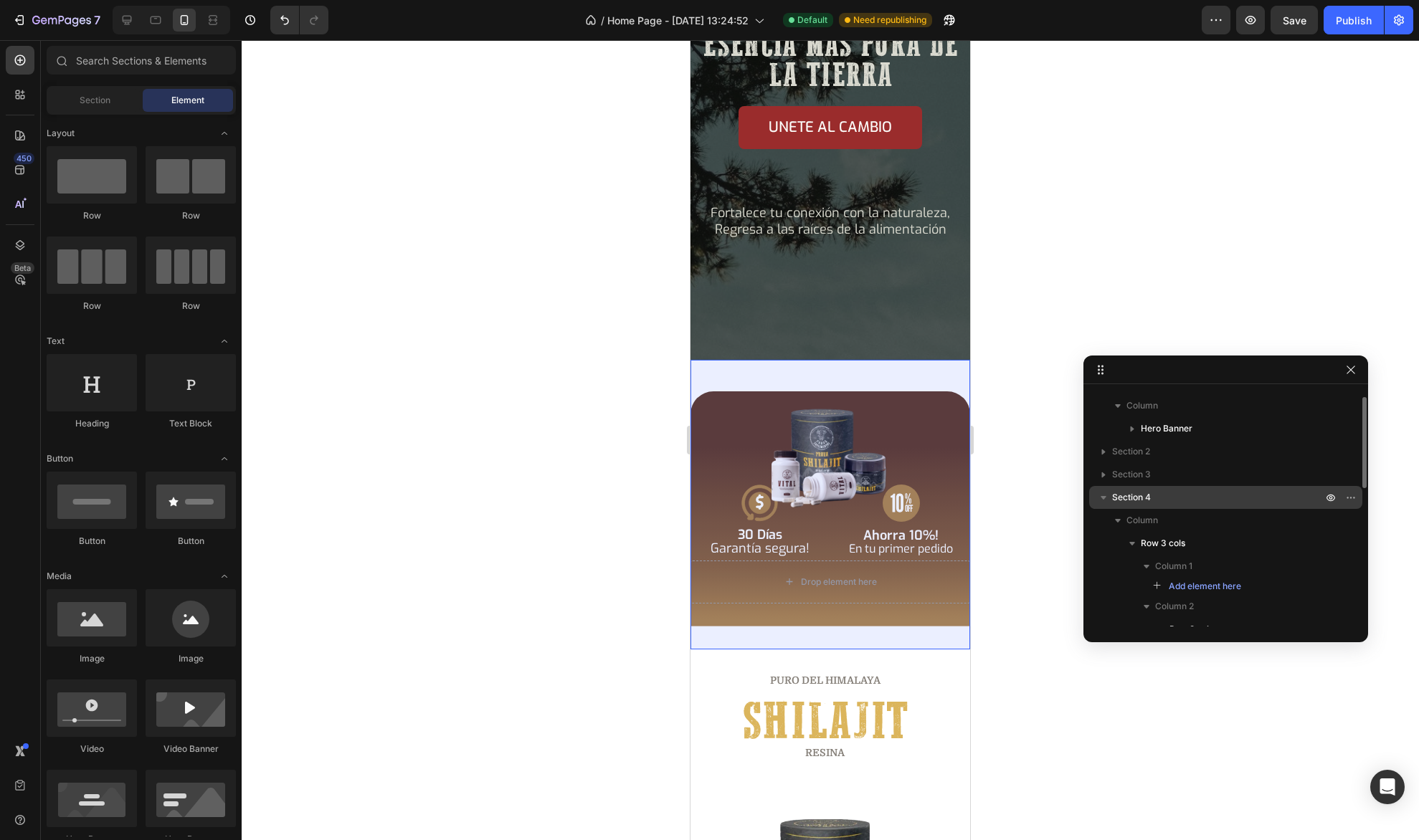
click at [1104, 499] on icon "button" at bounding box center [1102, 497] width 14 height 14
click at [1154, 497] on p "Section 4" at bounding box center [1217, 497] width 213 height 14
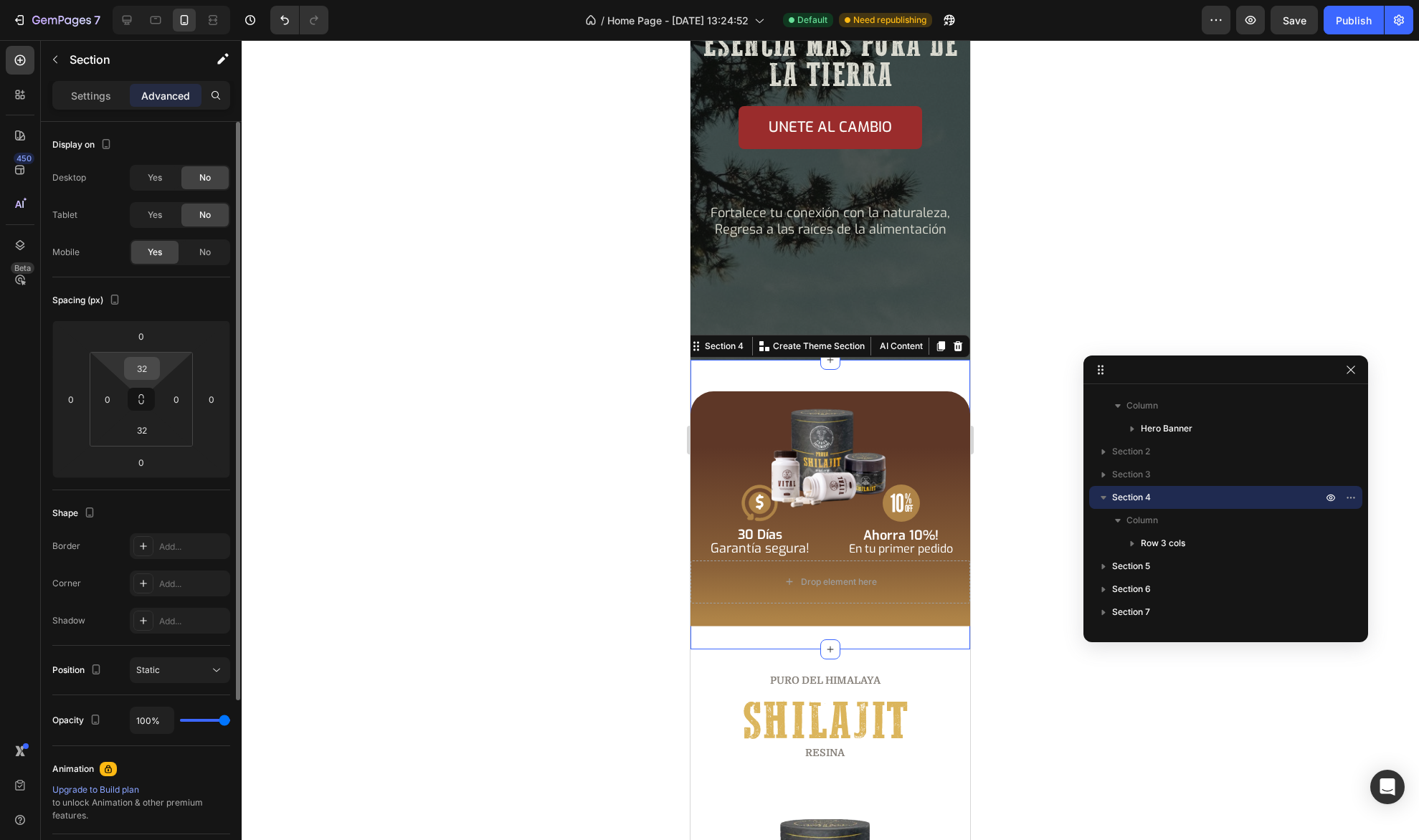
click at [150, 364] on input "32" at bounding box center [141, 368] width 29 height 21
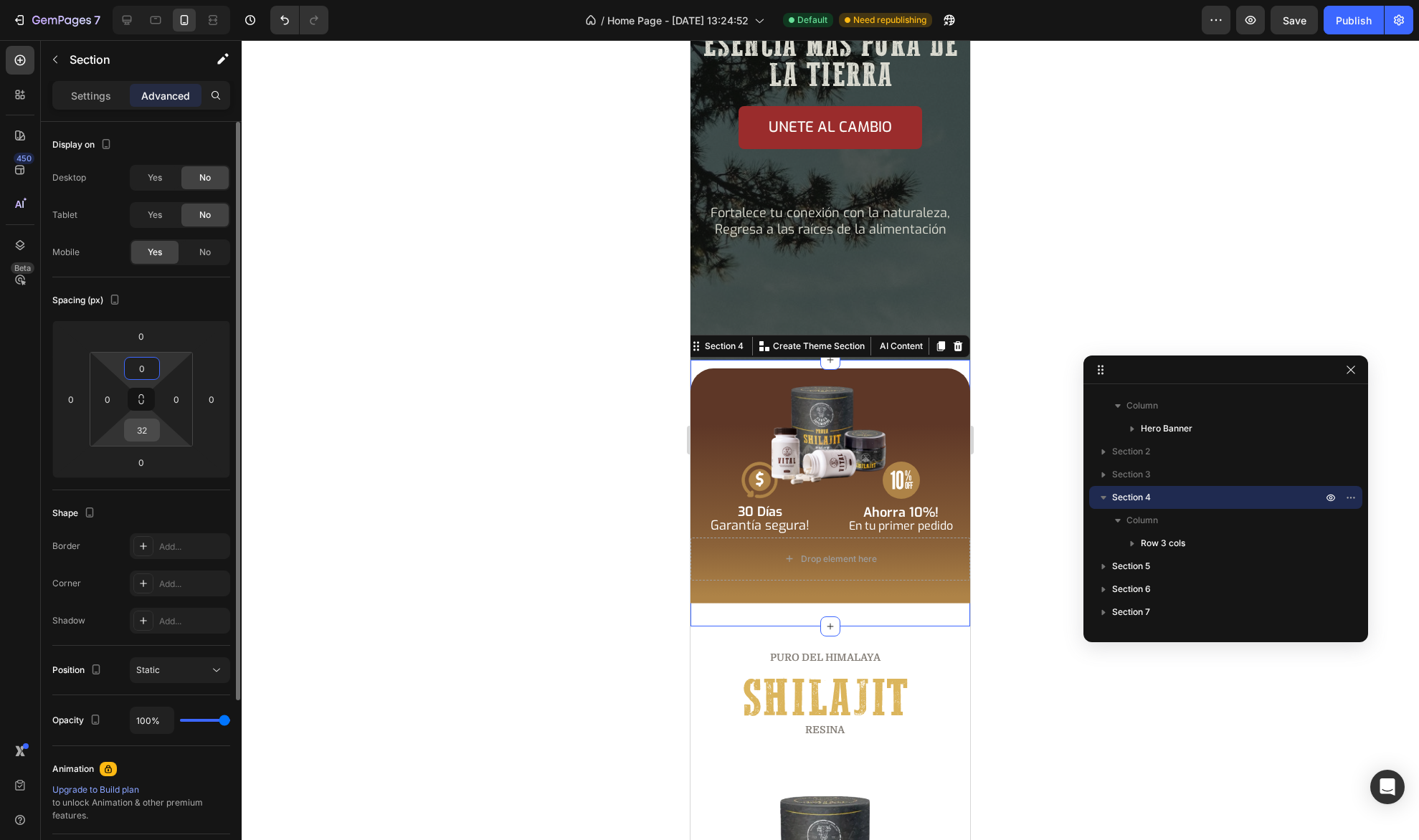
type input "0"
click at [150, 425] on input "32" at bounding box center [141, 430] width 29 height 21
type input "0"
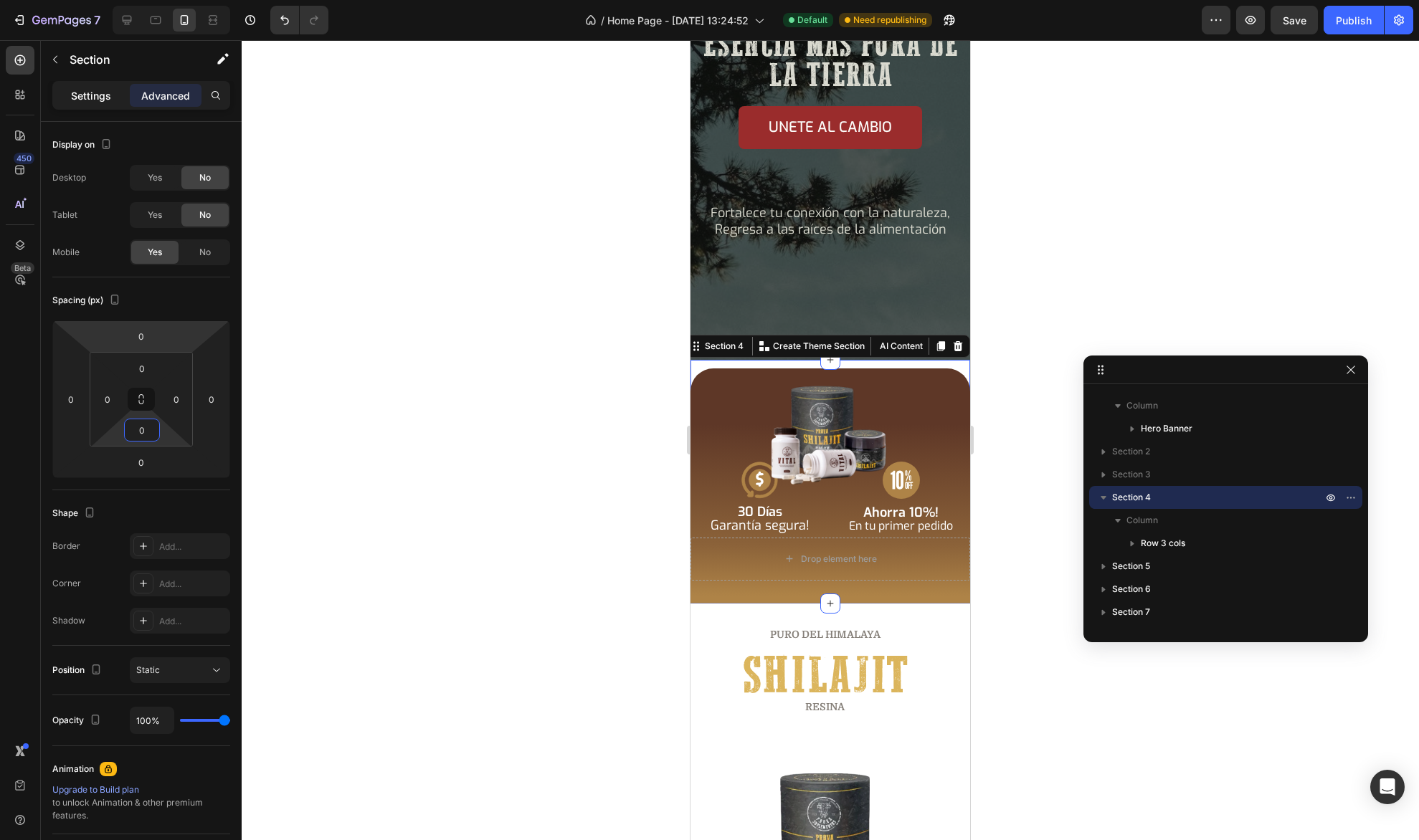
click at [84, 86] on div "Settings" at bounding box center [90, 95] width 72 height 23
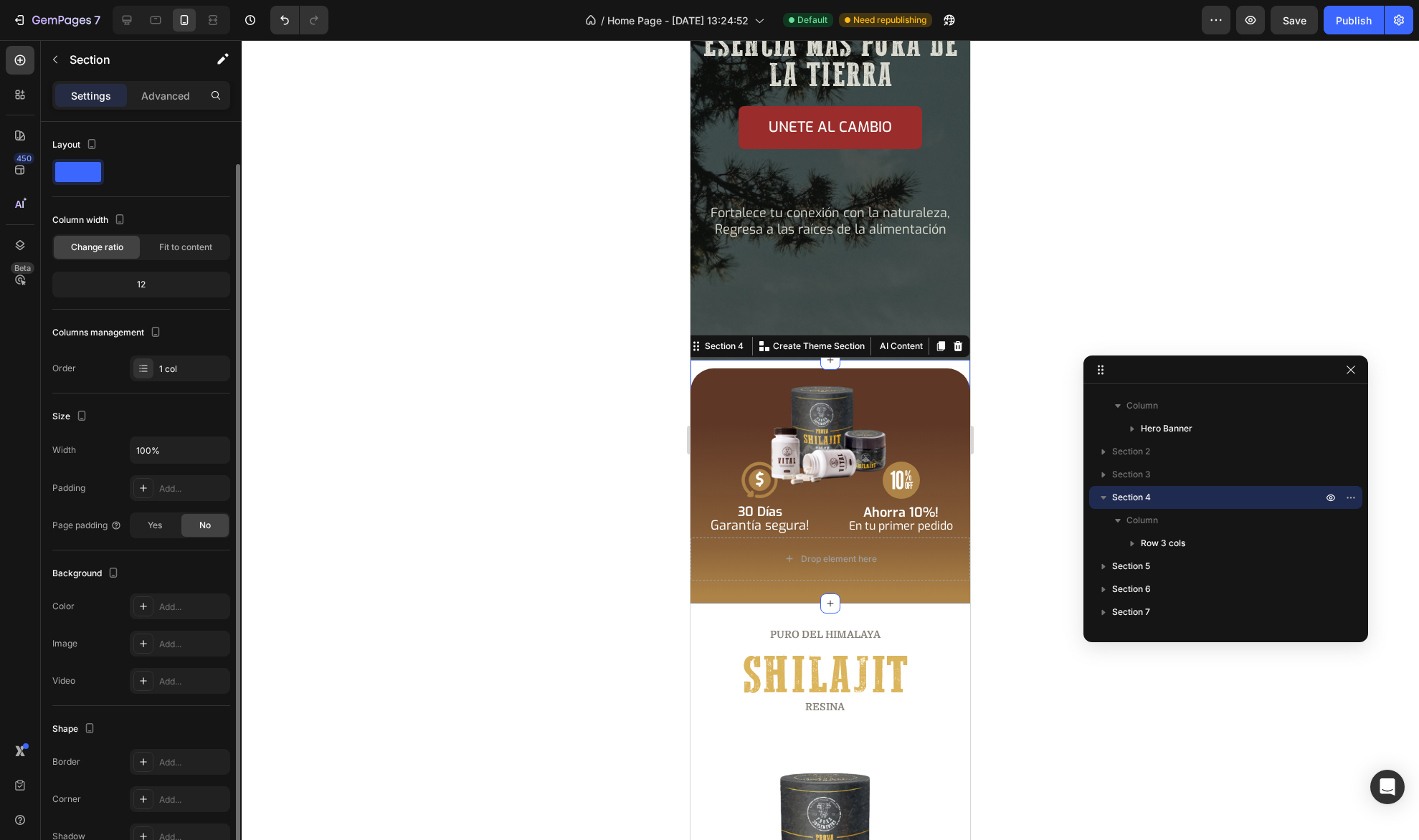
scroll to position [22, 0]
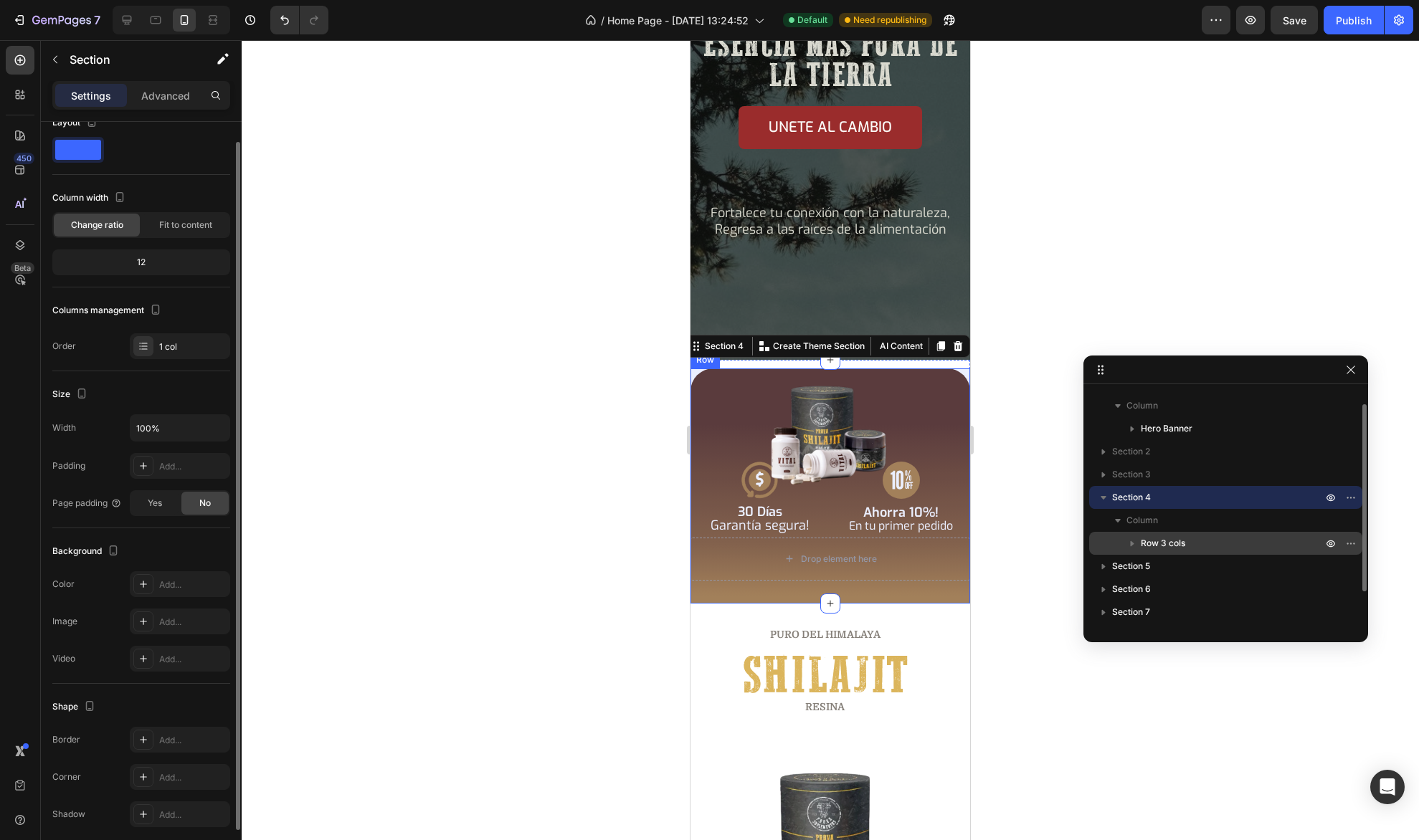
click at [1152, 540] on span "Row 3 cols" at bounding box center [1163, 542] width 45 height 14
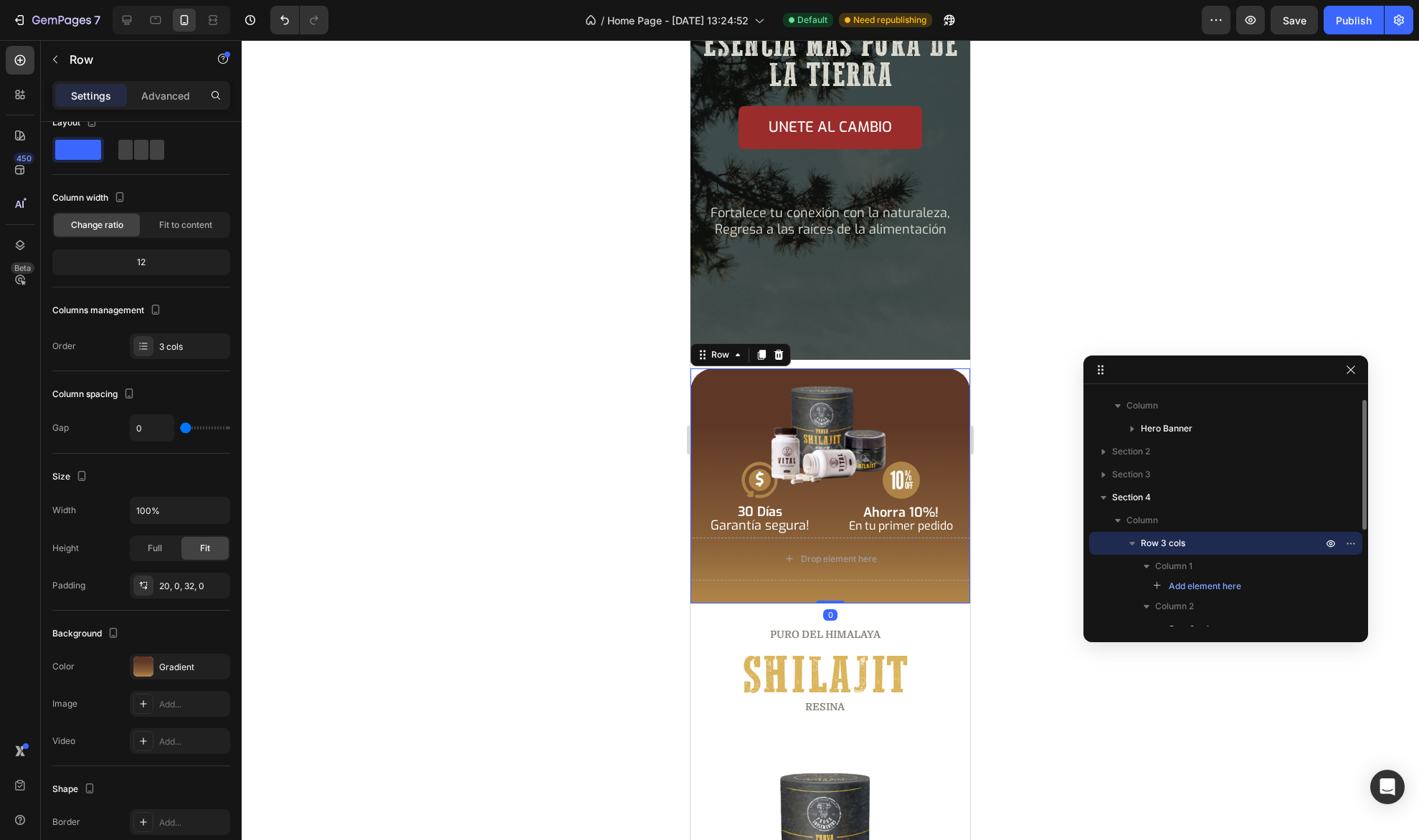
scroll to position [0, 0]
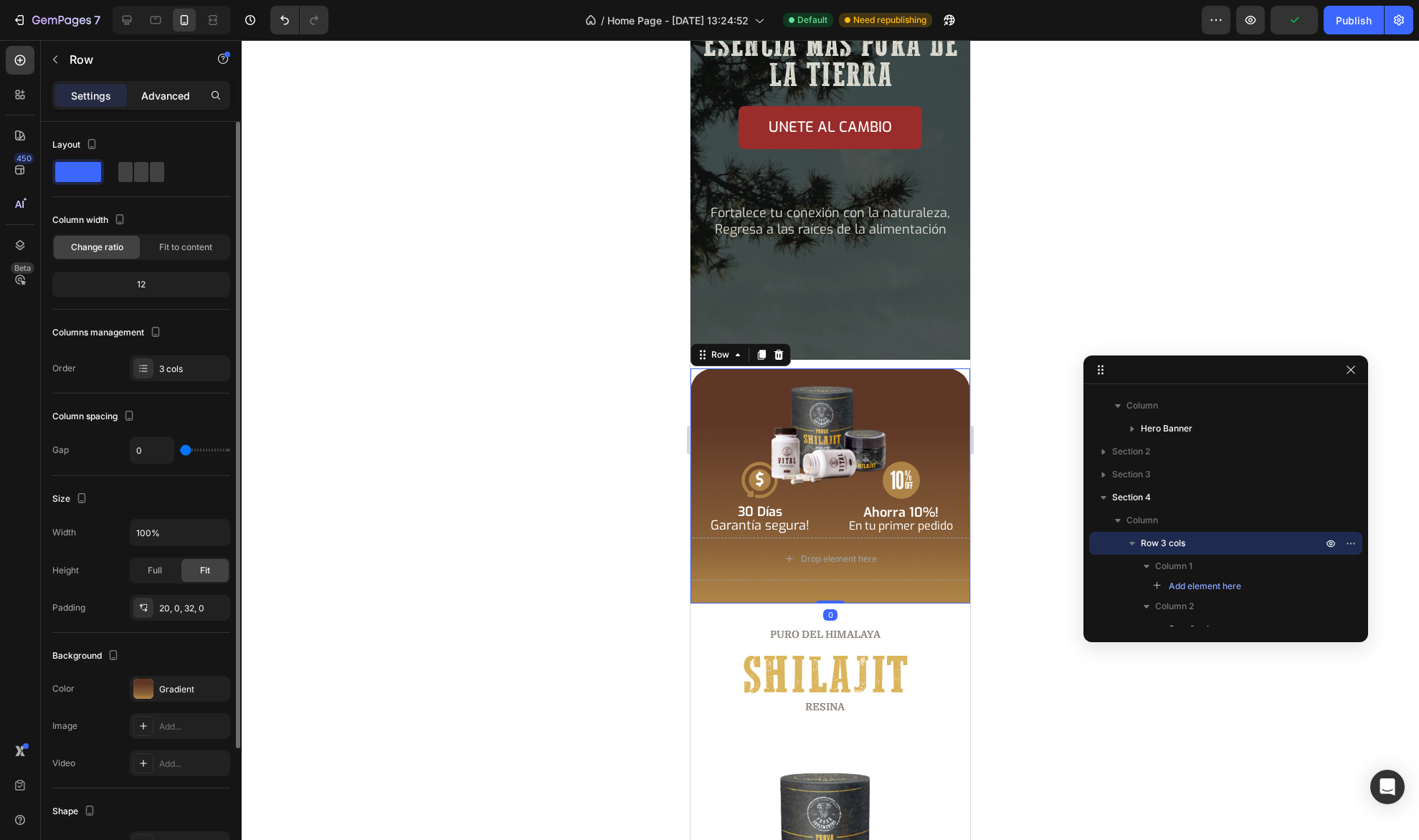
click at [153, 90] on p "Advanced" at bounding box center [165, 96] width 48 height 15
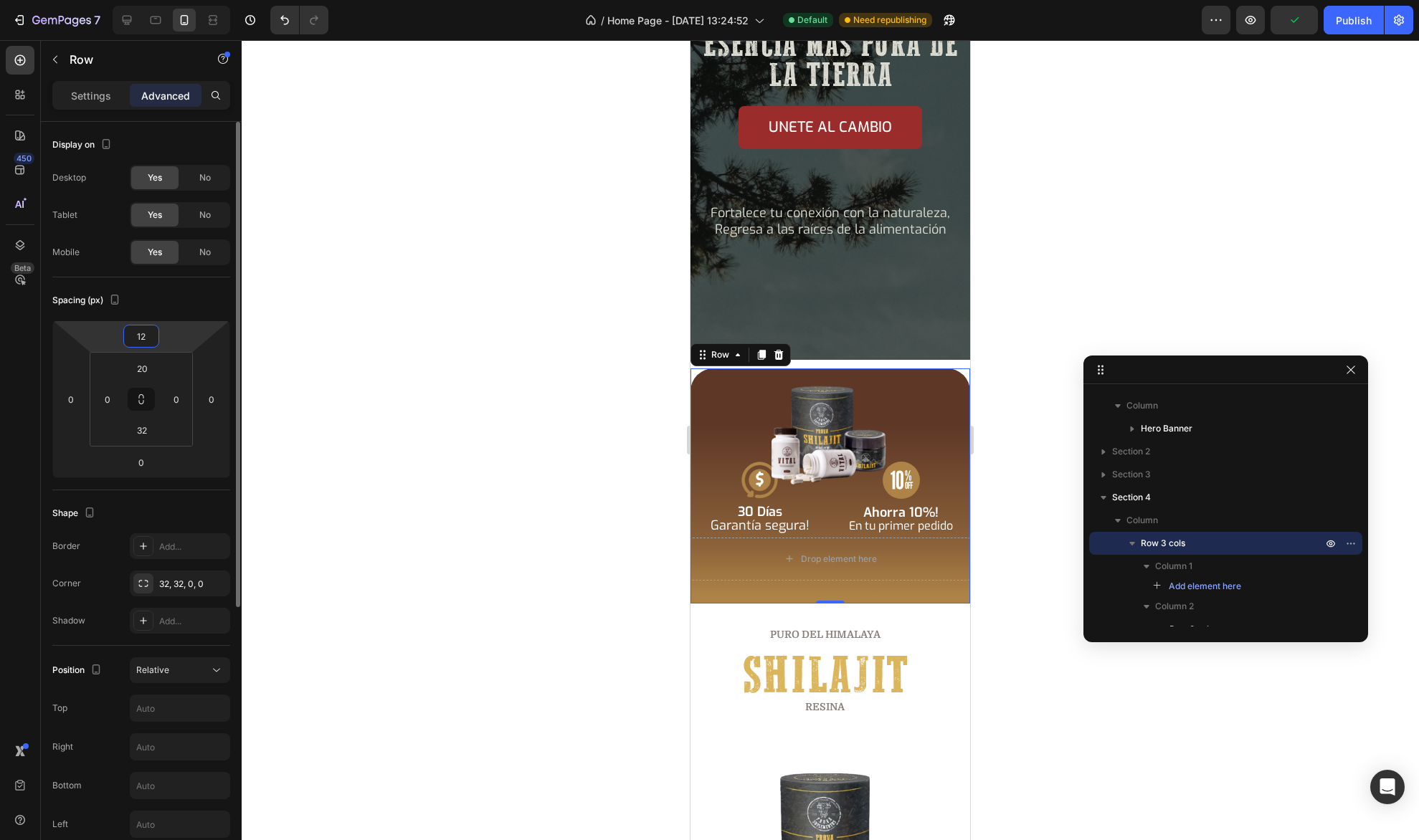
click at [148, 338] on input "12" at bounding box center [141, 335] width 29 height 21
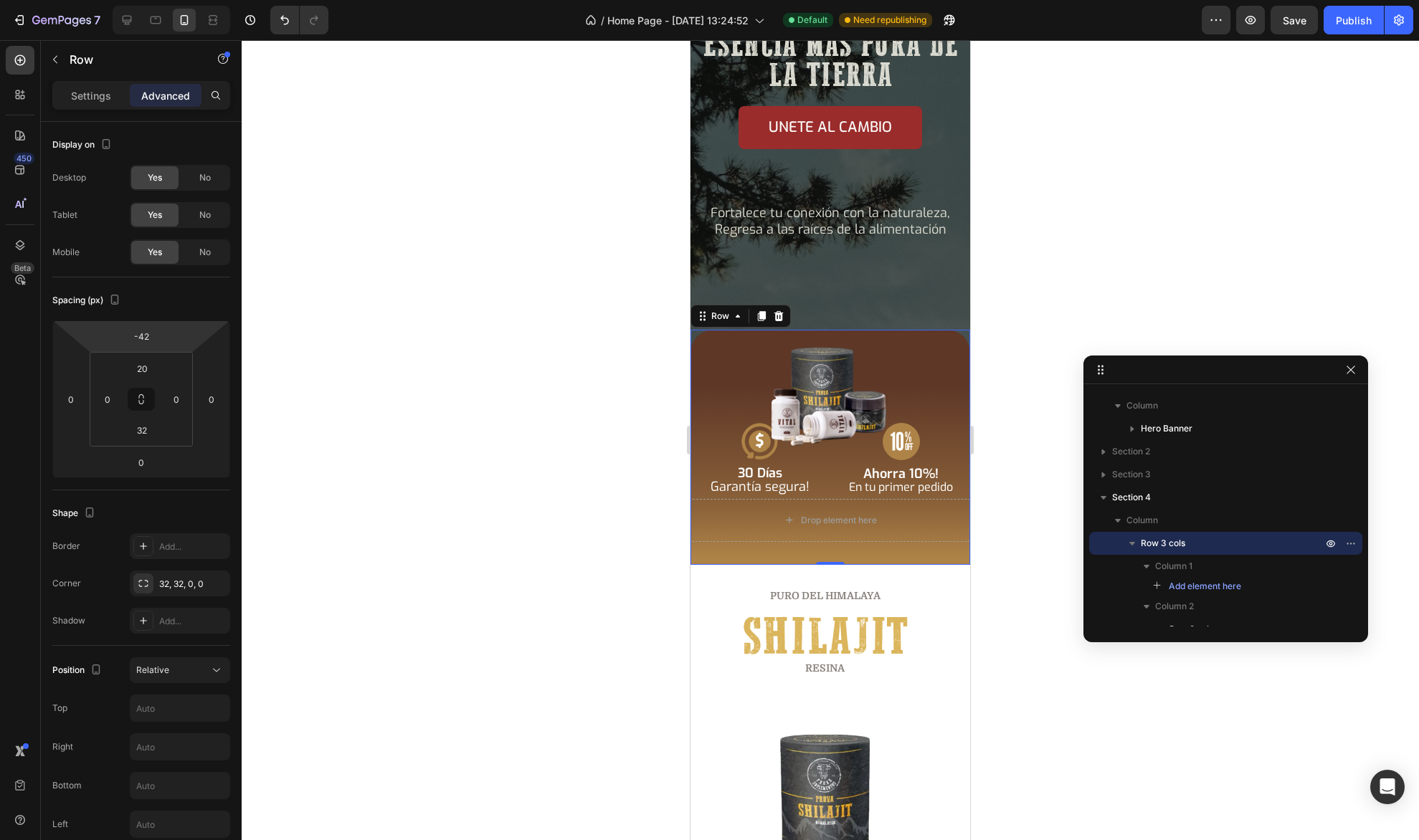
type input "-40"
drag, startPoint x: 168, startPoint y: 342, endPoint x: 166, endPoint y: 356, distance: 14.1
click at [166, 0] on html "7 / Home Page - [DATE] 13:24:52 Default Need republishing Preview Save Publish …" at bounding box center [710, 0] width 1419 height 0
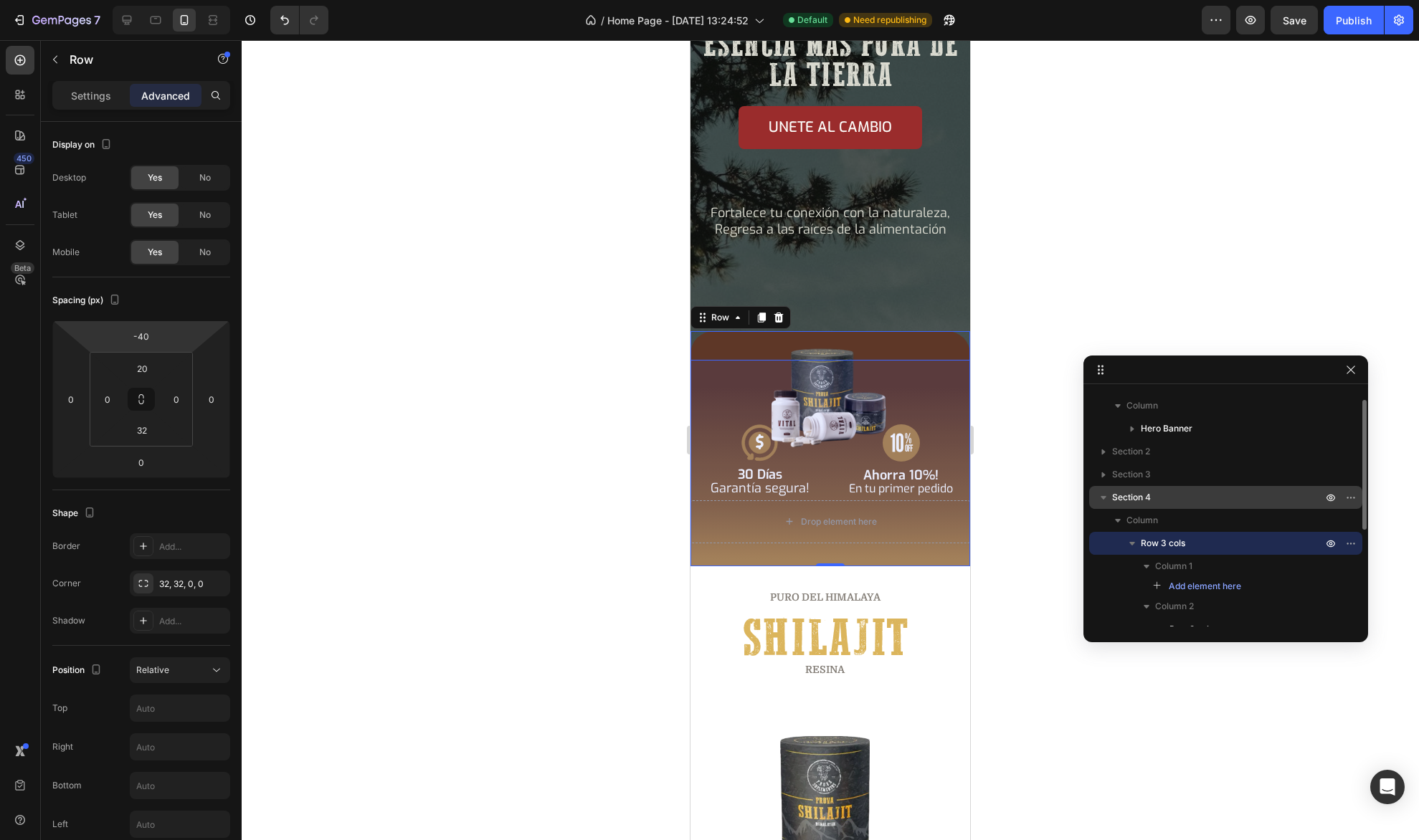
click at [1178, 493] on p "Section 4" at bounding box center [1217, 497] width 213 height 14
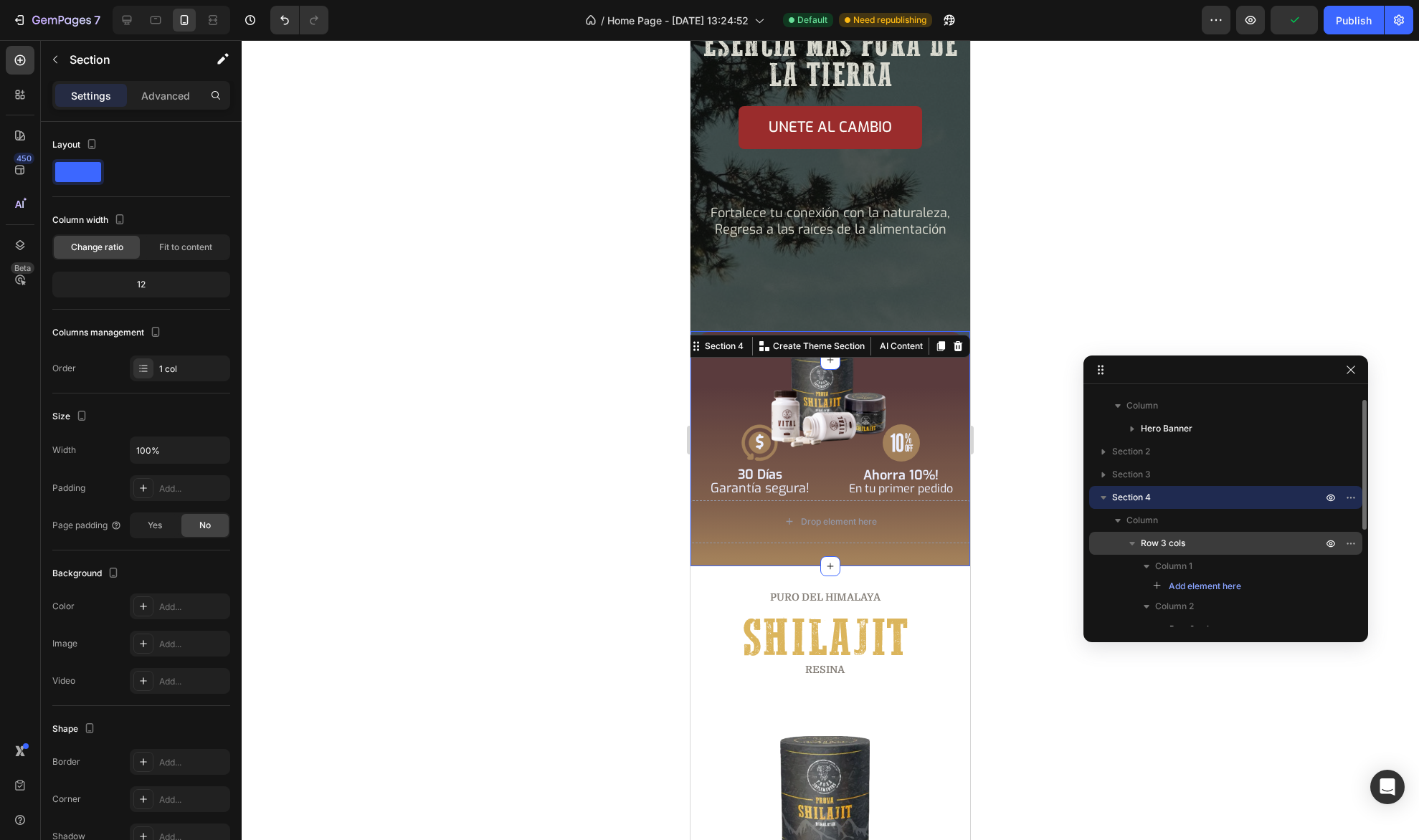
click at [1155, 535] on div "Row 3 cols" at bounding box center [1226, 543] width 262 height 23
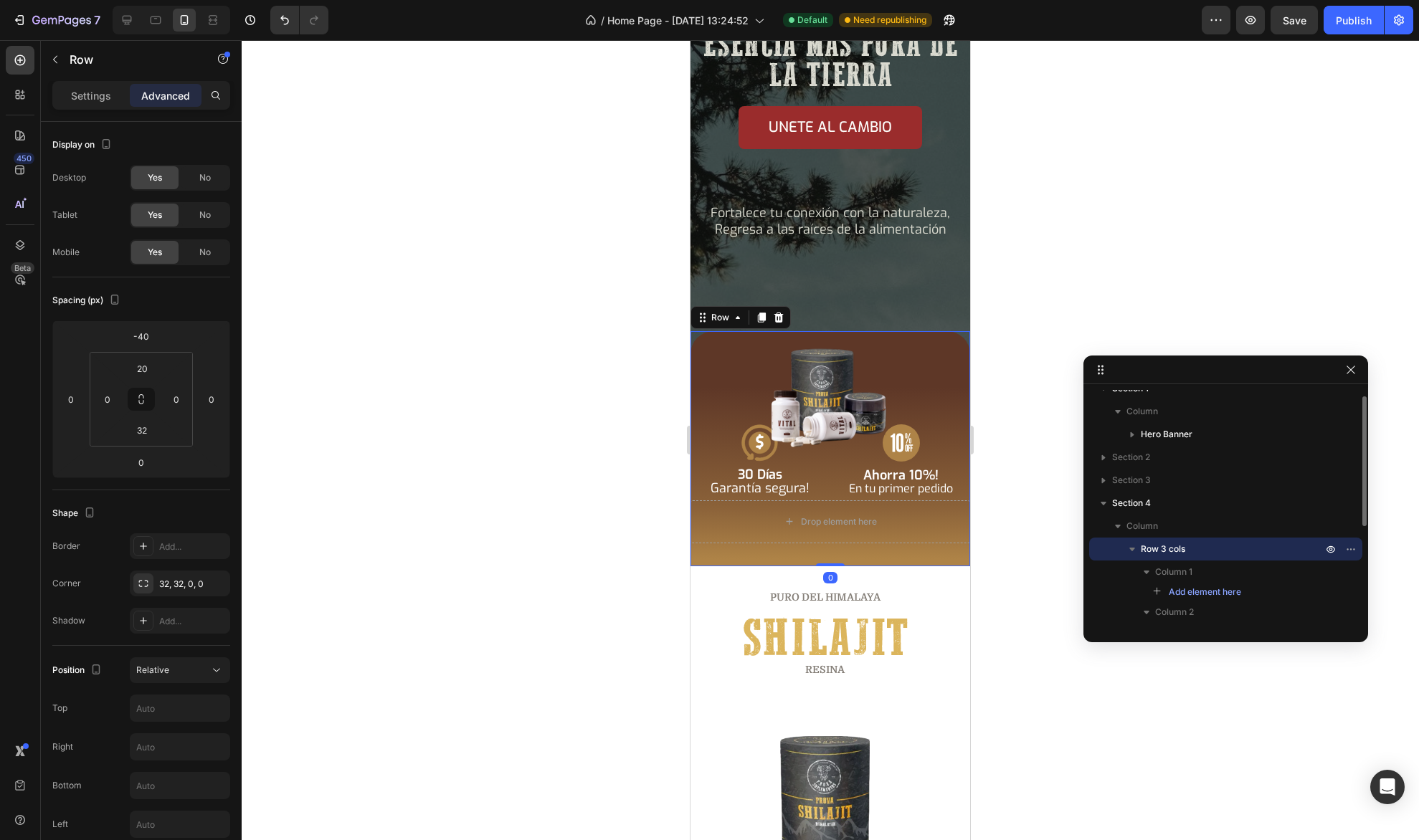
scroll to position [143, 0]
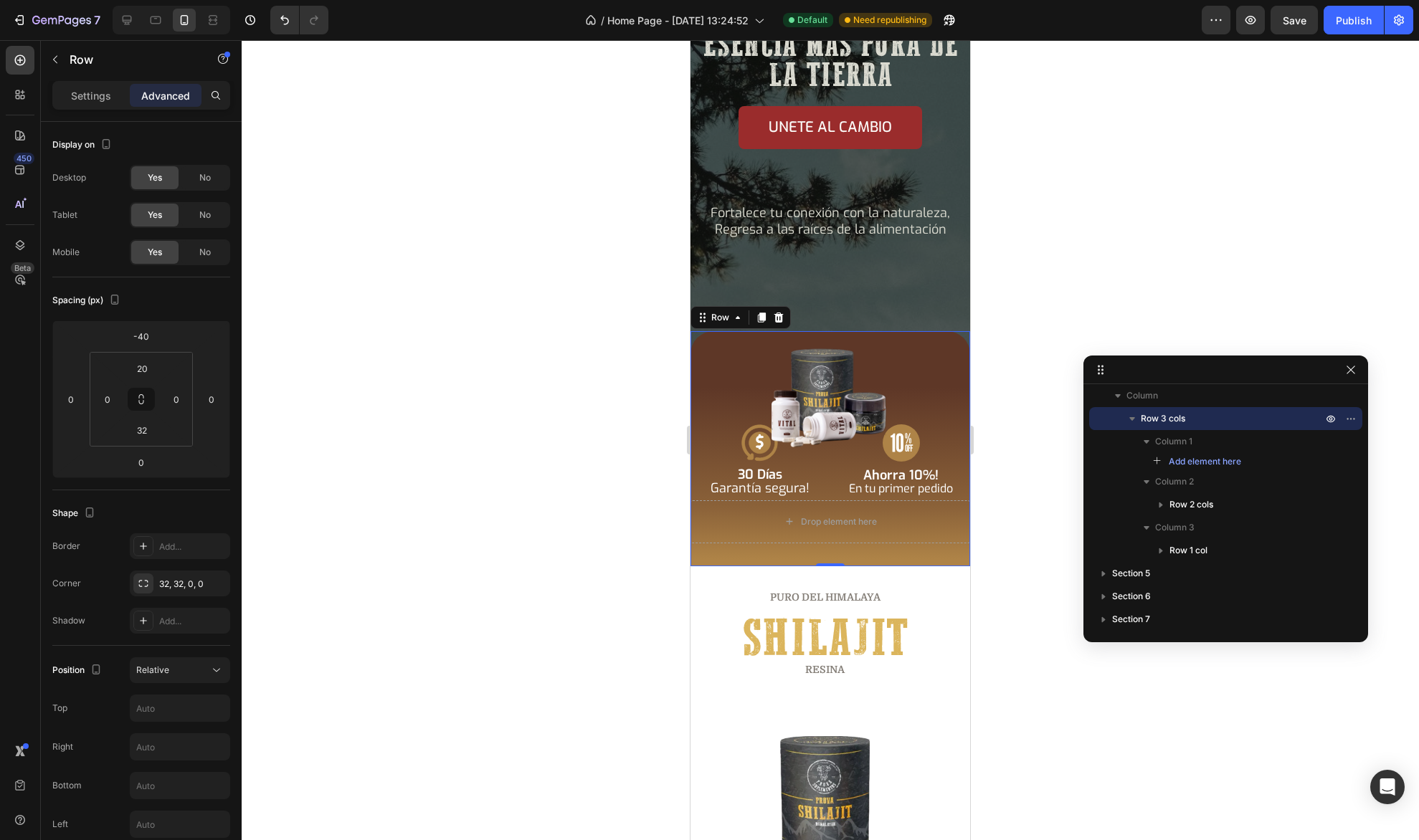
click at [917, 363] on div "Image Row" at bounding box center [829, 383] width 280 height 76
click at [750, 372] on div "Image Row" at bounding box center [829, 383] width 280 height 76
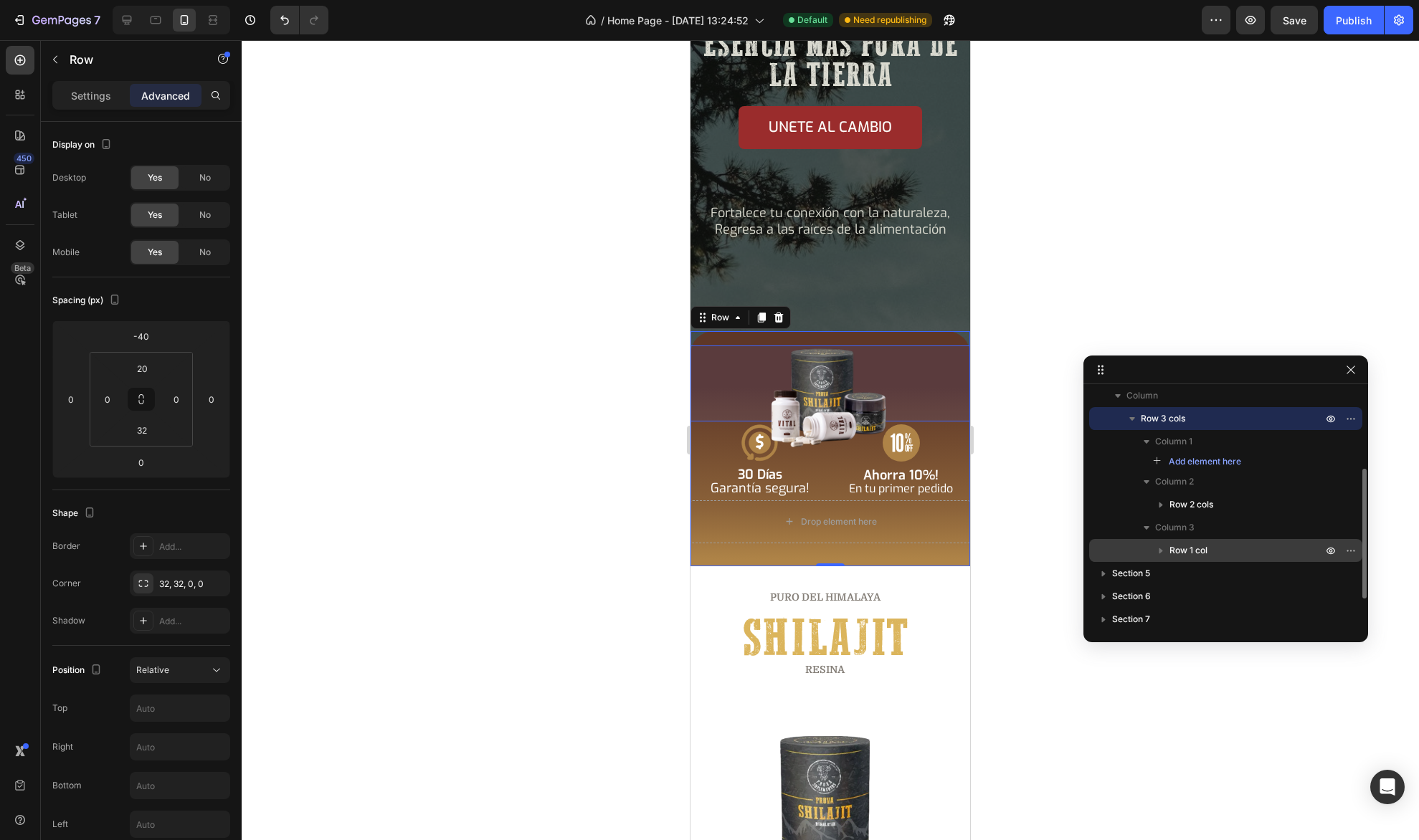
click at [1196, 549] on span "Row 1 col" at bounding box center [1188, 549] width 38 height 14
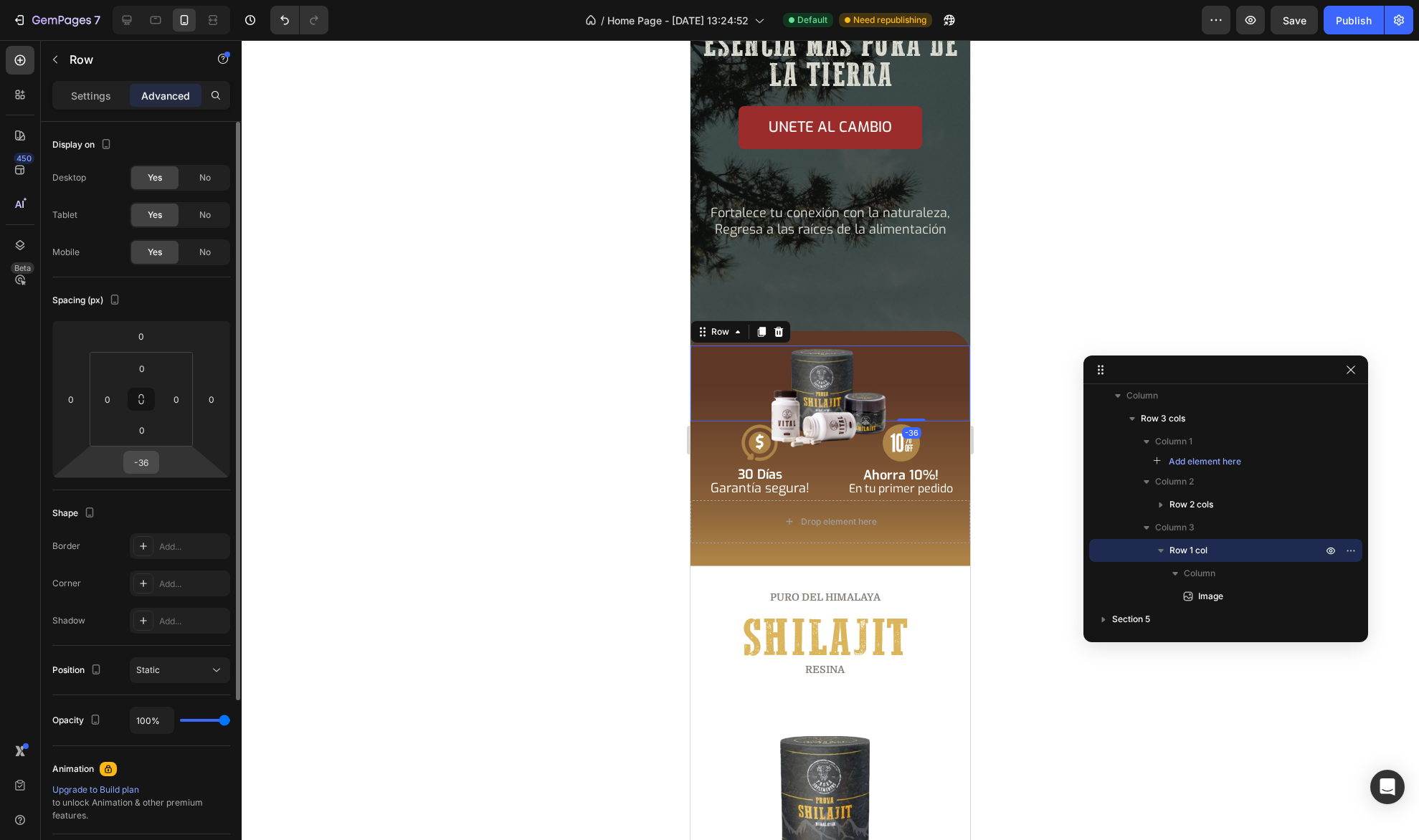
click at [144, 462] on input "-36" at bounding box center [141, 461] width 29 height 21
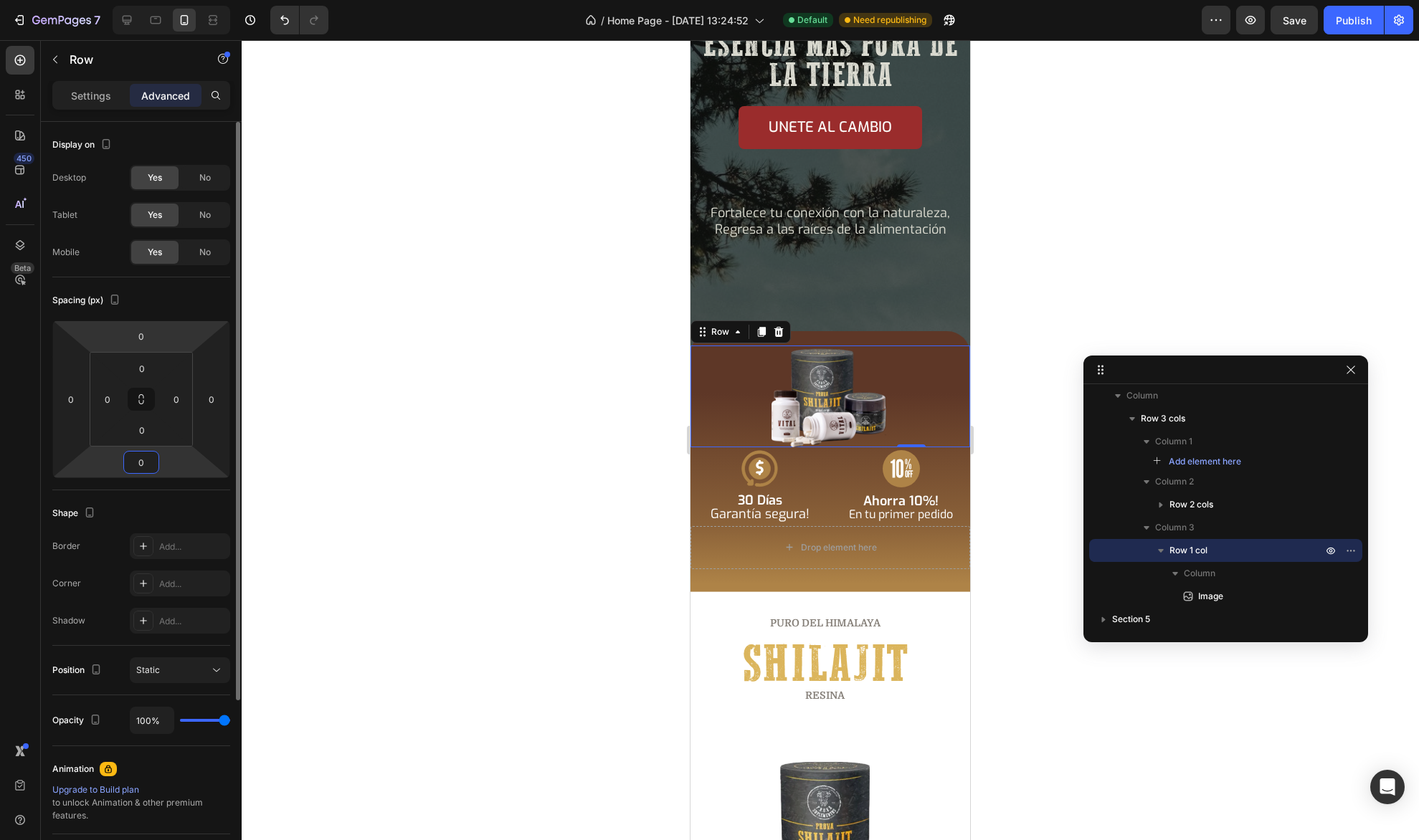
type input "0"
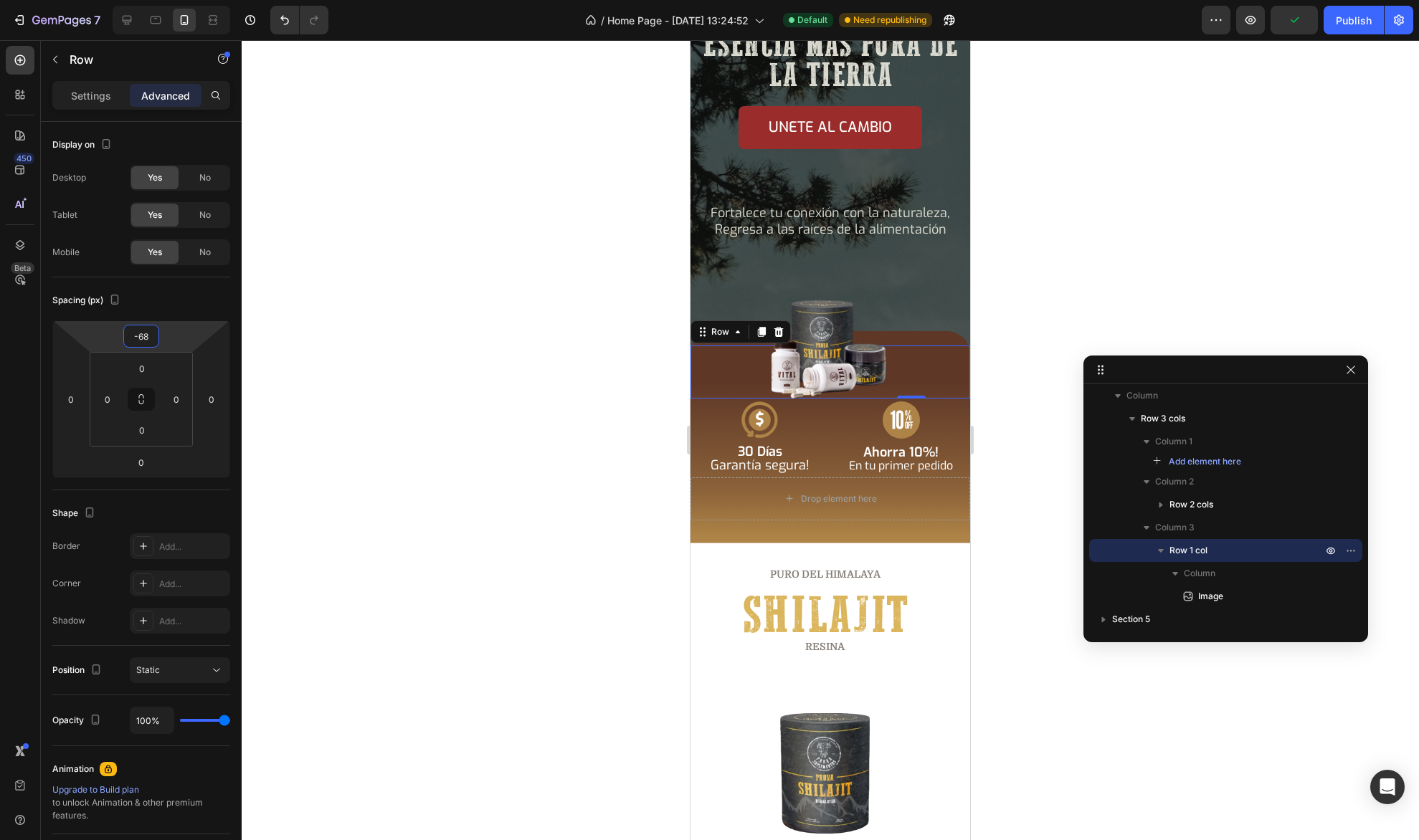
drag, startPoint x: 162, startPoint y: 337, endPoint x: 167, endPoint y: 361, distance: 24.5
click at [167, 0] on html "7 / Home Page - [DATE] 13:24:52 Default Need republishing Preview Publish 450 B…" at bounding box center [710, 0] width 1419 height 0
drag, startPoint x: 153, startPoint y: 337, endPoint x: 137, endPoint y: 338, distance: 16.0
click at [137, 338] on input "-68" at bounding box center [141, 335] width 29 height 21
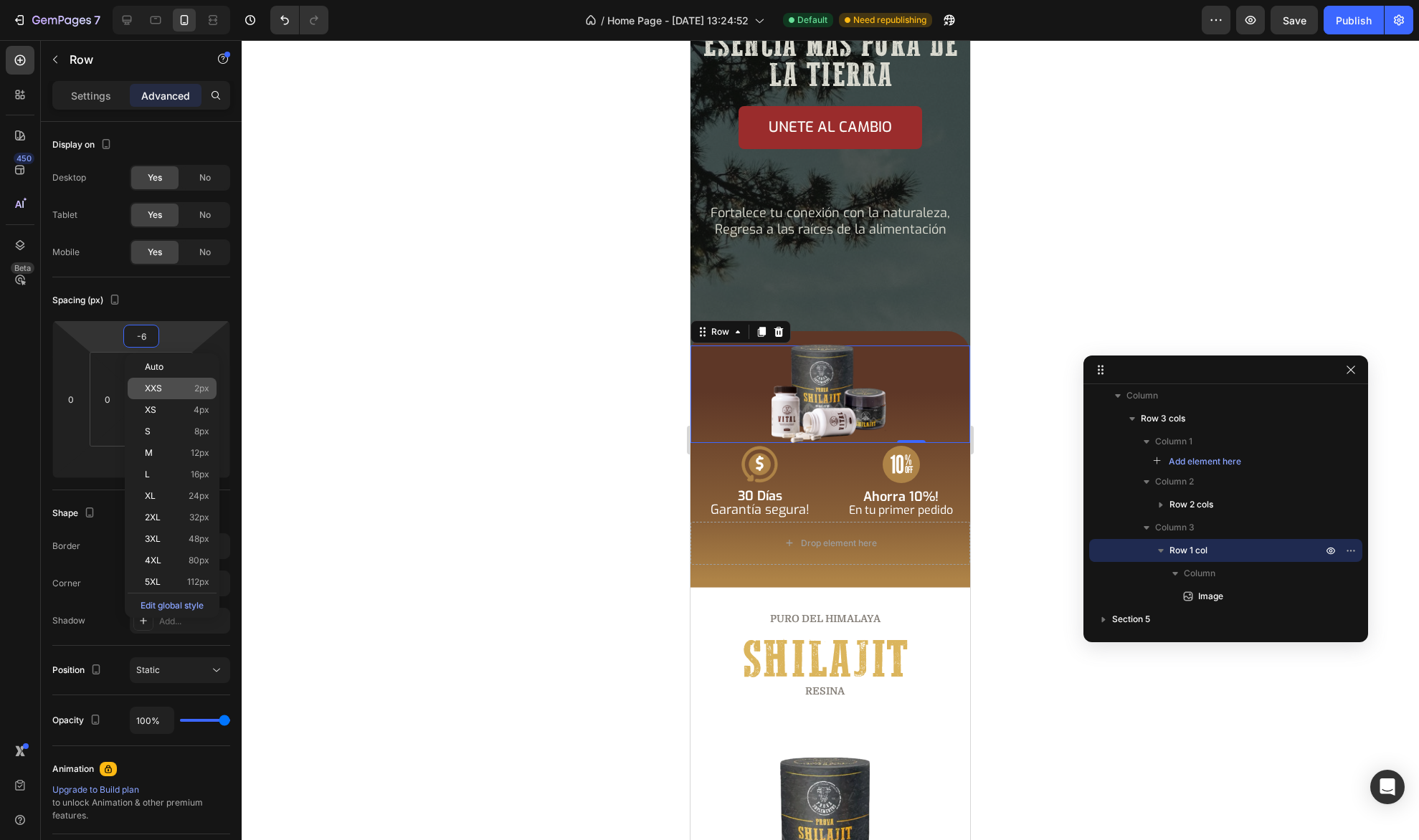
type input "-69"
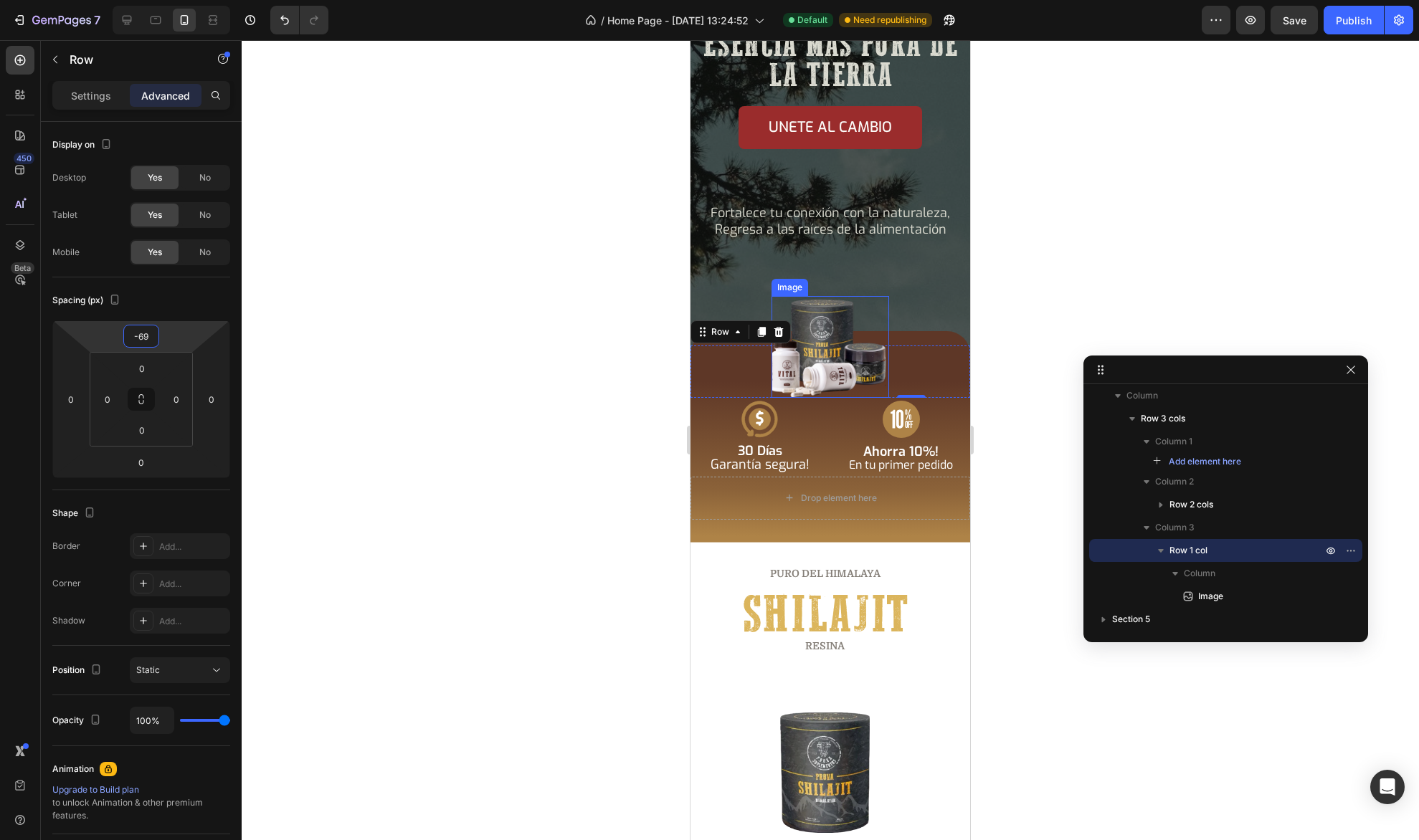
click at [1087, 338] on div at bounding box center [830, 439] width 1178 height 799
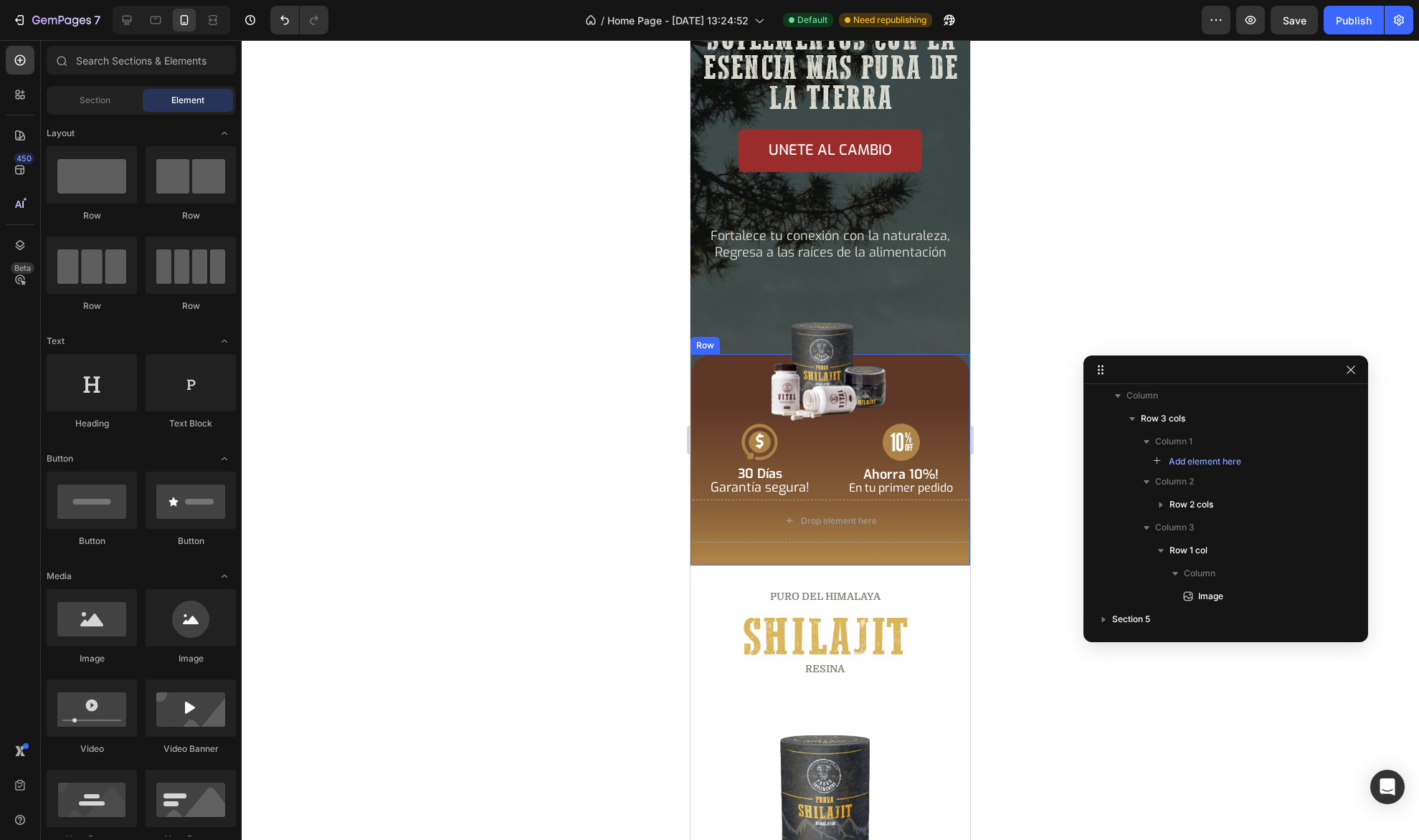
scroll to position [190, 0]
click at [1338, 27] on div "Publish" at bounding box center [1353, 20] width 36 height 15
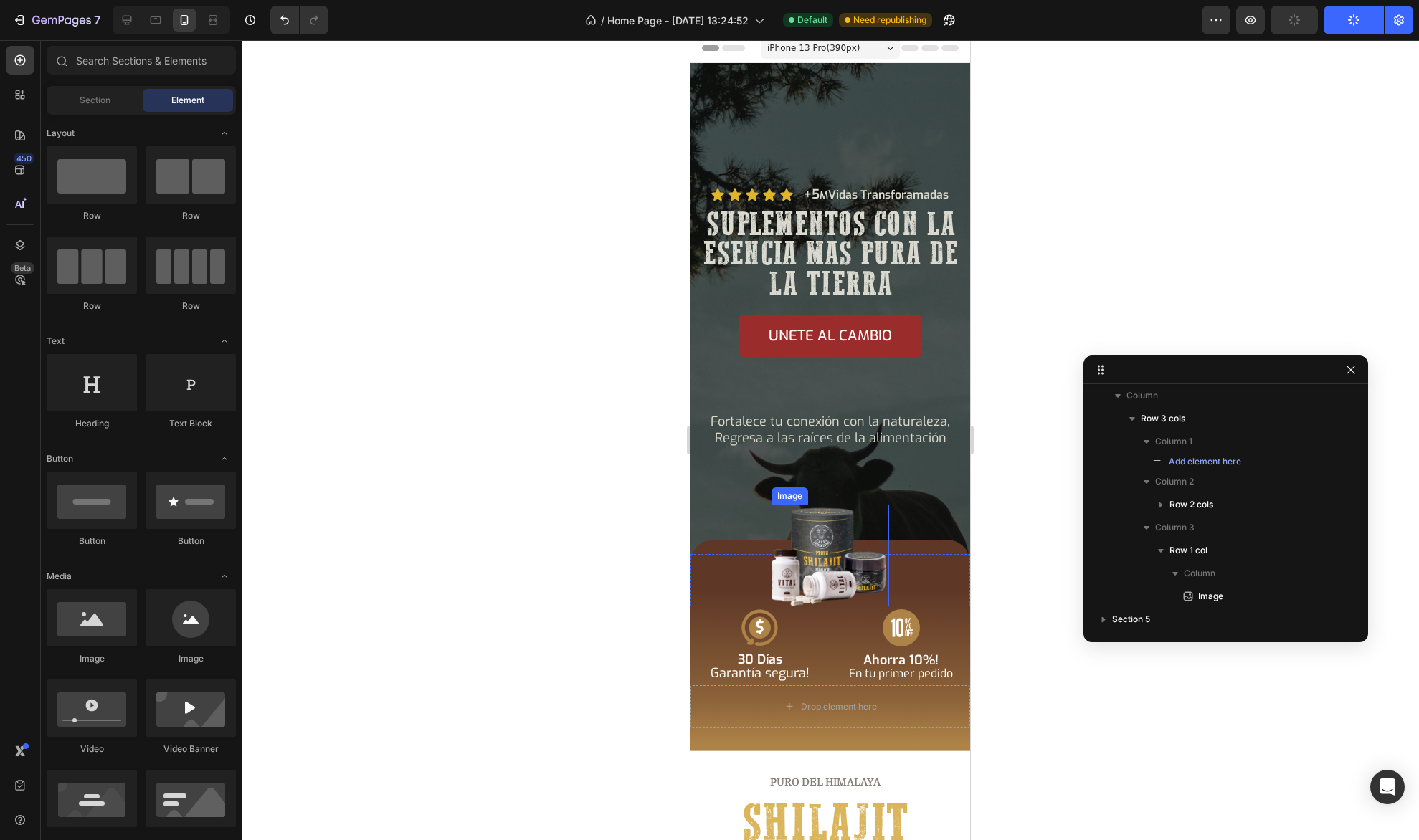
scroll to position [0, 0]
